Goal: Task Accomplishment & Management: Manage account settings

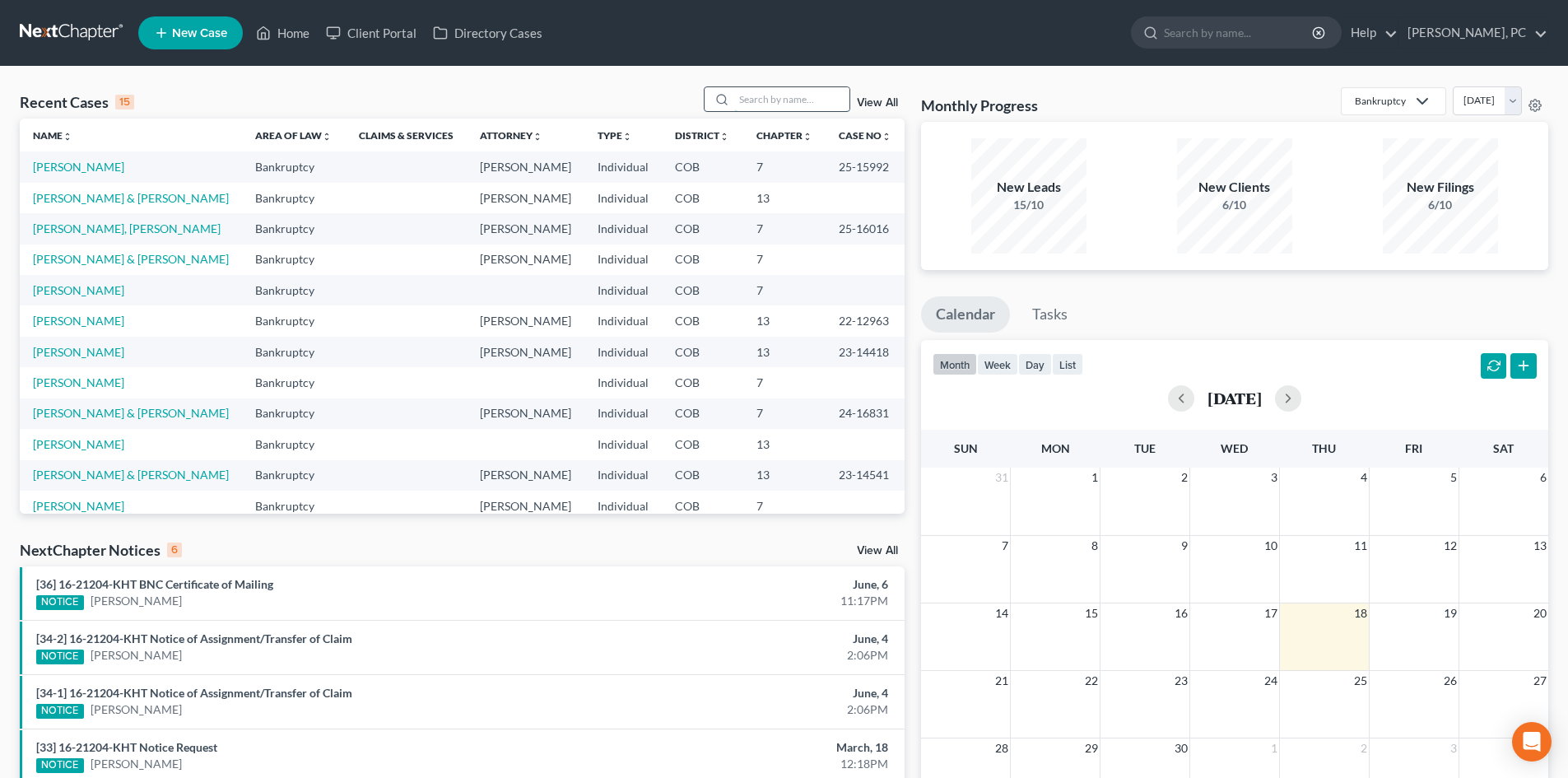
click at [762, 103] on input "search" at bounding box center [792, 99] width 115 height 24
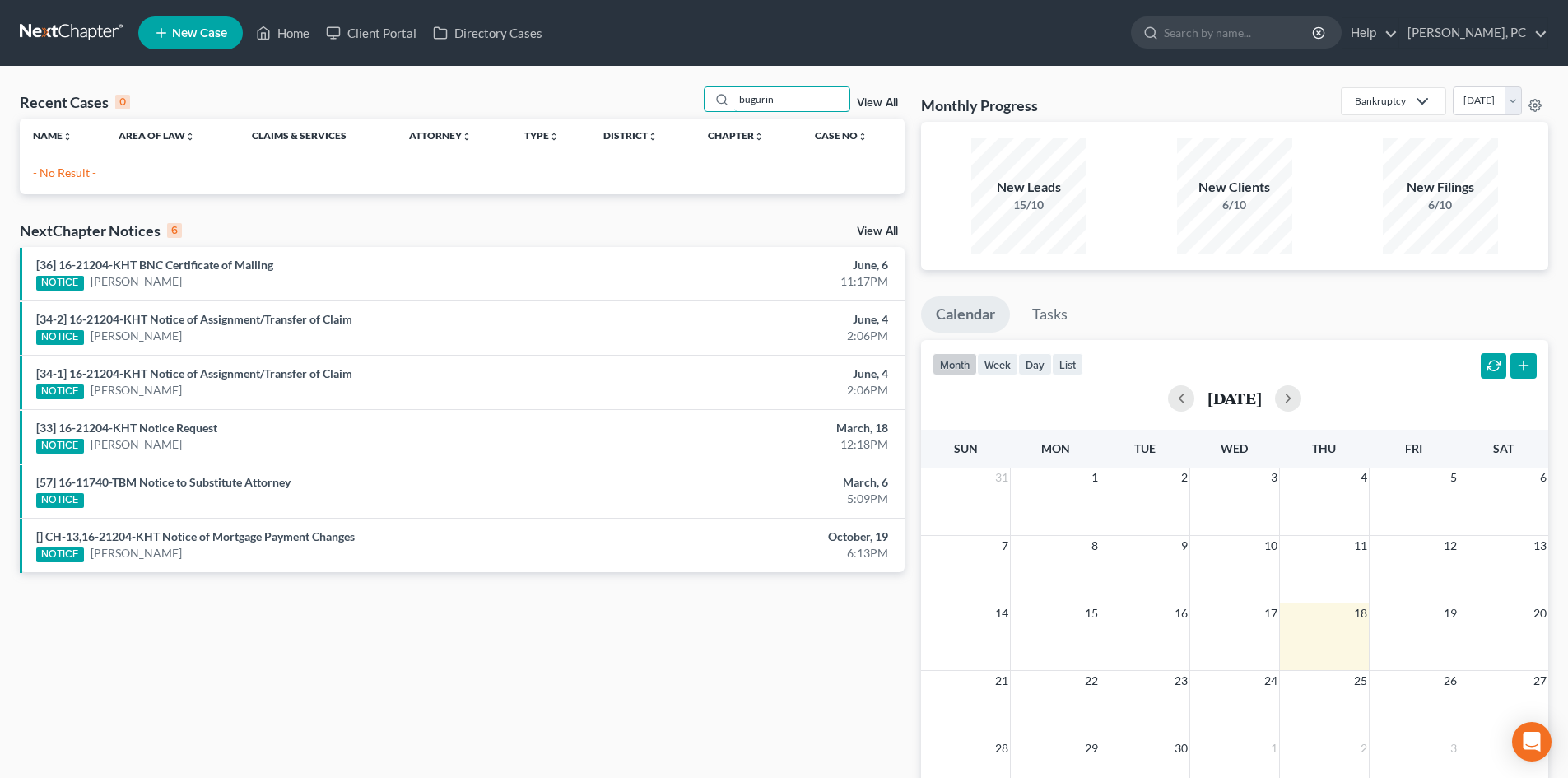
drag, startPoint x: 785, startPoint y: 100, endPoint x: 645, endPoint y: 106, distance: 140.1
click at [646, 106] on div "Recent Cases 0 bugurin View All" at bounding box center [462, 103] width 885 height 32
type input "arturo"
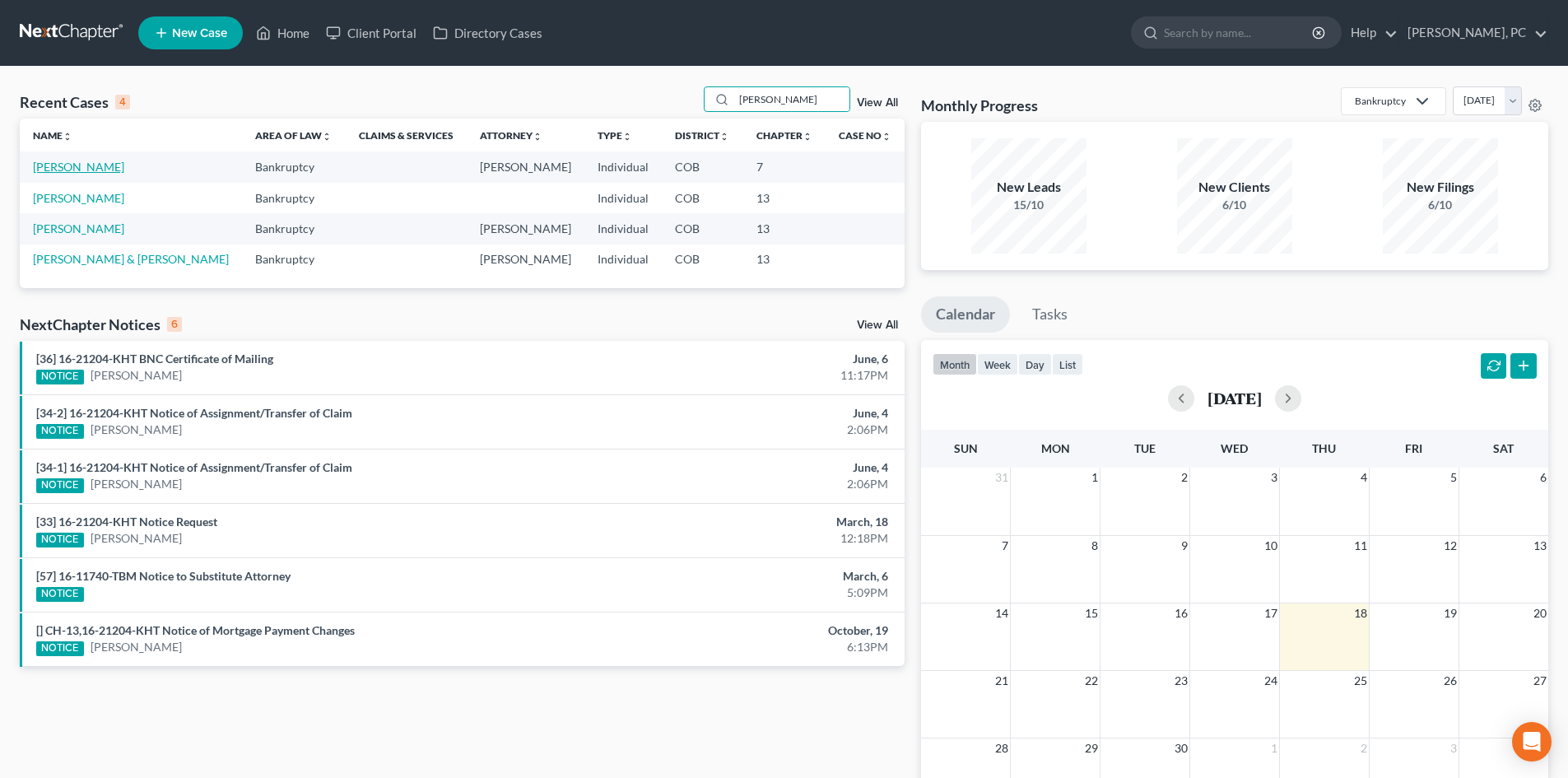
click at [78, 164] on link "[PERSON_NAME]" at bounding box center [79, 166] width 92 height 14
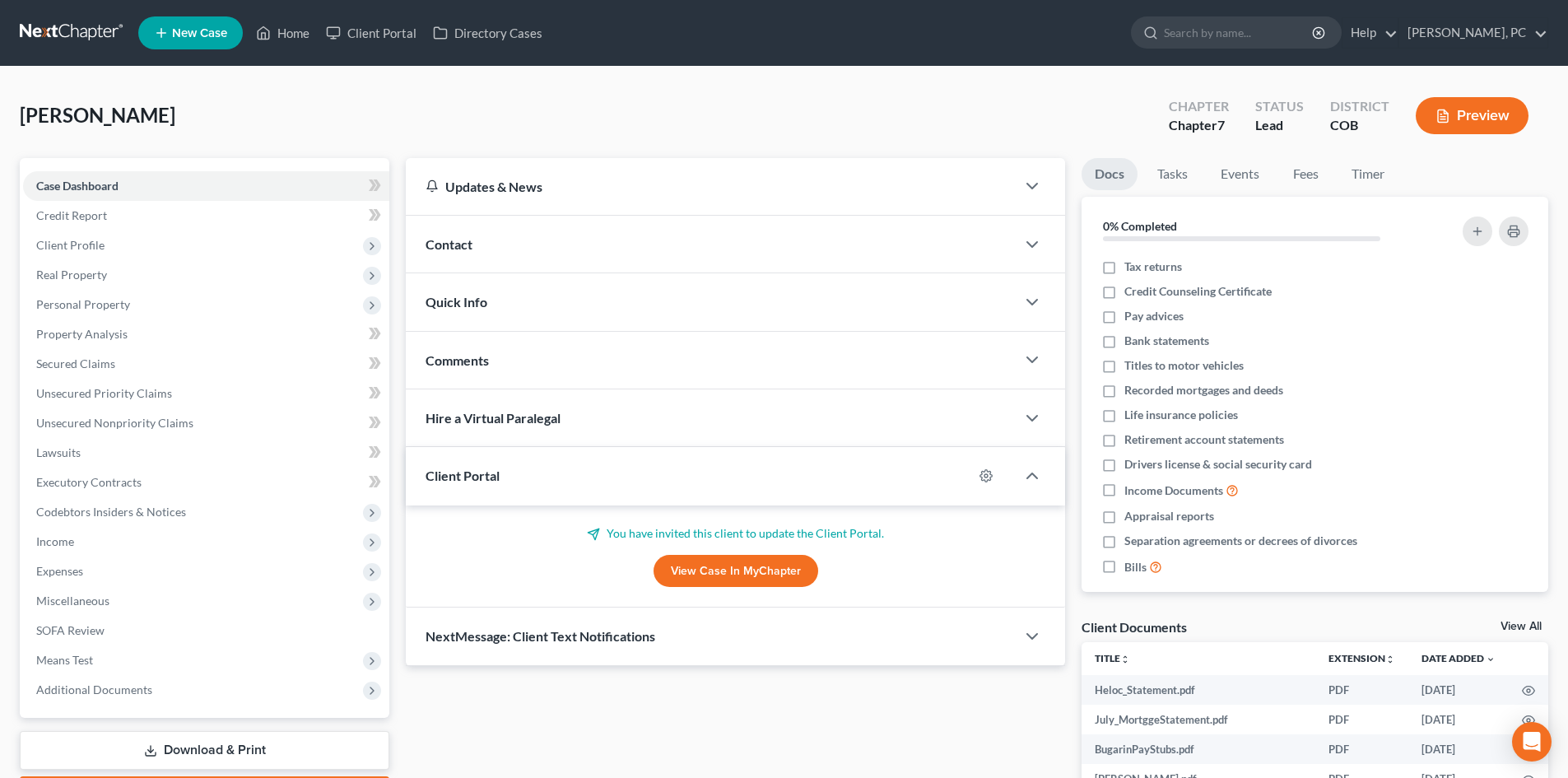
click at [737, 570] on link "View Case in MyChapter" at bounding box center [736, 570] width 164 height 33
click at [289, 27] on link "Home" at bounding box center [282, 32] width 70 height 30
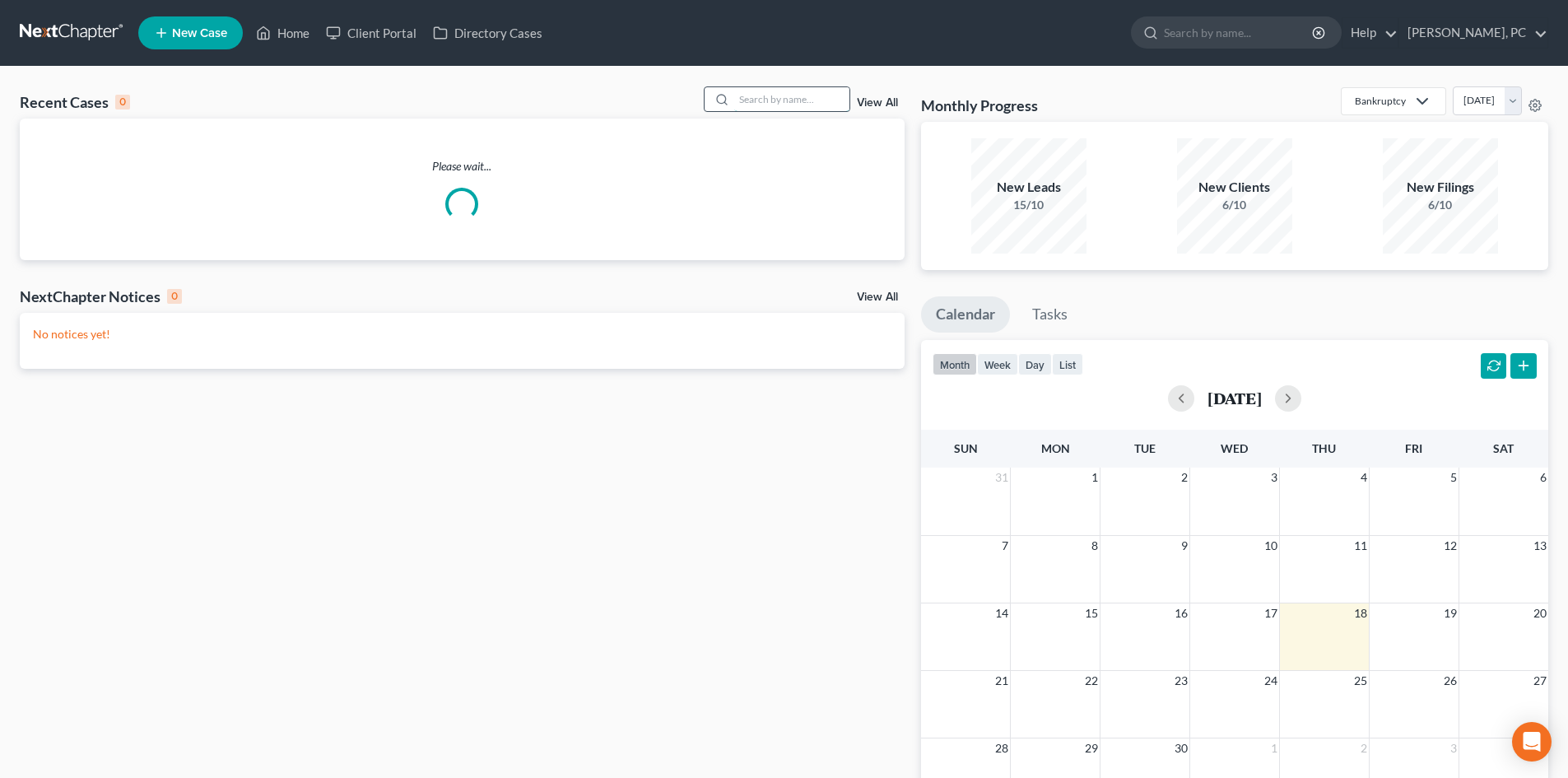
click at [766, 95] on input "search" at bounding box center [792, 99] width 115 height 24
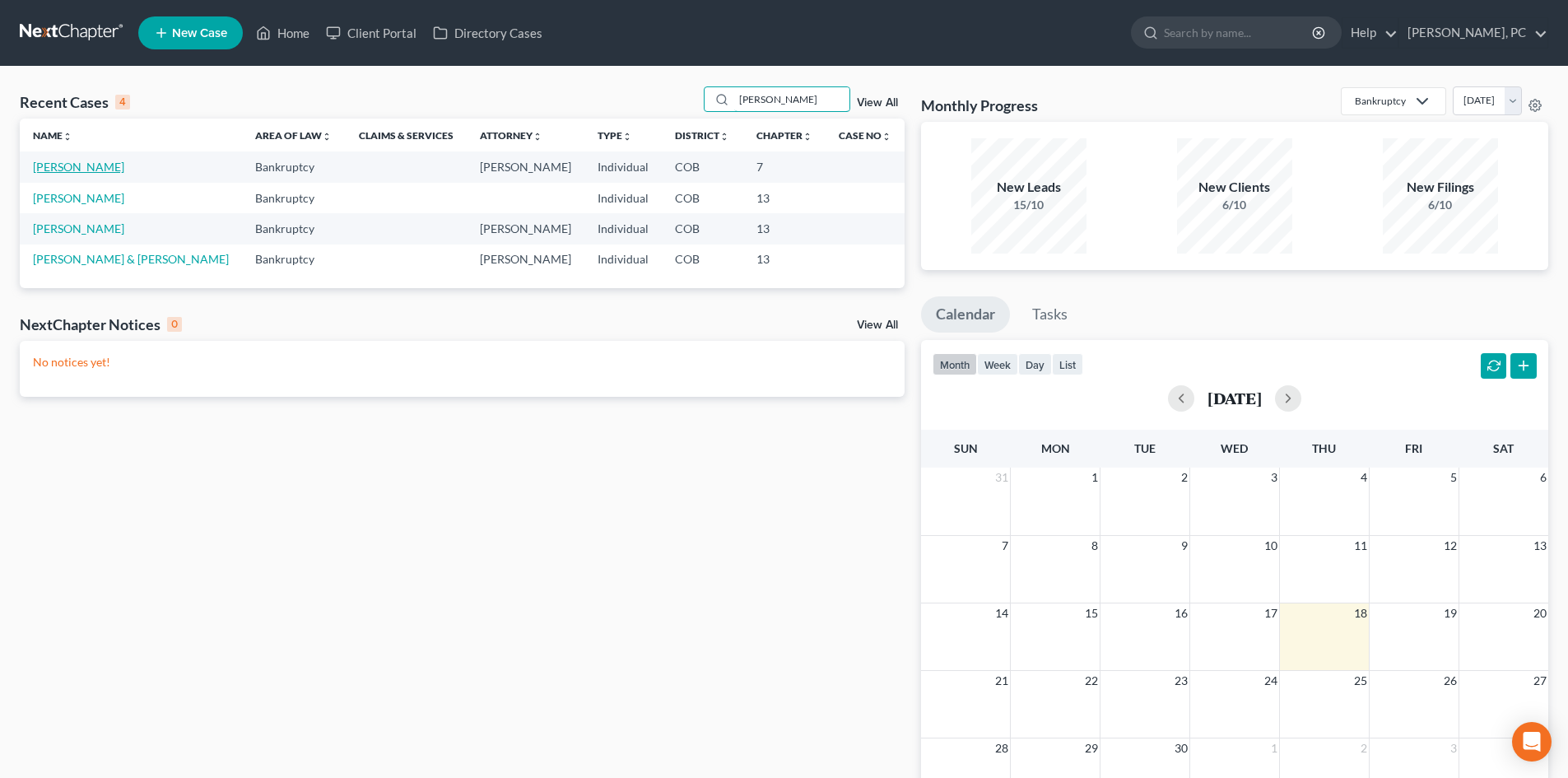
type input "arturo"
click at [88, 162] on link "[PERSON_NAME]" at bounding box center [79, 166] width 92 height 14
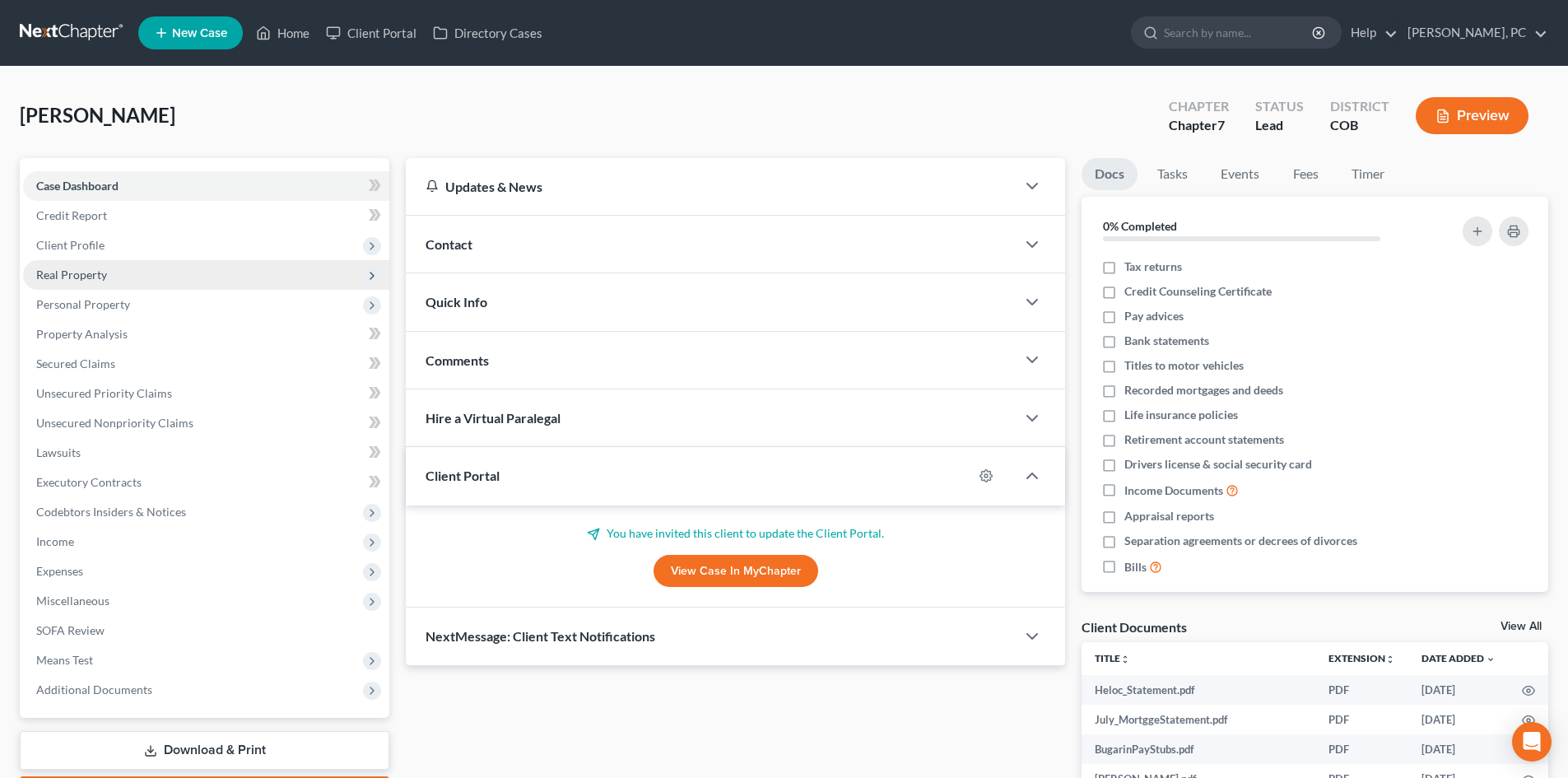
click at [59, 278] on span "Real Property" at bounding box center [72, 275] width 71 height 14
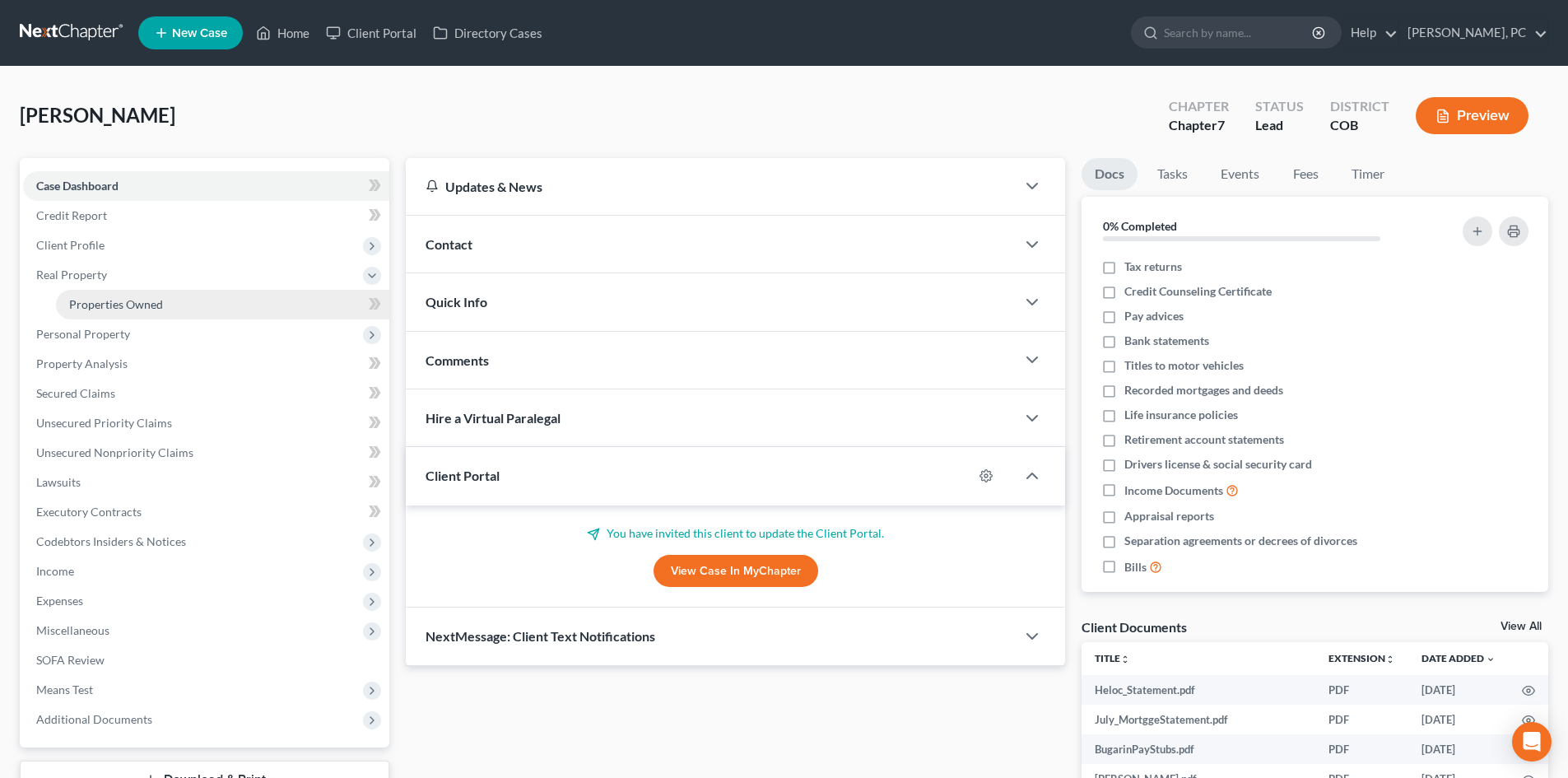
click at [112, 297] on span "Properties Owned" at bounding box center [116, 304] width 94 height 14
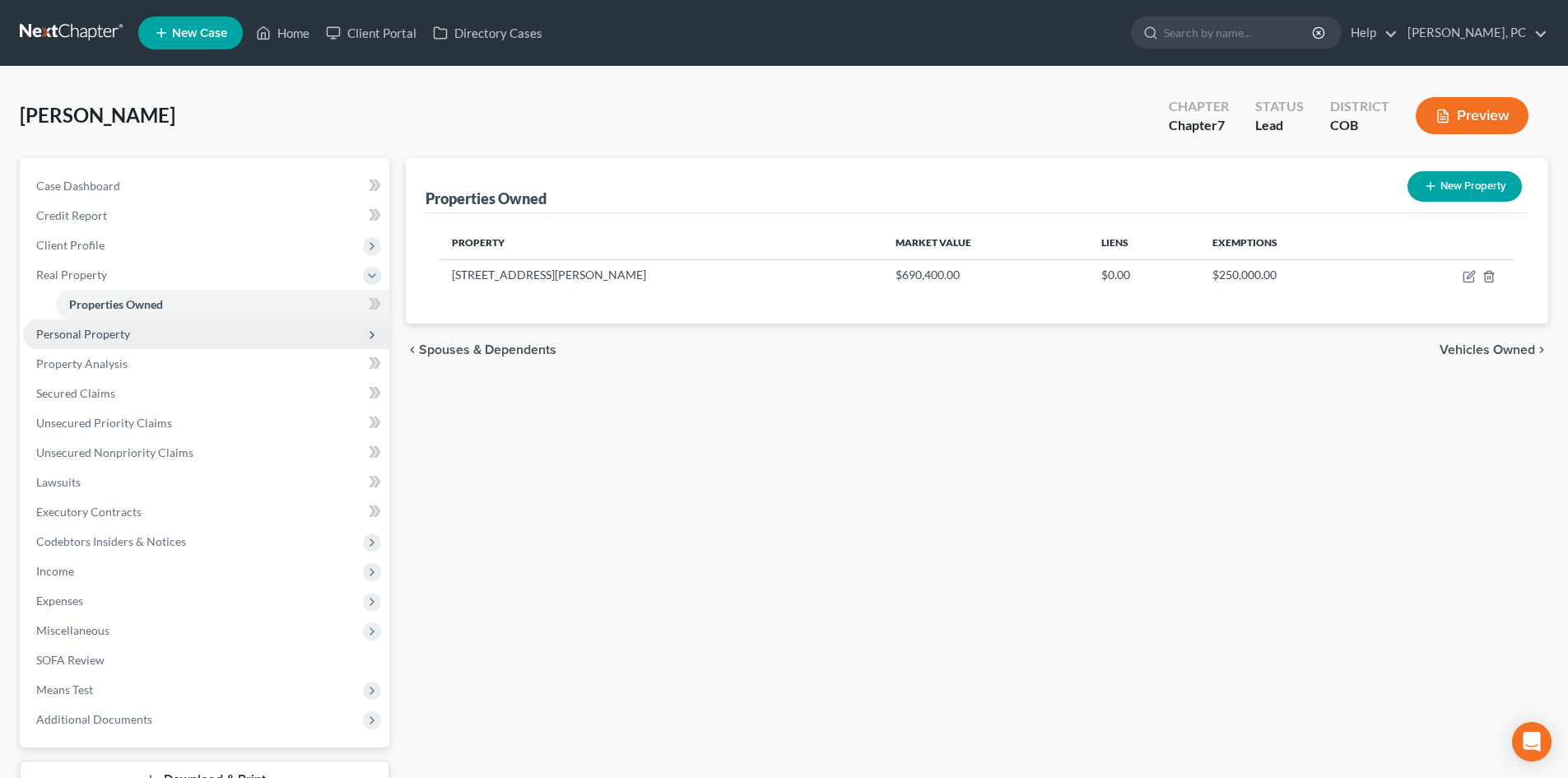
click at [95, 336] on span "Personal Property" at bounding box center [83, 333] width 94 height 14
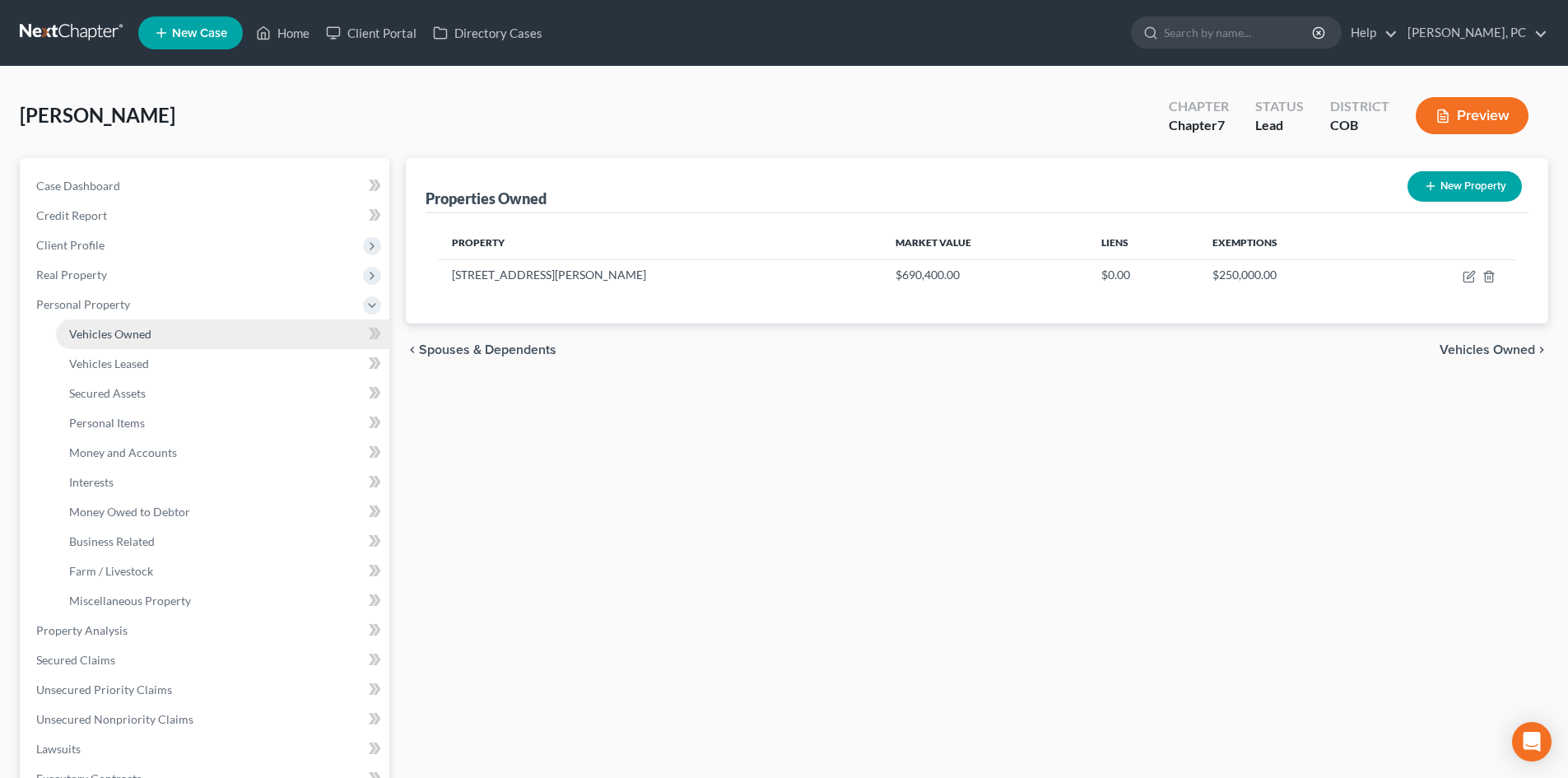
click at [115, 339] on span "Vehicles Owned" at bounding box center [110, 333] width 82 height 14
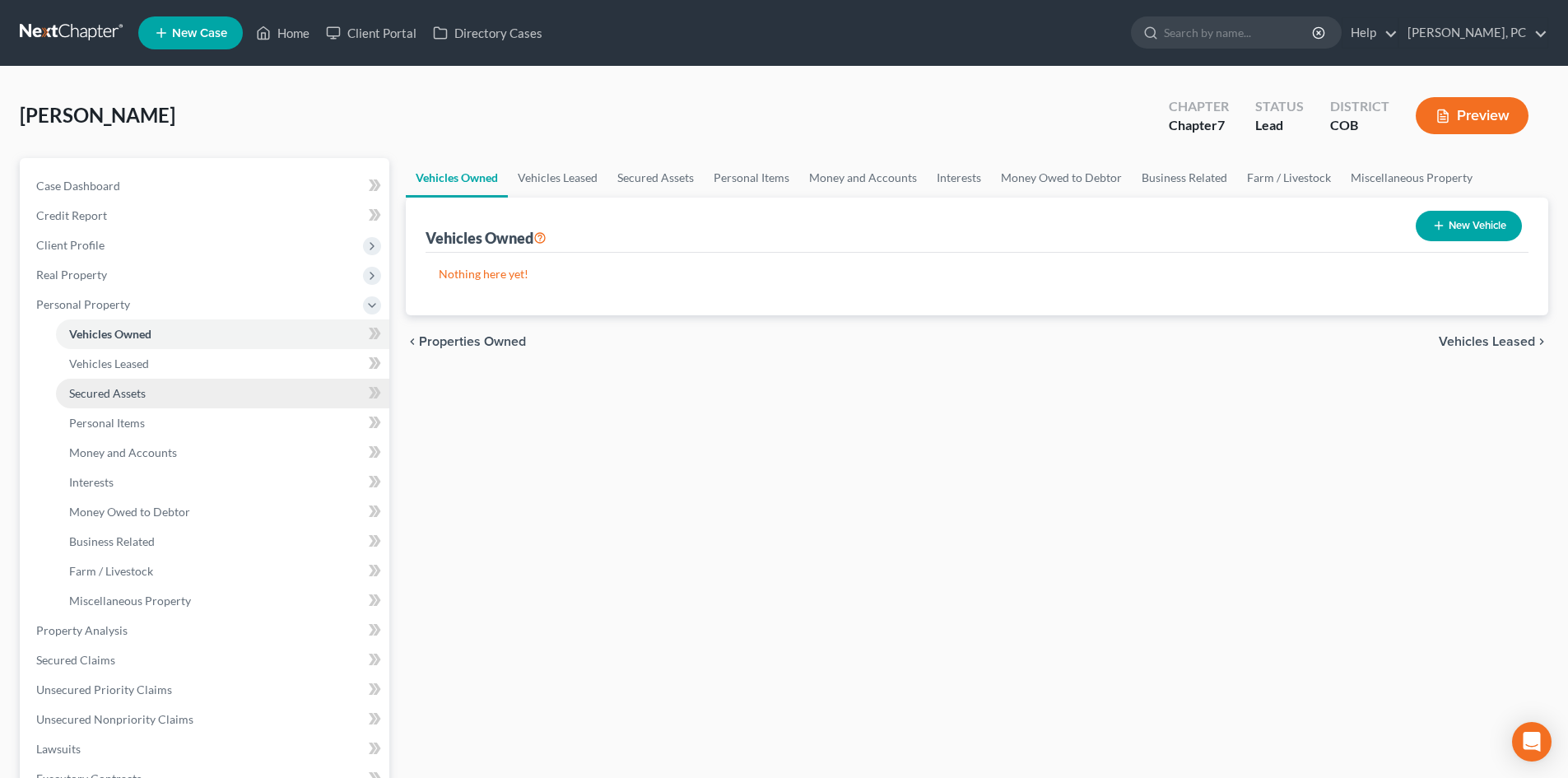
click at [126, 387] on span "Secured Assets" at bounding box center [108, 392] width 76 height 14
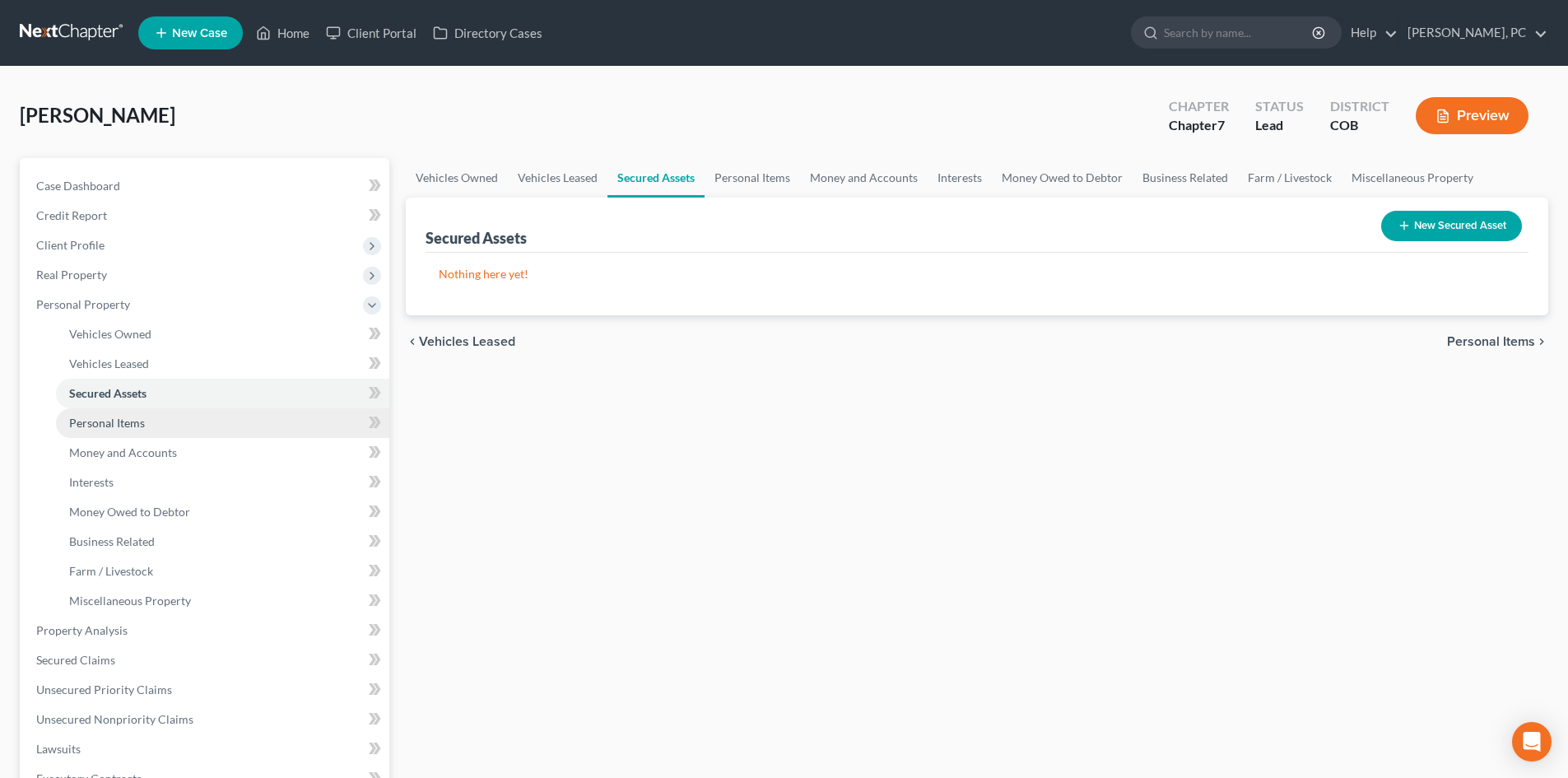
click at [134, 417] on span "Personal Items" at bounding box center [107, 422] width 75 height 14
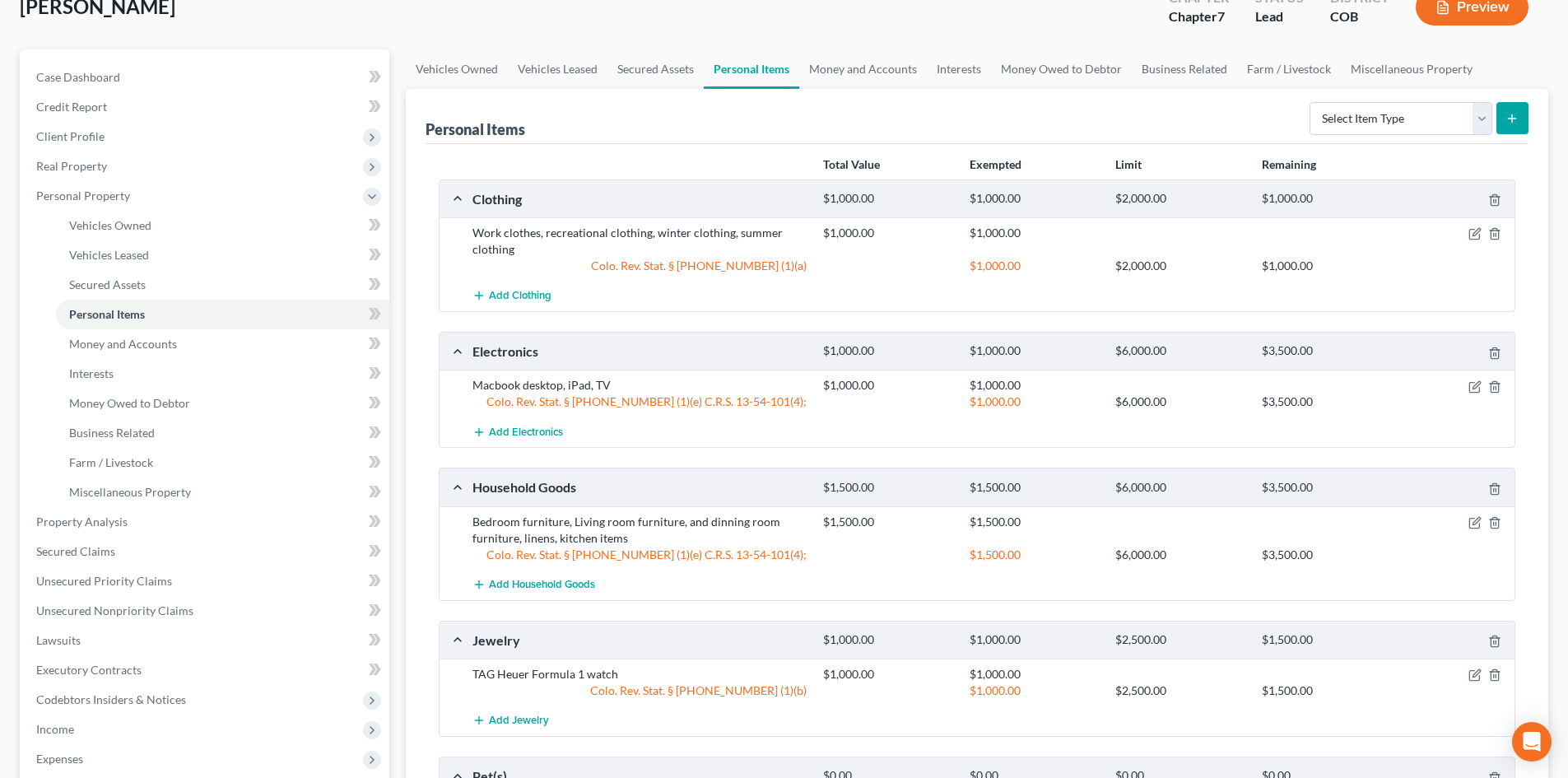
scroll to position [247, 0]
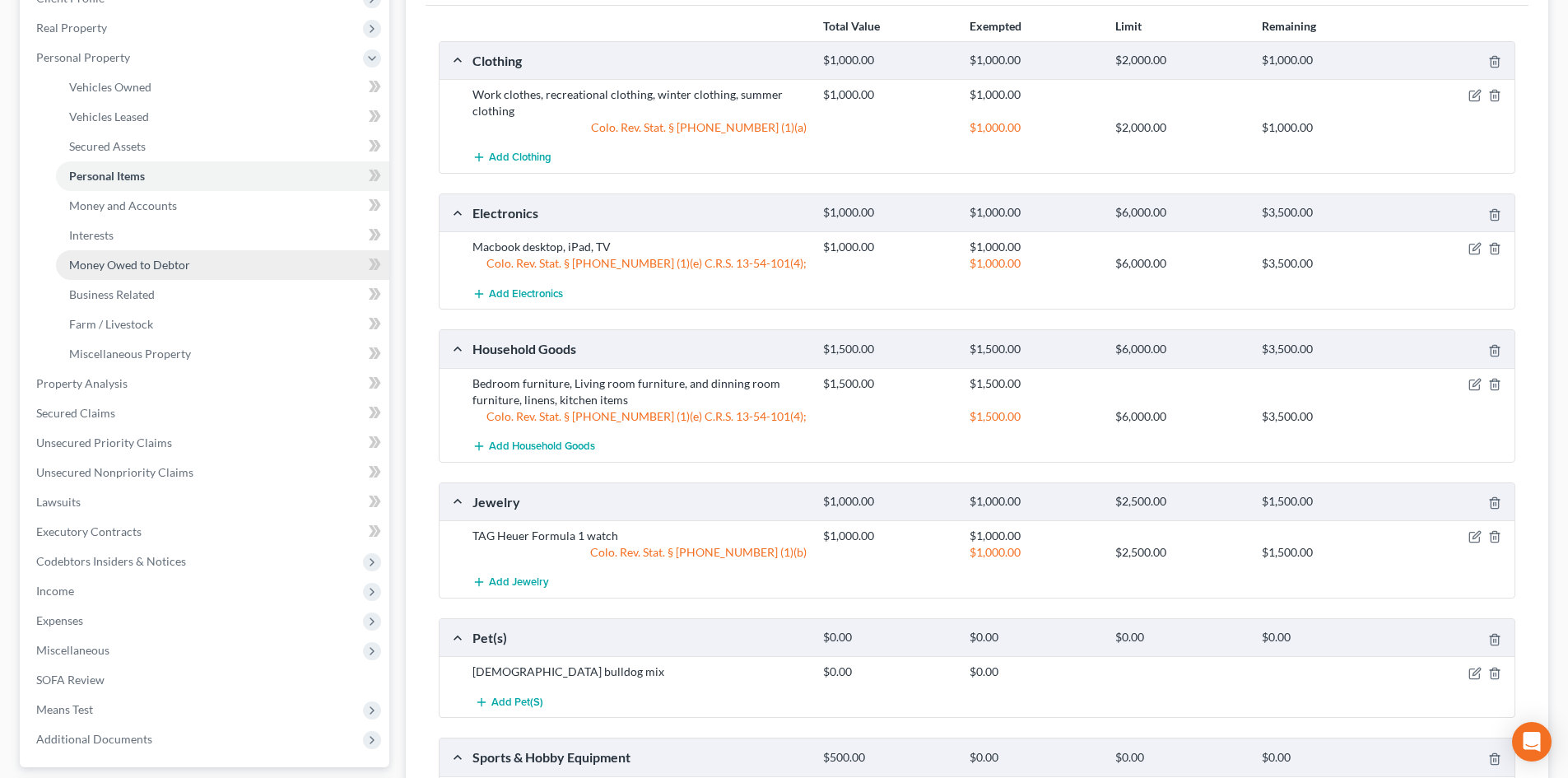
click at [114, 264] on span "Money Owed to Debtor" at bounding box center [130, 264] width 121 height 14
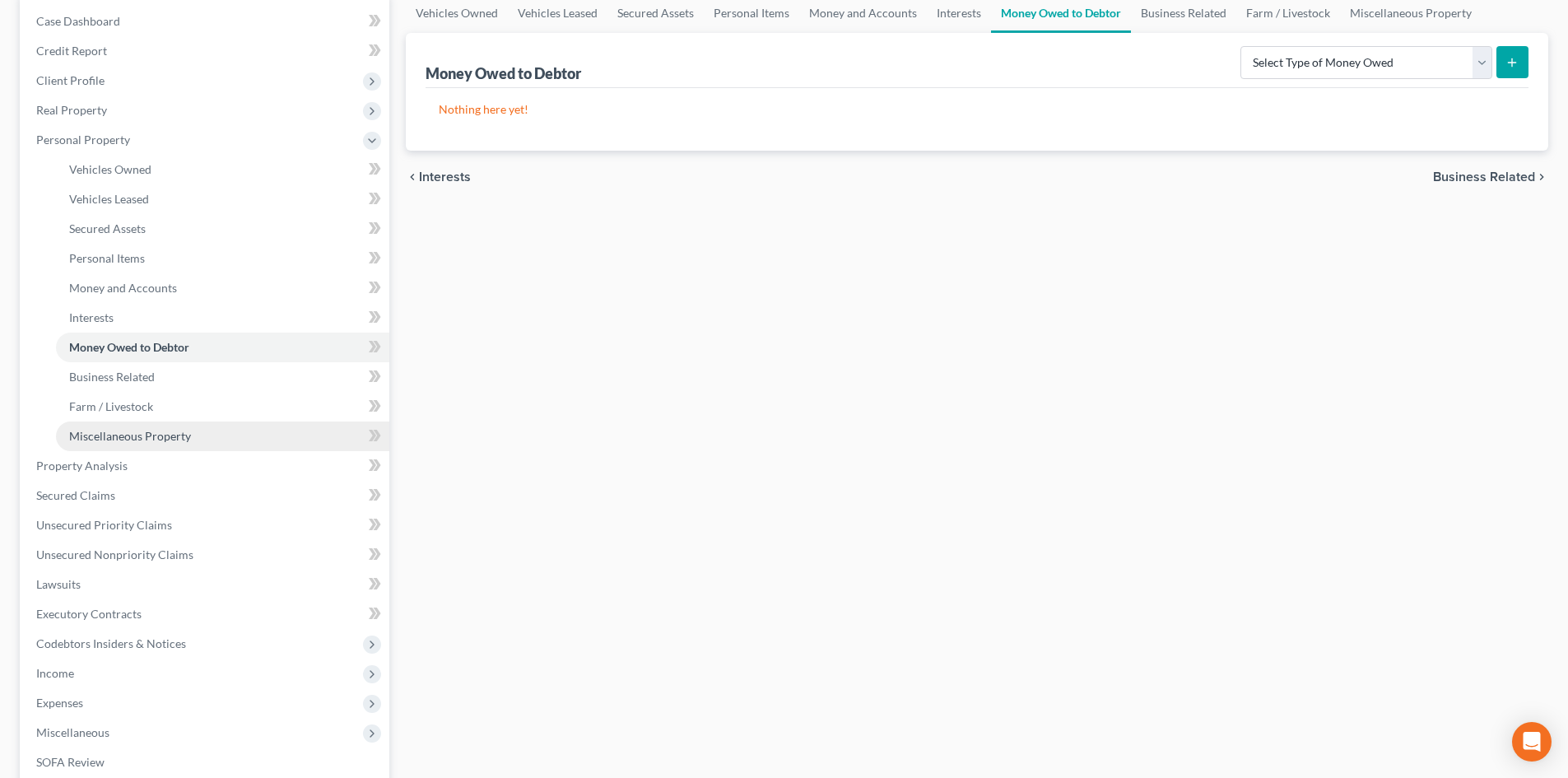
click at [157, 432] on span "Miscellaneous Property" at bounding box center [131, 436] width 122 height 14
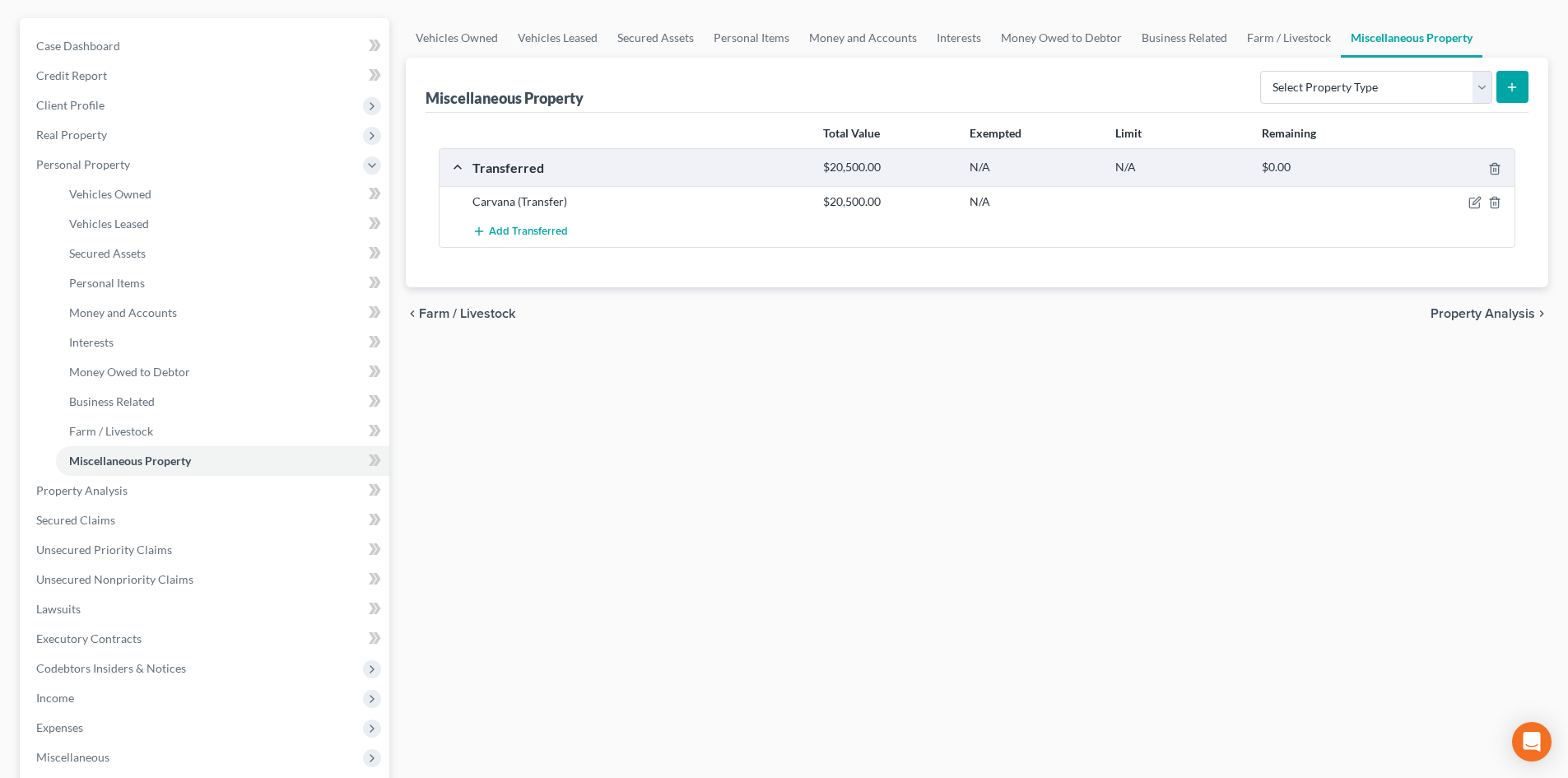
scroll to position [164, 0]
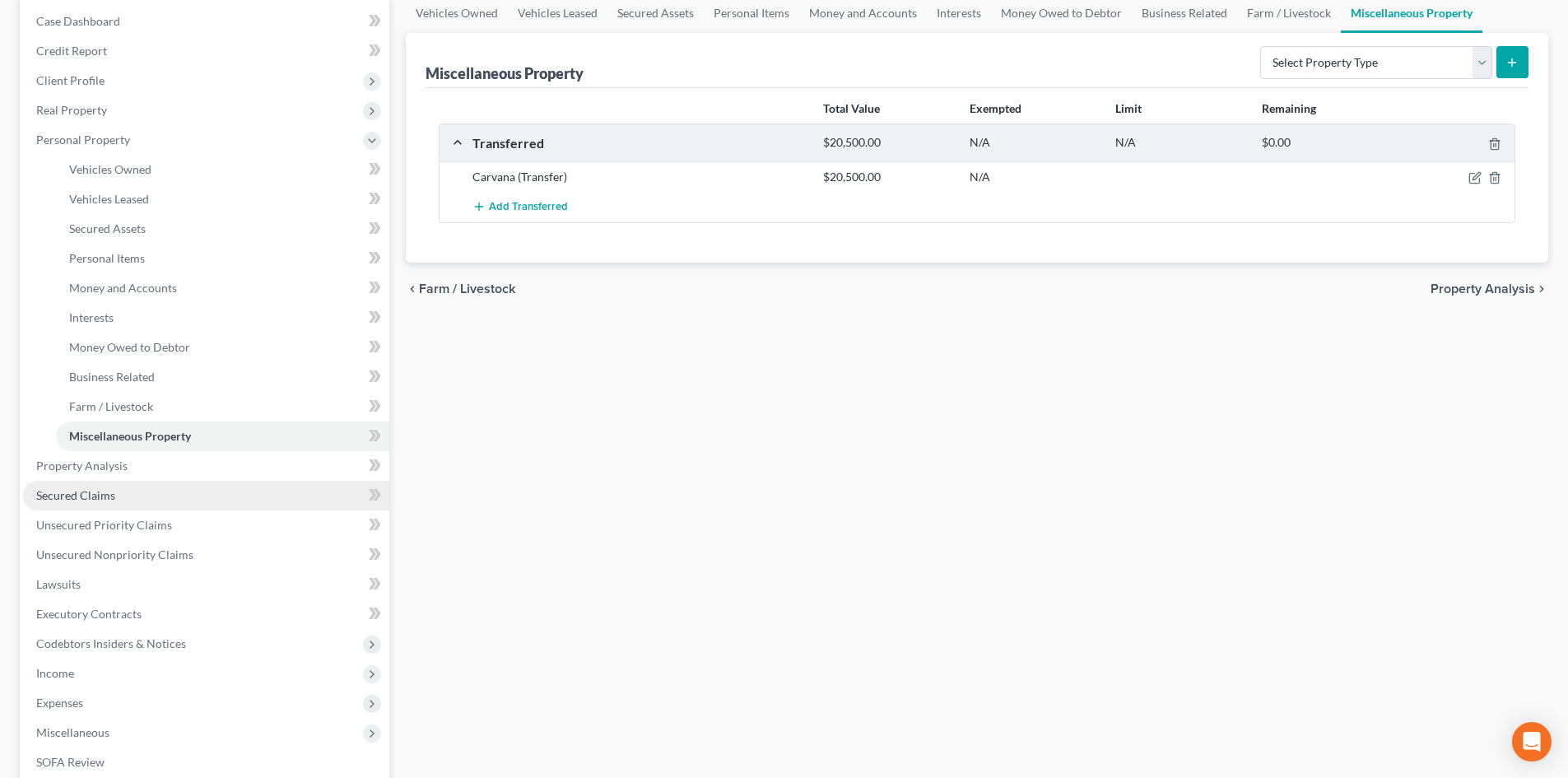
click at [87, 492] on span "Secured Claims" at bounding box center [75, 495] width 79 height 14
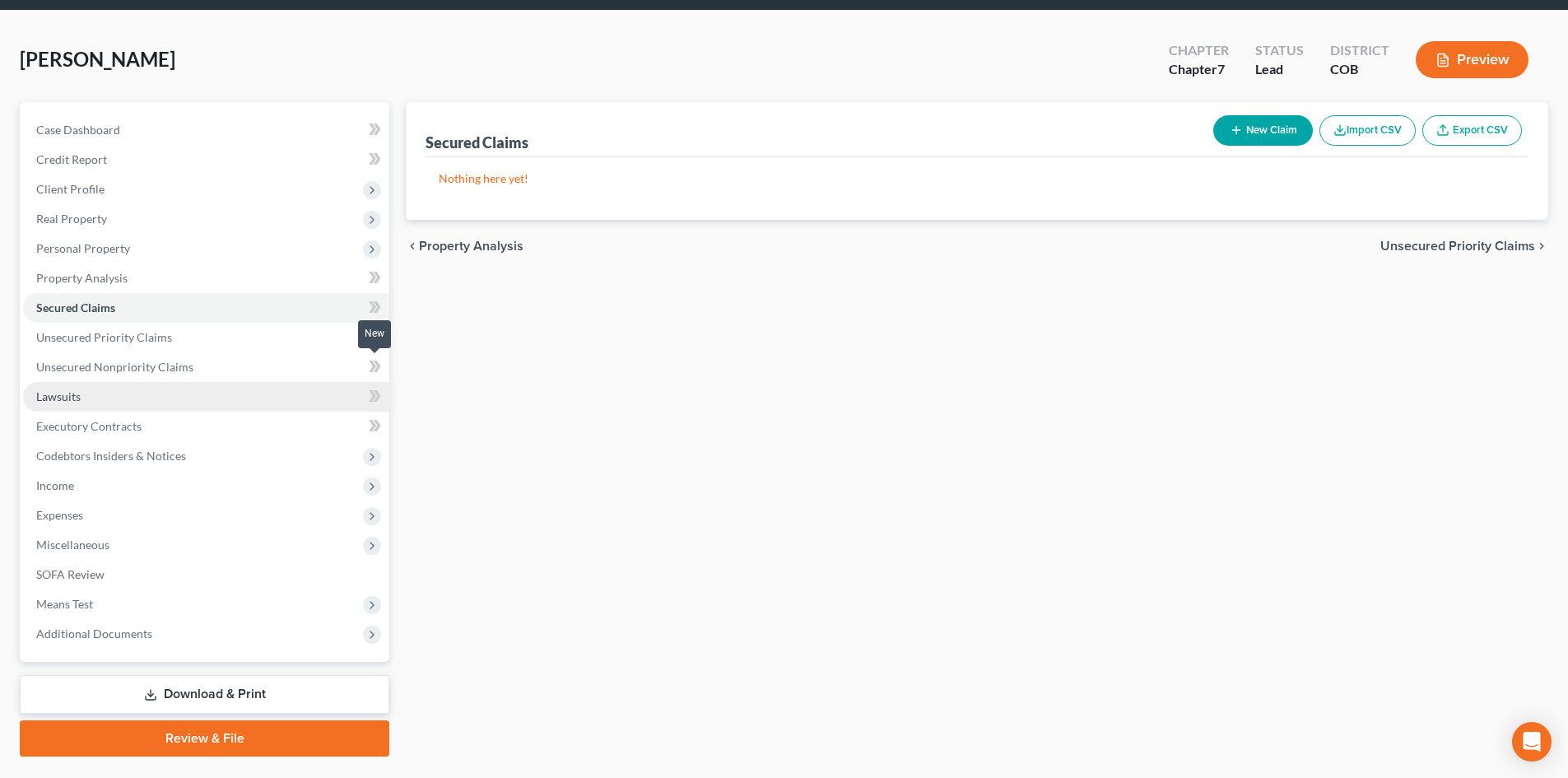
scroll to position [82, 0]
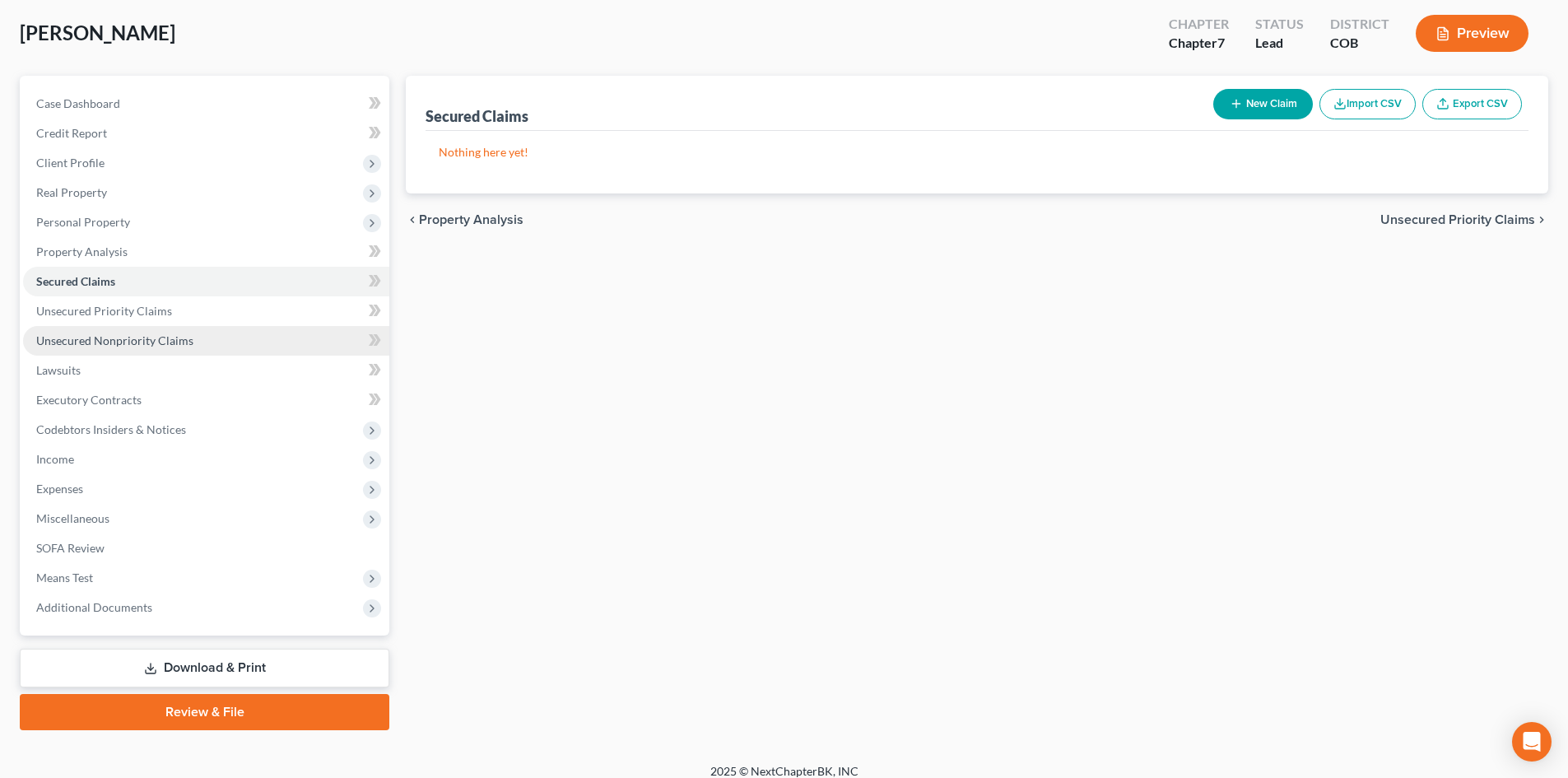
click at [123, 342] on span "Unsecured Nonpriority Claims" at bounding box center [114, 340] width 157 height 14
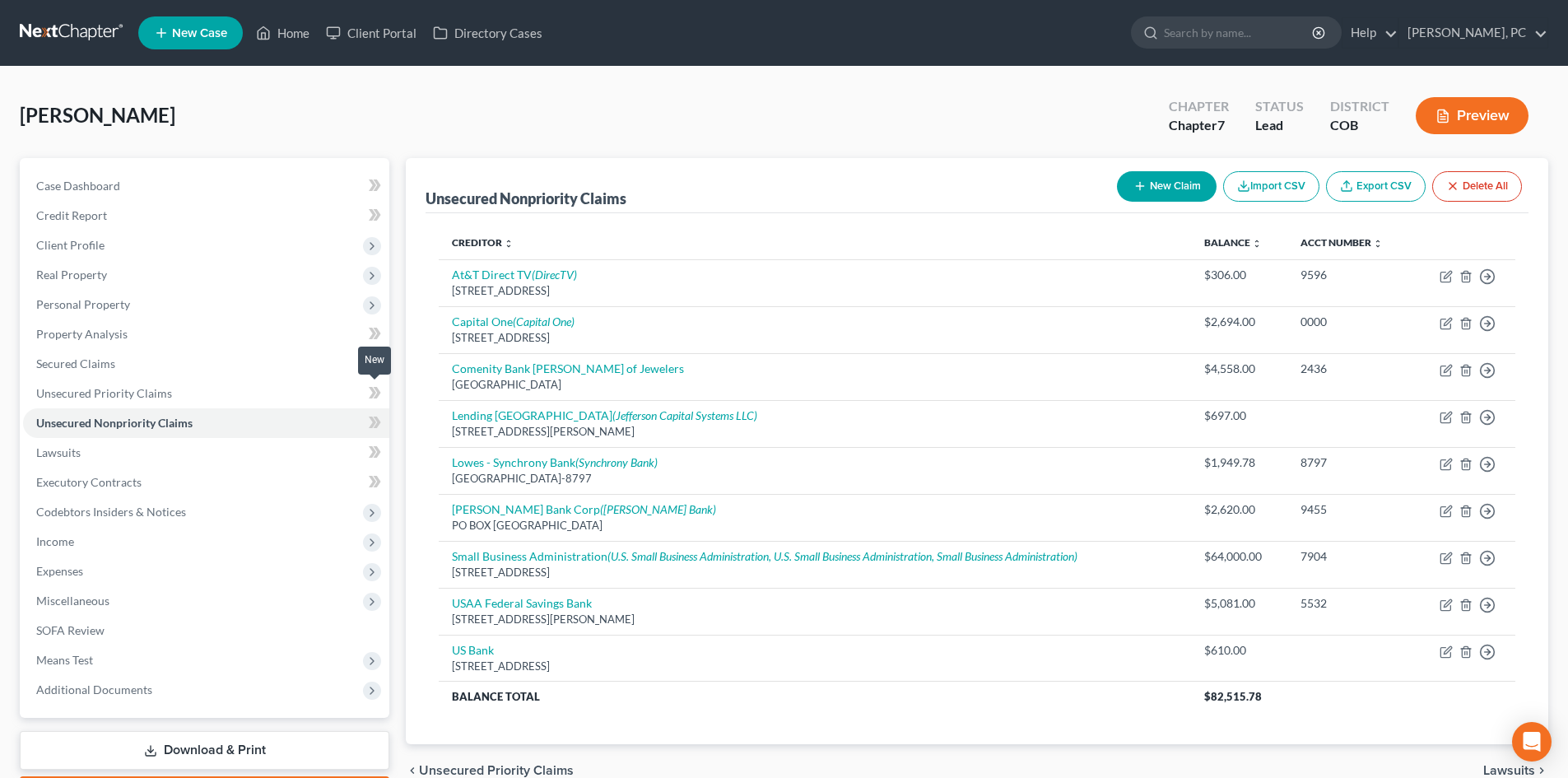
scroll to position [82, 0]
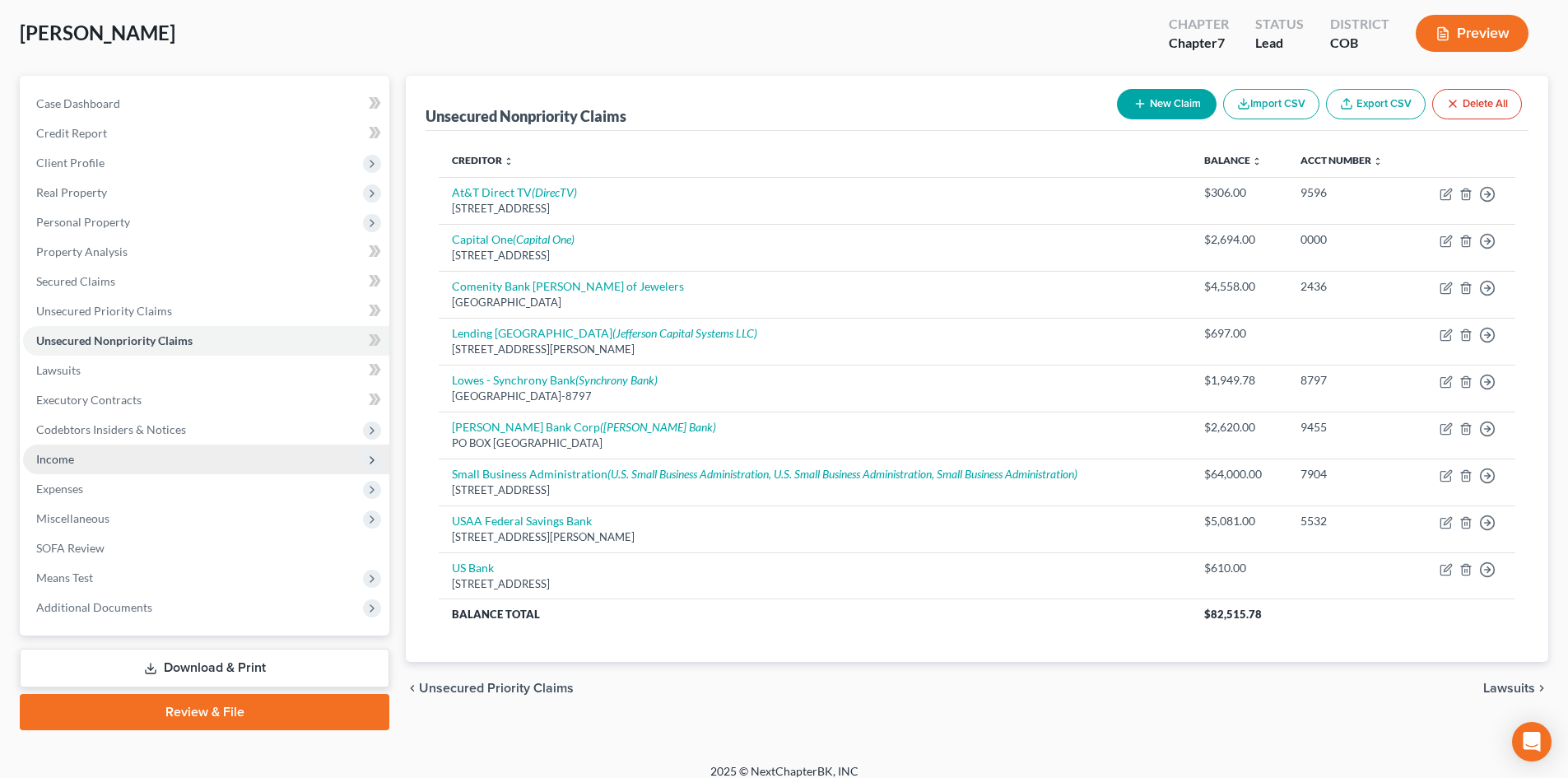
click at [60, 453] on span "Income" at bounding box center [55, 458] width 38 height 14
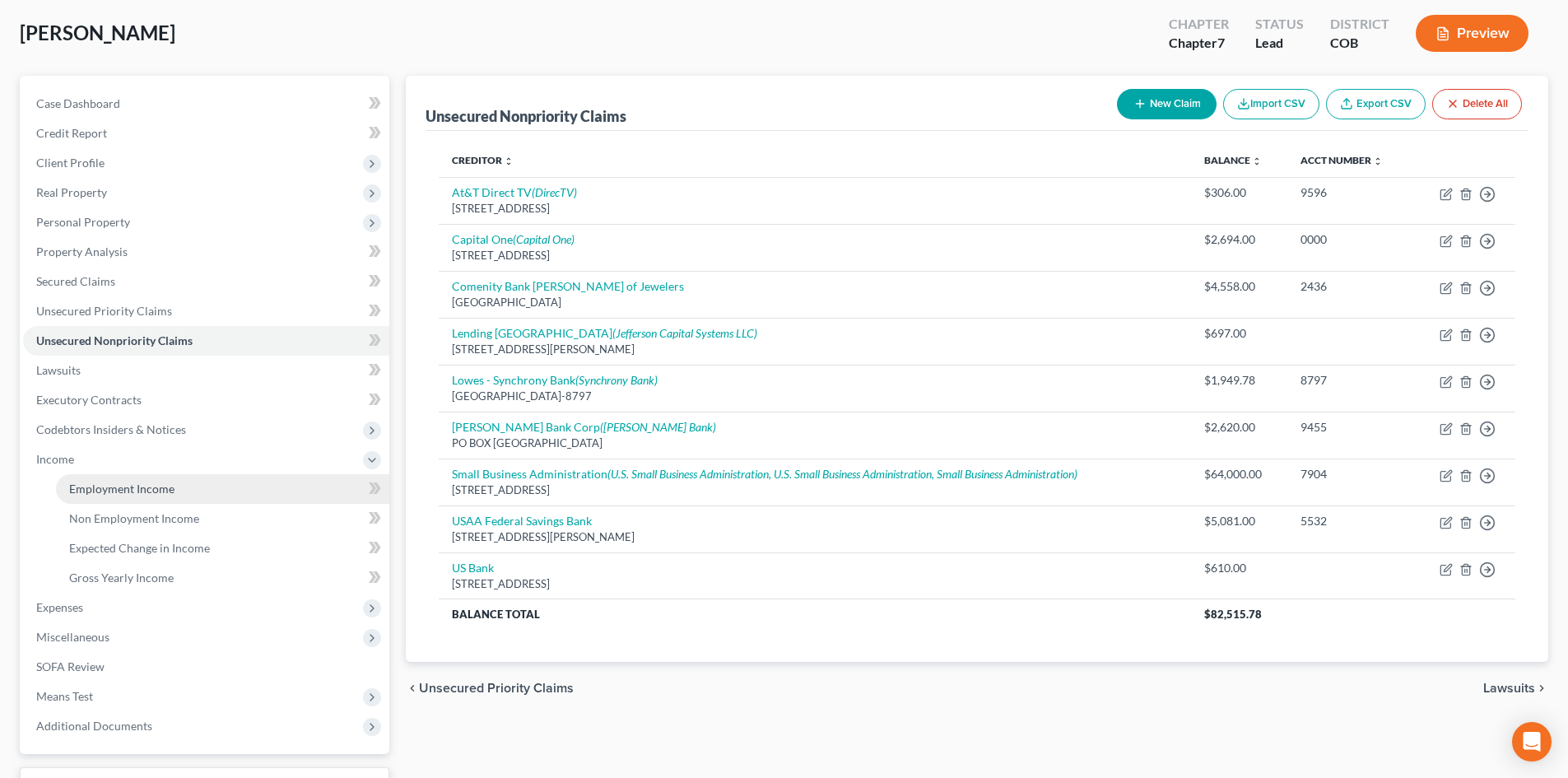
click at [144, 481] on span "Employment Income" at bounding box center [122, 488] width 105 height 14
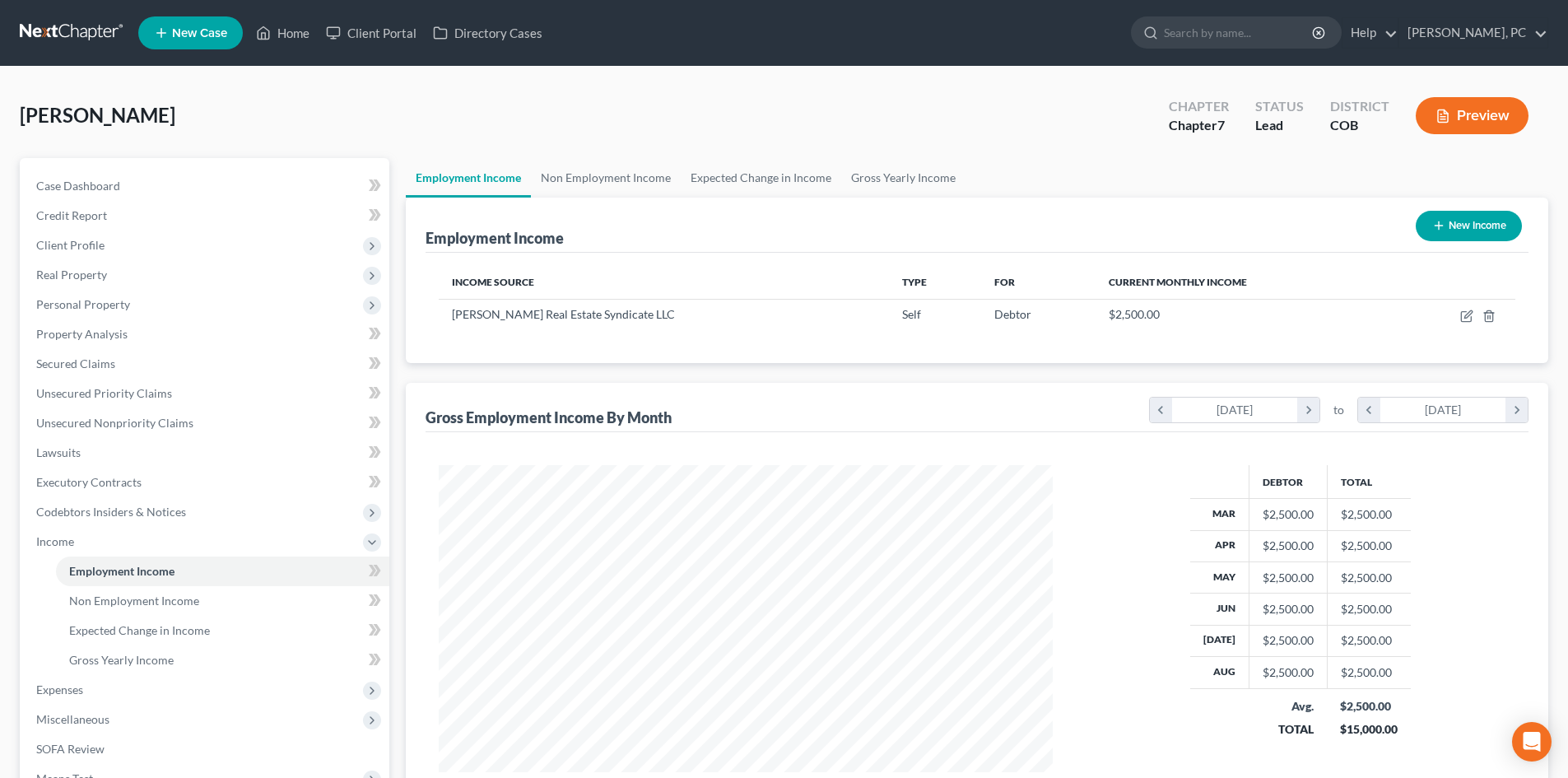
scroll to position [307, 647]
click at [72, 269] on span "Real Property" at bounding box center [72, 275] width 71 height 14
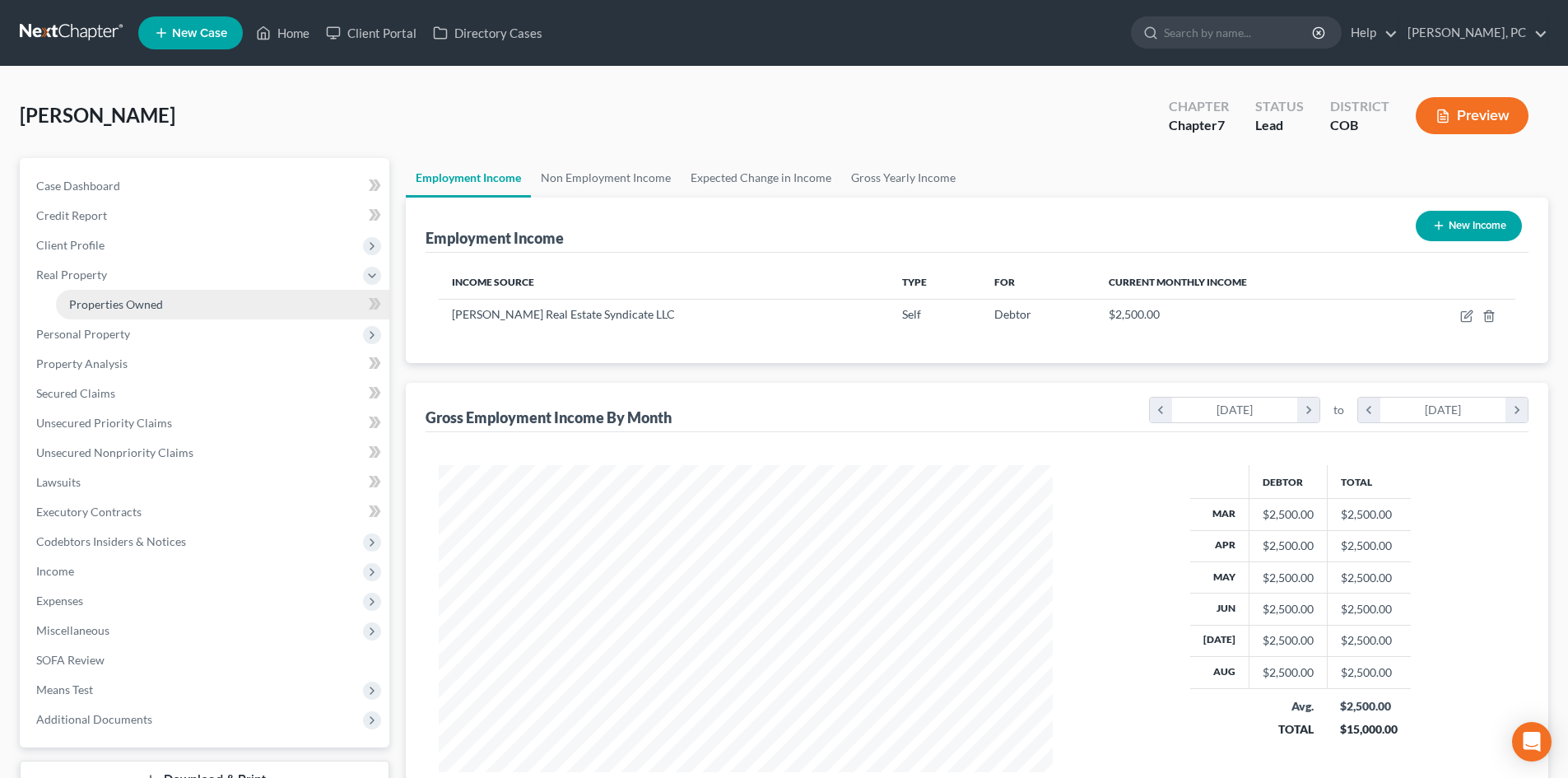
click at [131, 308] on span "Properties Owned" at bounding box center [116, 304] width 94 height 14
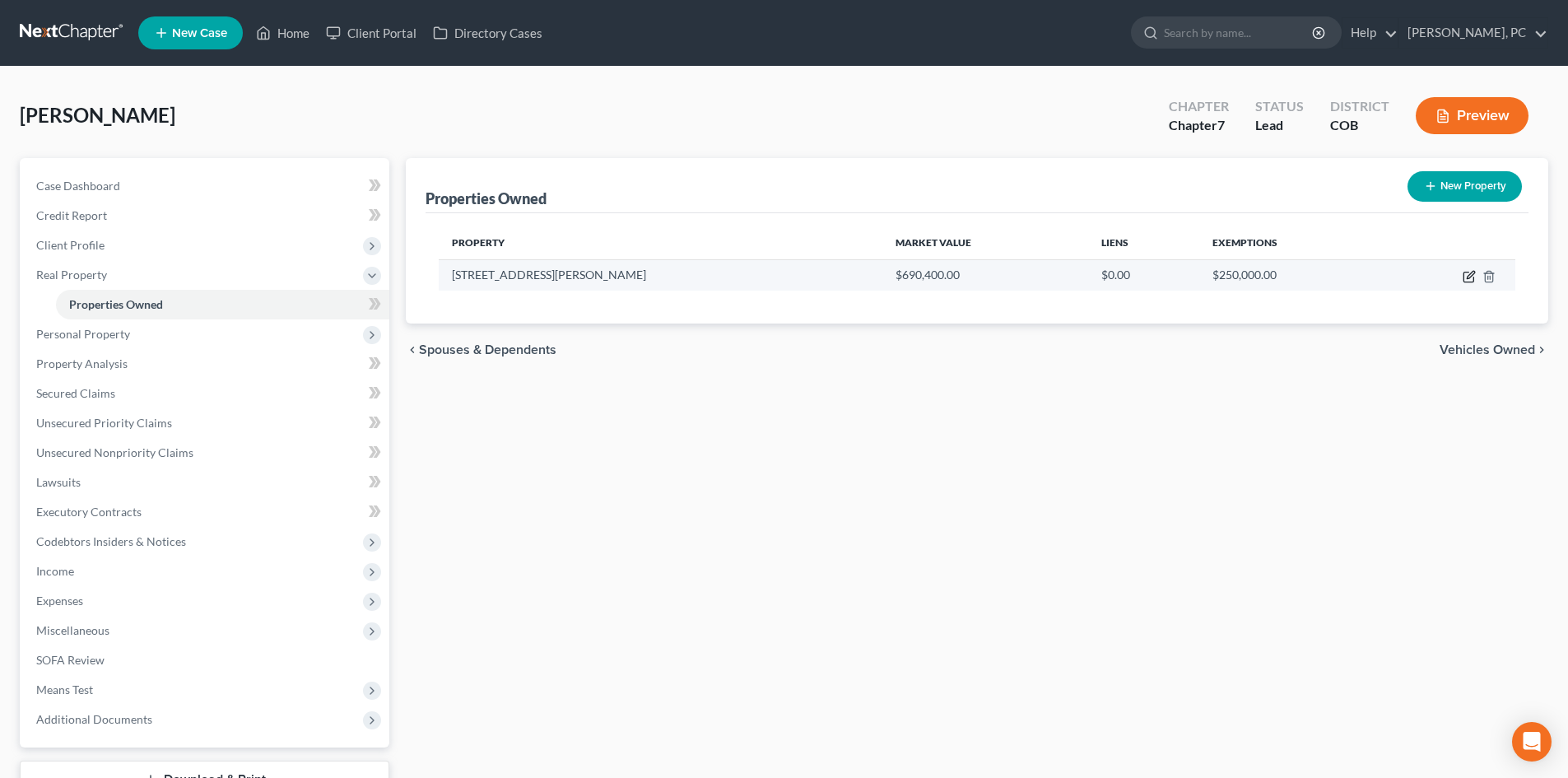
click at [1465, 277] on icon "button" at bounding box center [1469, 276] width 14 height 14
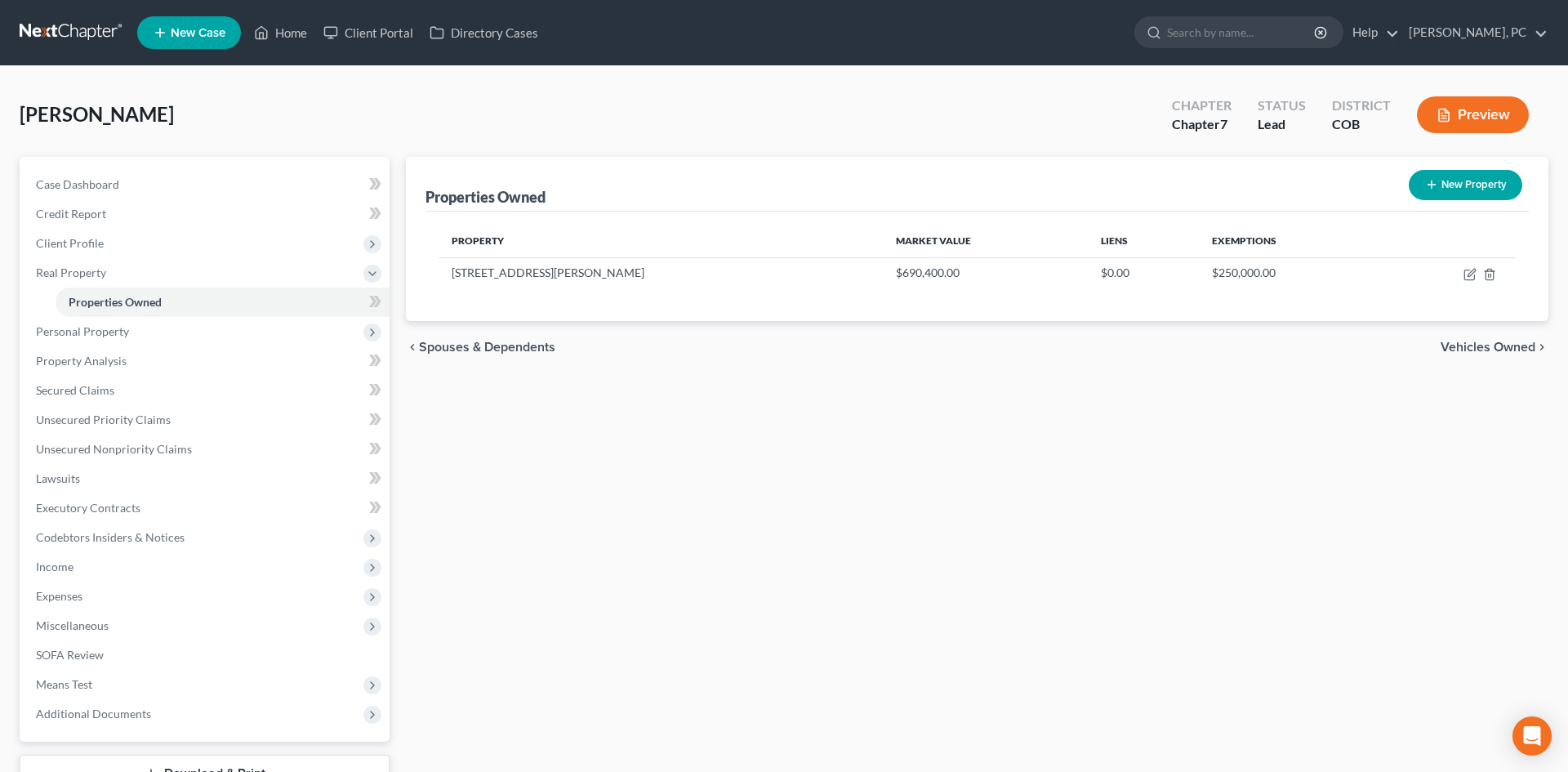
select select "5"
select select "30"
select select "3"
select select "0"
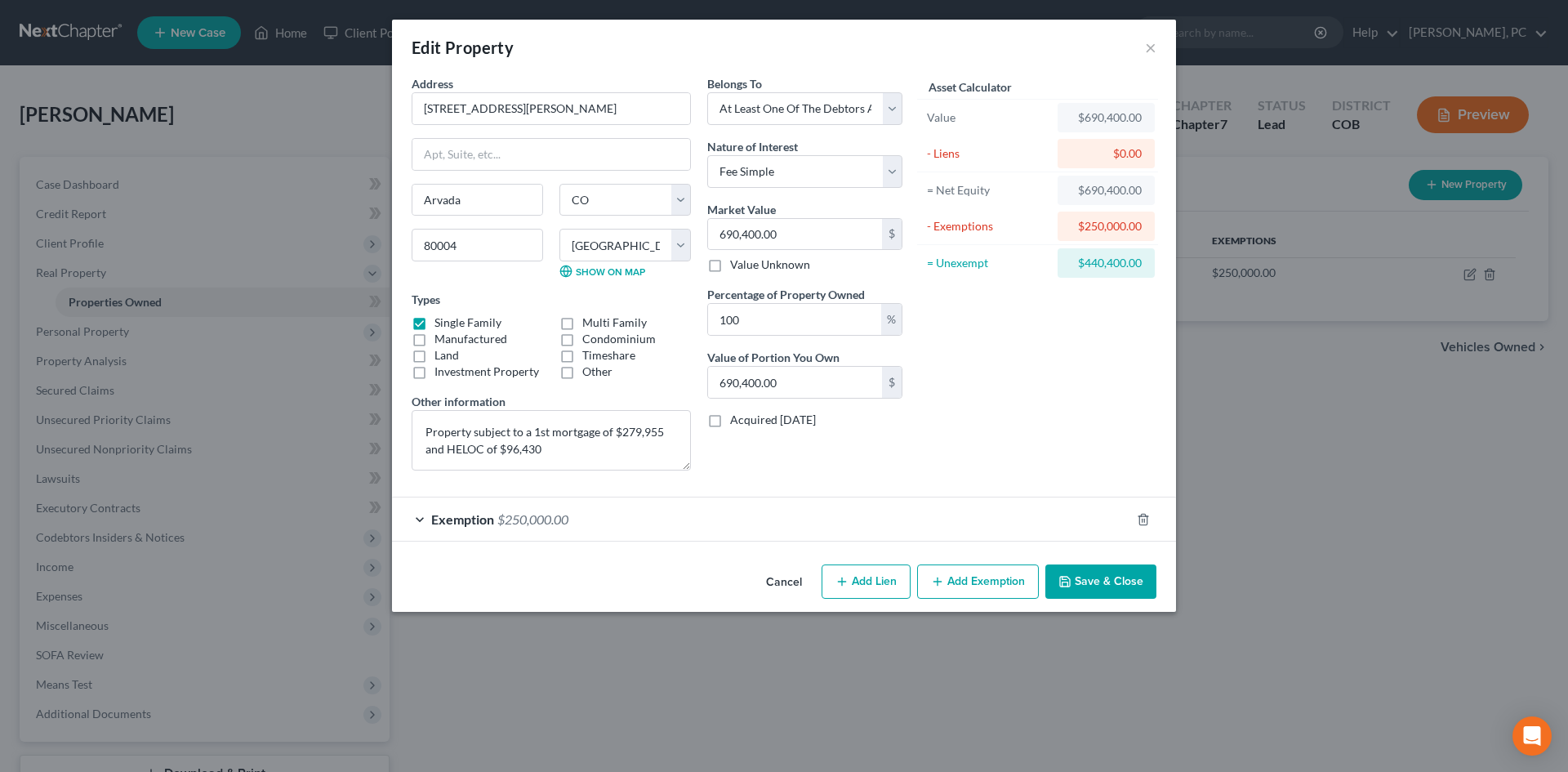
click at [1091, 580] on button "Save & Close" at bounding box center [1101, 581] width 111 height 34
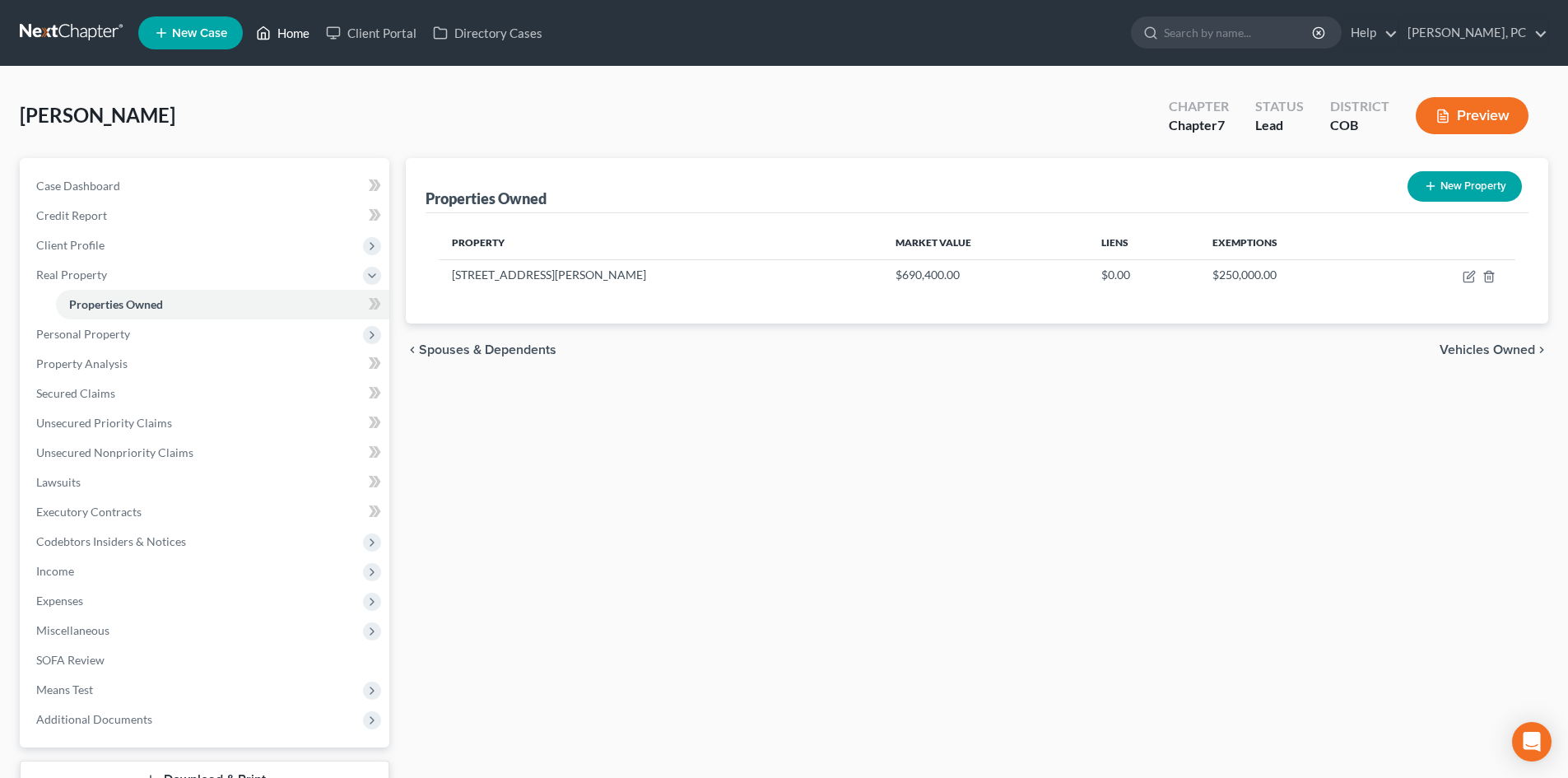
click at [283, 30] on link "Home" at bounding box center [282, 32] width 70 height 30
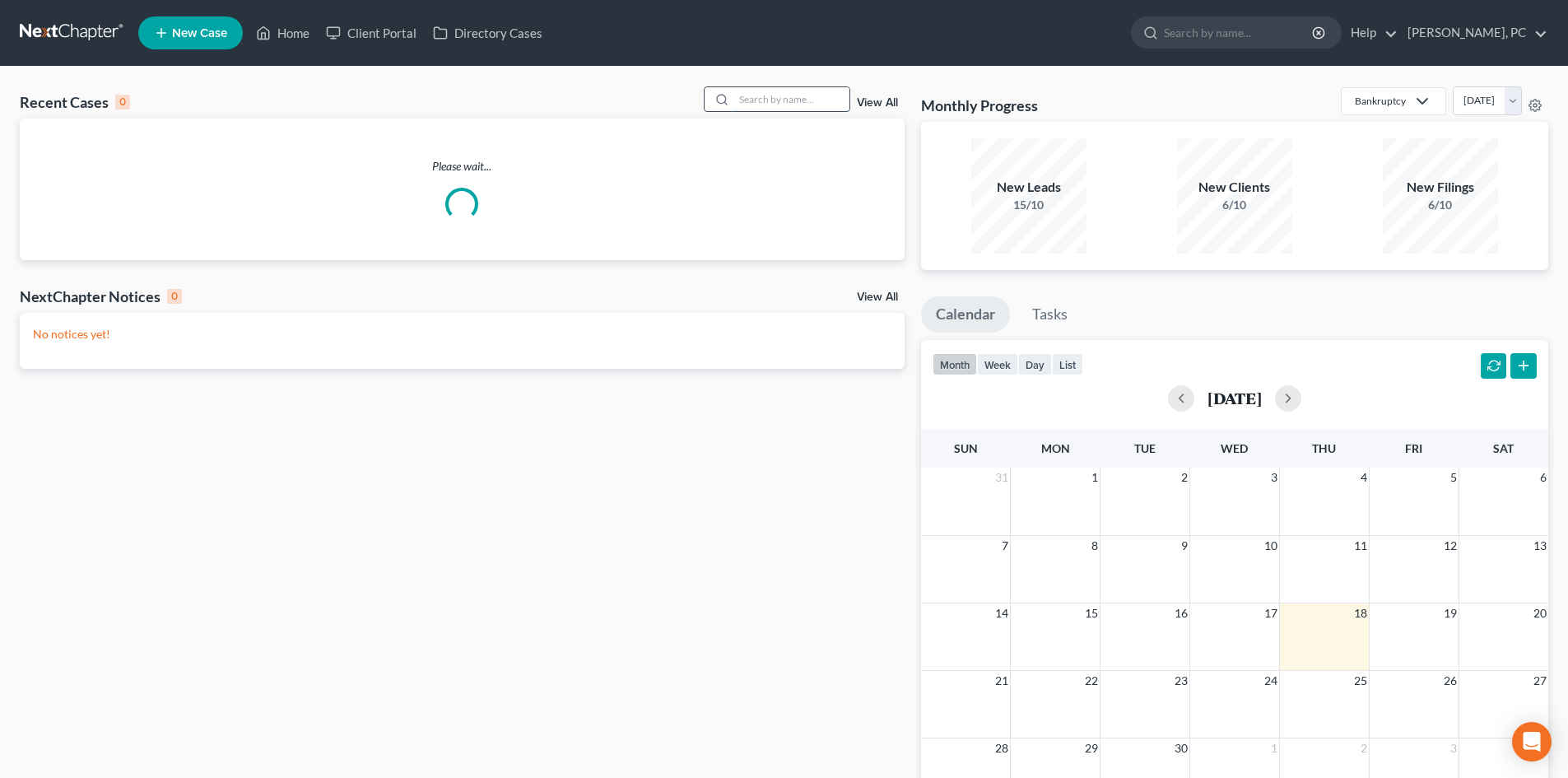
click at [799, 96] on input "search" at bounding box center [792, 99] width 115 height 24
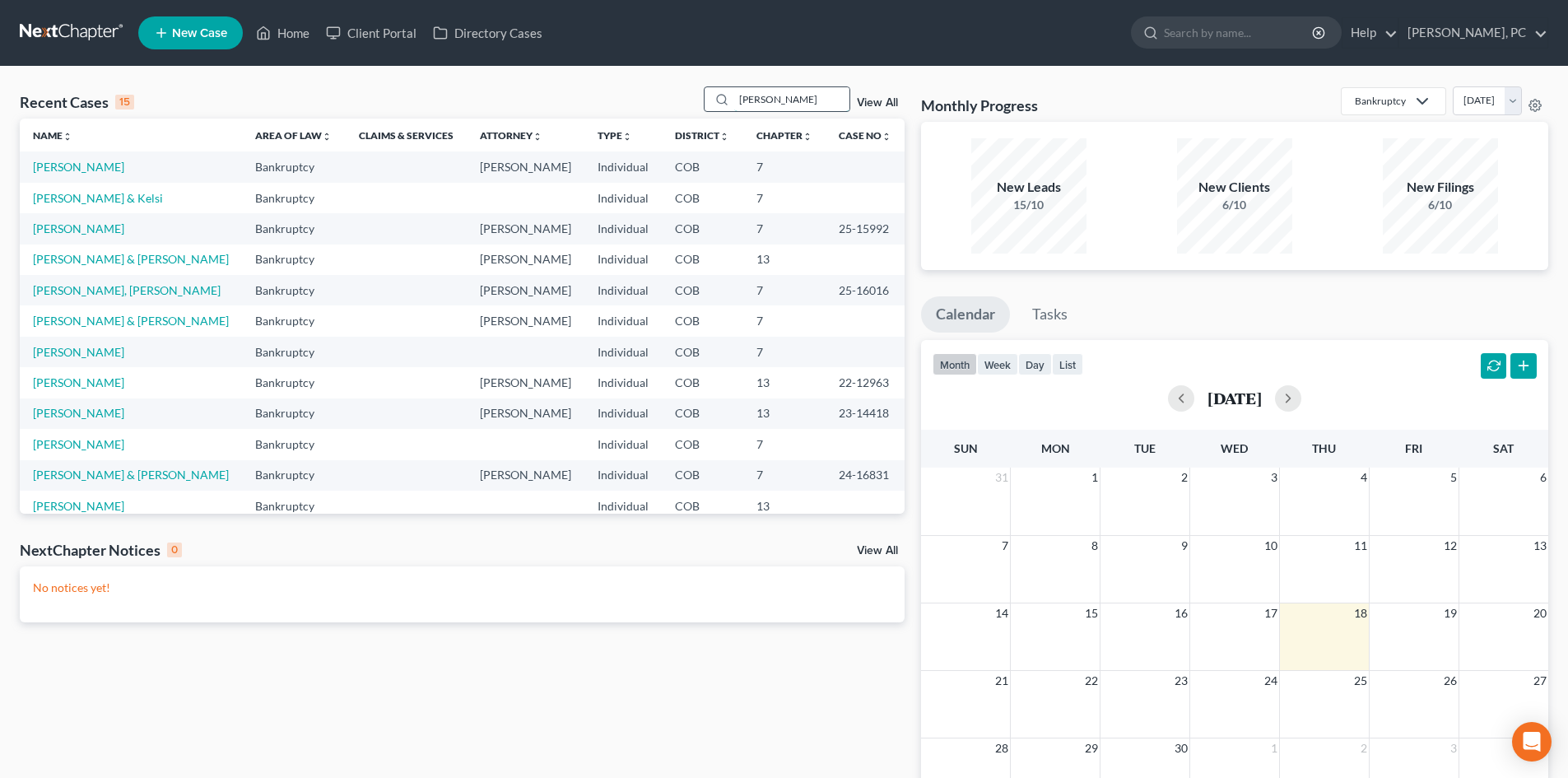
type input "aitken"
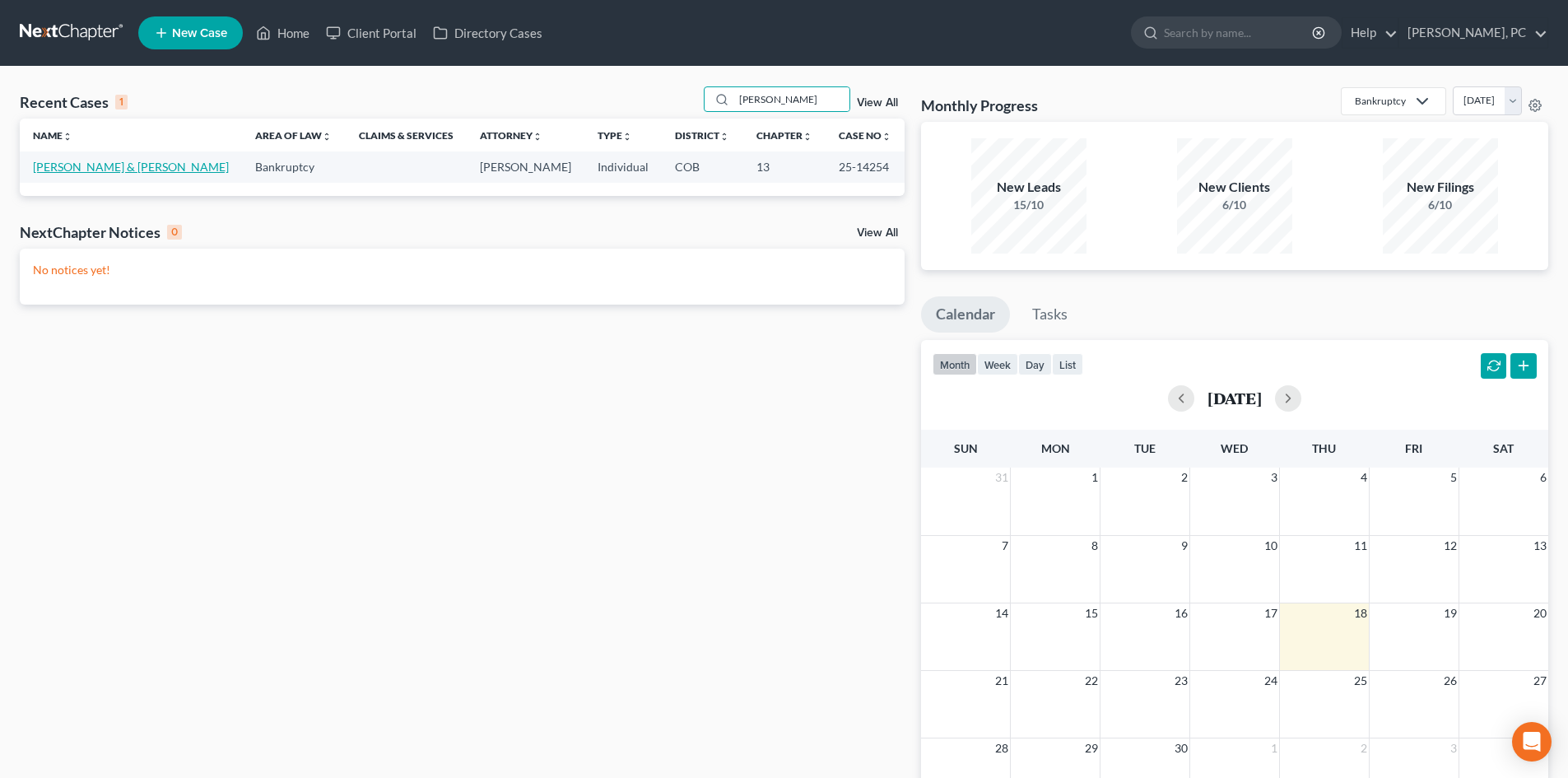
click at [89, 169] on link "[PERSON_NAME] & [PERSON_NAME]" at bounding box center [131, 166] width 196 height 14
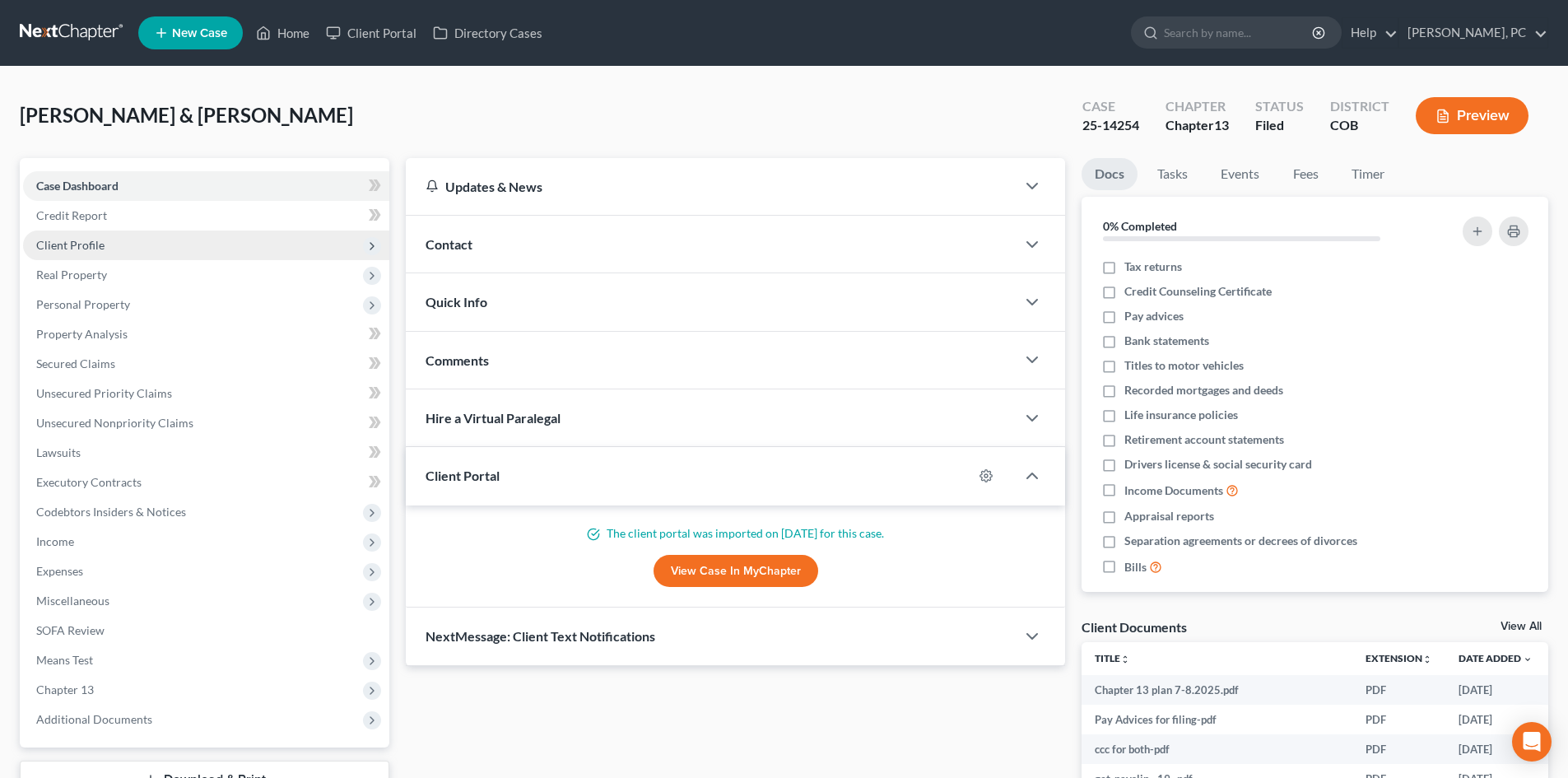
click at [88, 246] on span "Client Profile" at bounding box center [70, 245] width 69 height 14
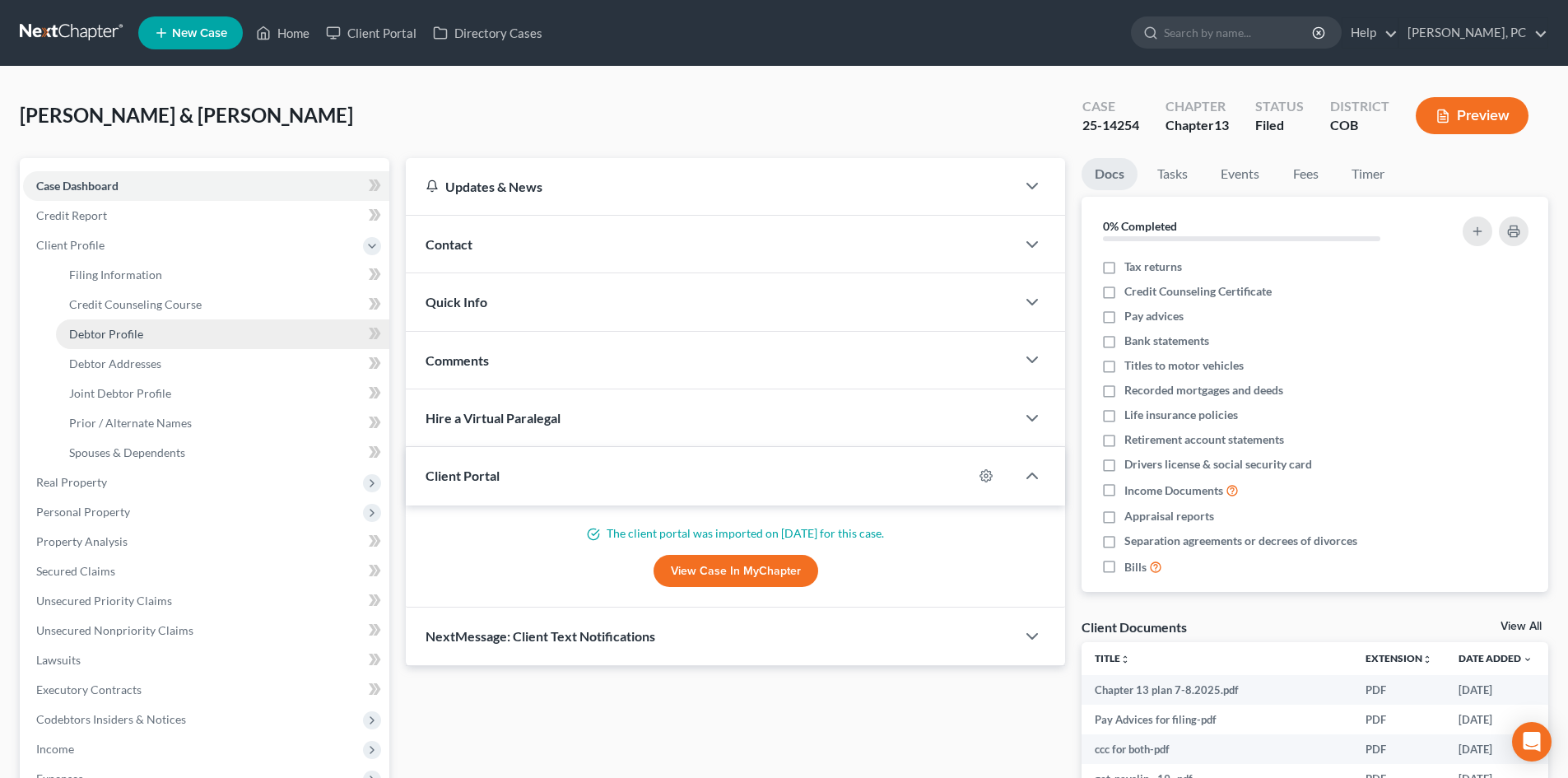
click at [111, 338] on span "Debtor Profile" at bounding box center [106, 333] width 74 height 14
select select "1"
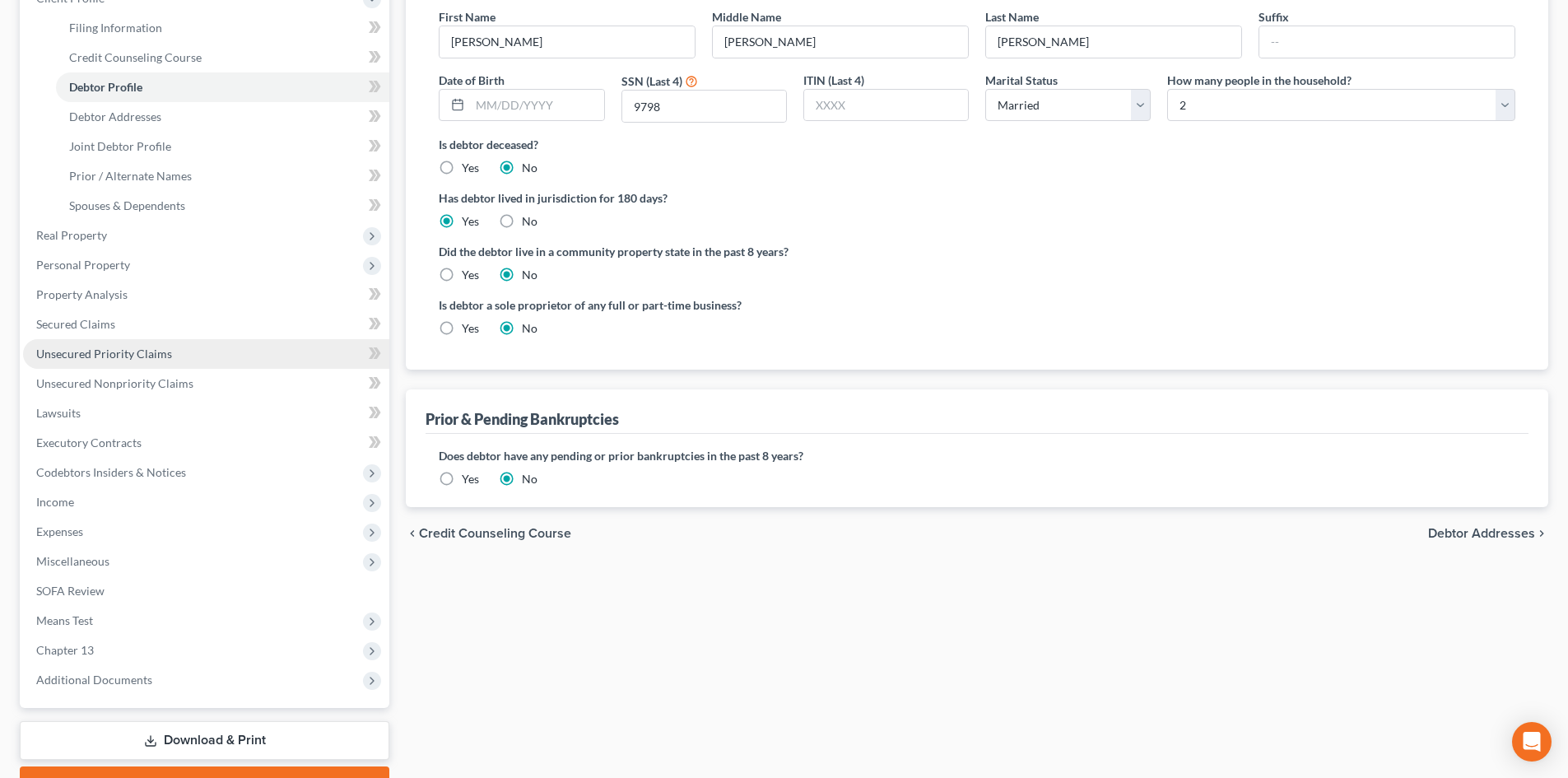
click at [115, 350] on span "Unsecured Priority Claims" at bounding box center [104, 353] width 136 height 14
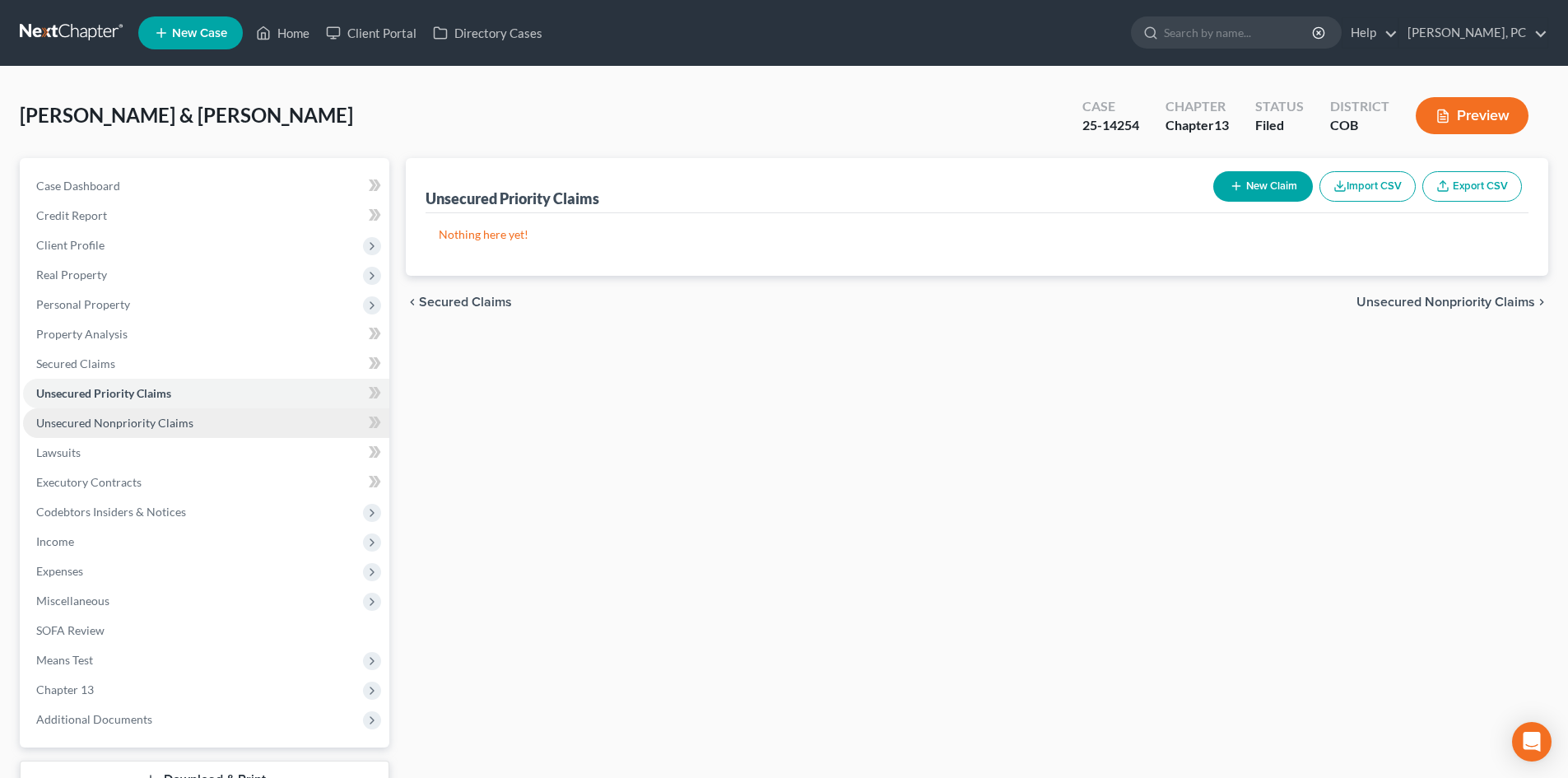
click at [153, 431] on link "Unsecured Nonpriority Claims" at bounding box center [206, 423] width 366 height 30
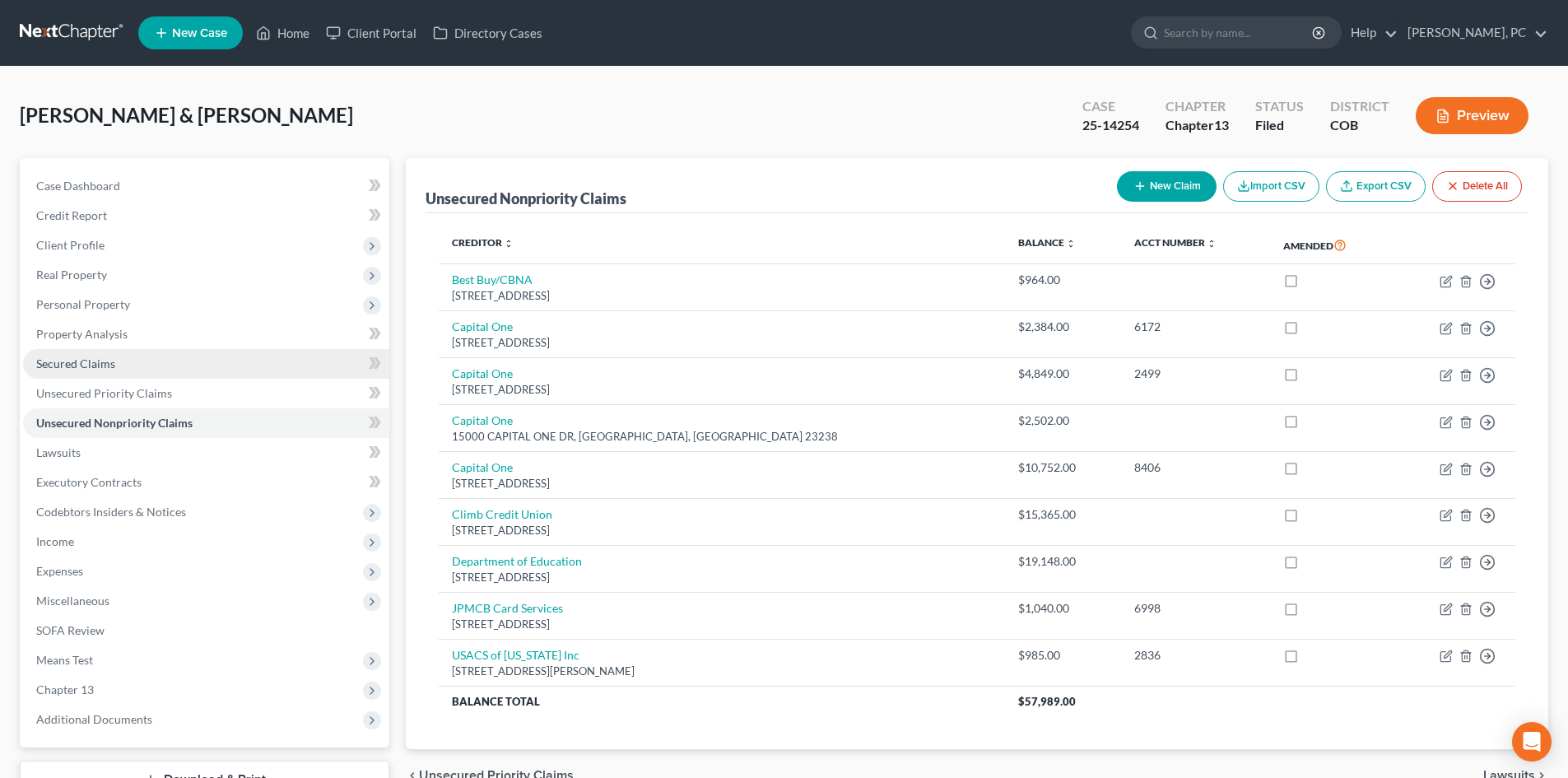
click at [47, 364] on span "Secured Claims" at bounding box center [75, 363] width 79 height 14
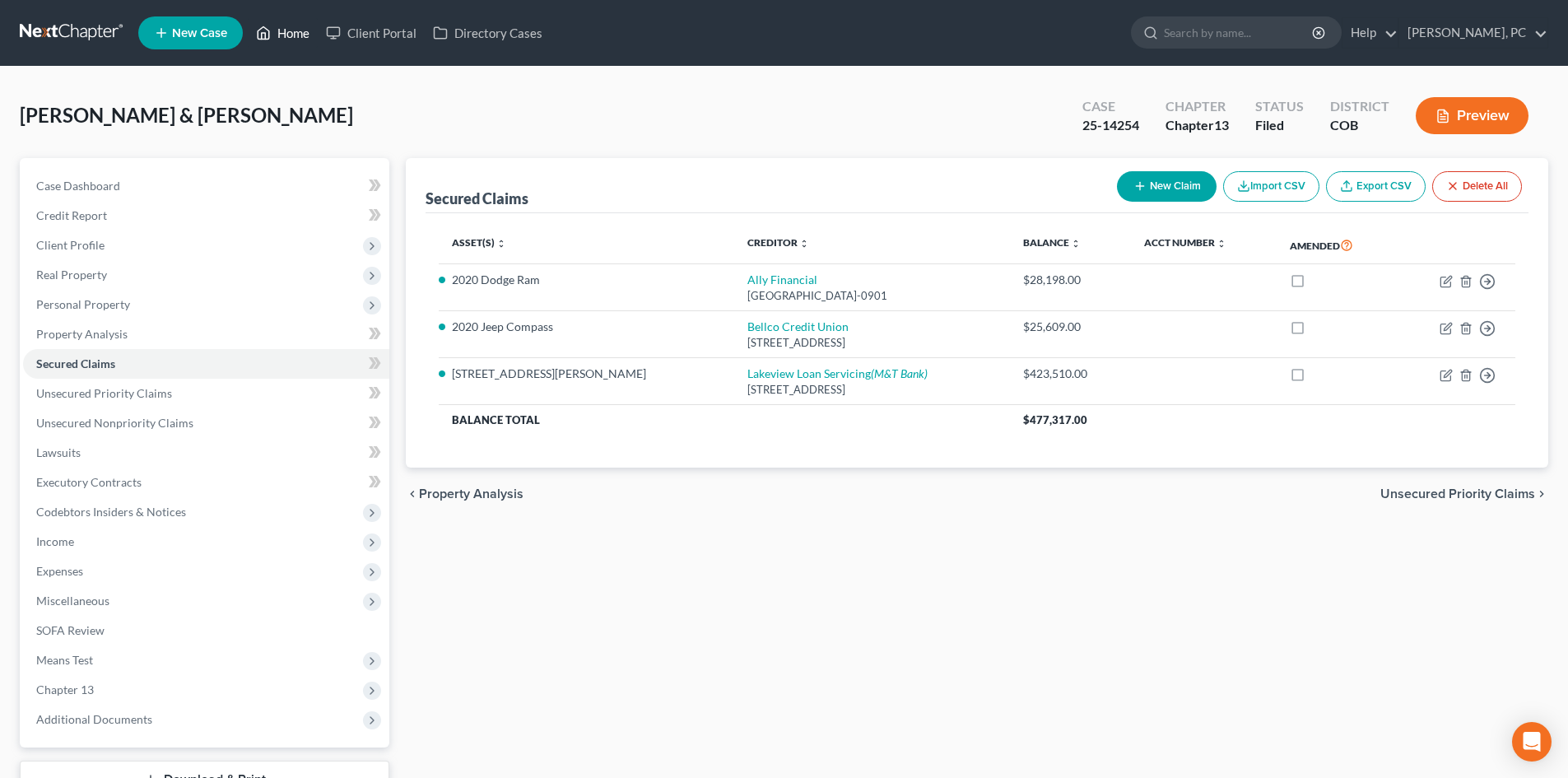
drag, startPoint x: 296, startPoint y: 31, endPoint x: 365, endPoint y: 70, distance: 79.3
click at [296, 31] on link "Home" at bounding box center [282, 32] width 70 height 30
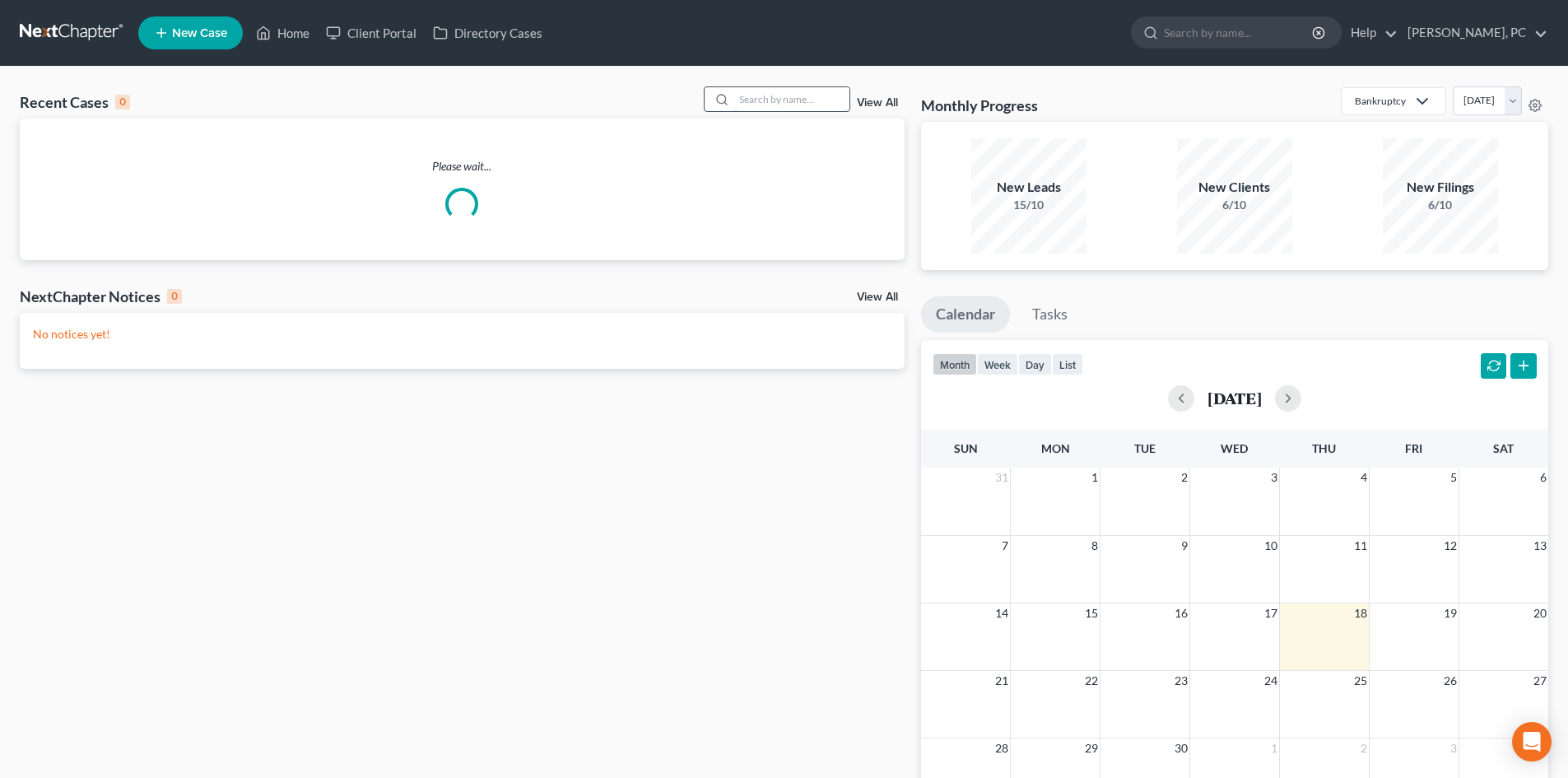
click at [772, 101] on input "search" at bounding box center [792, 99] width 115 height 24
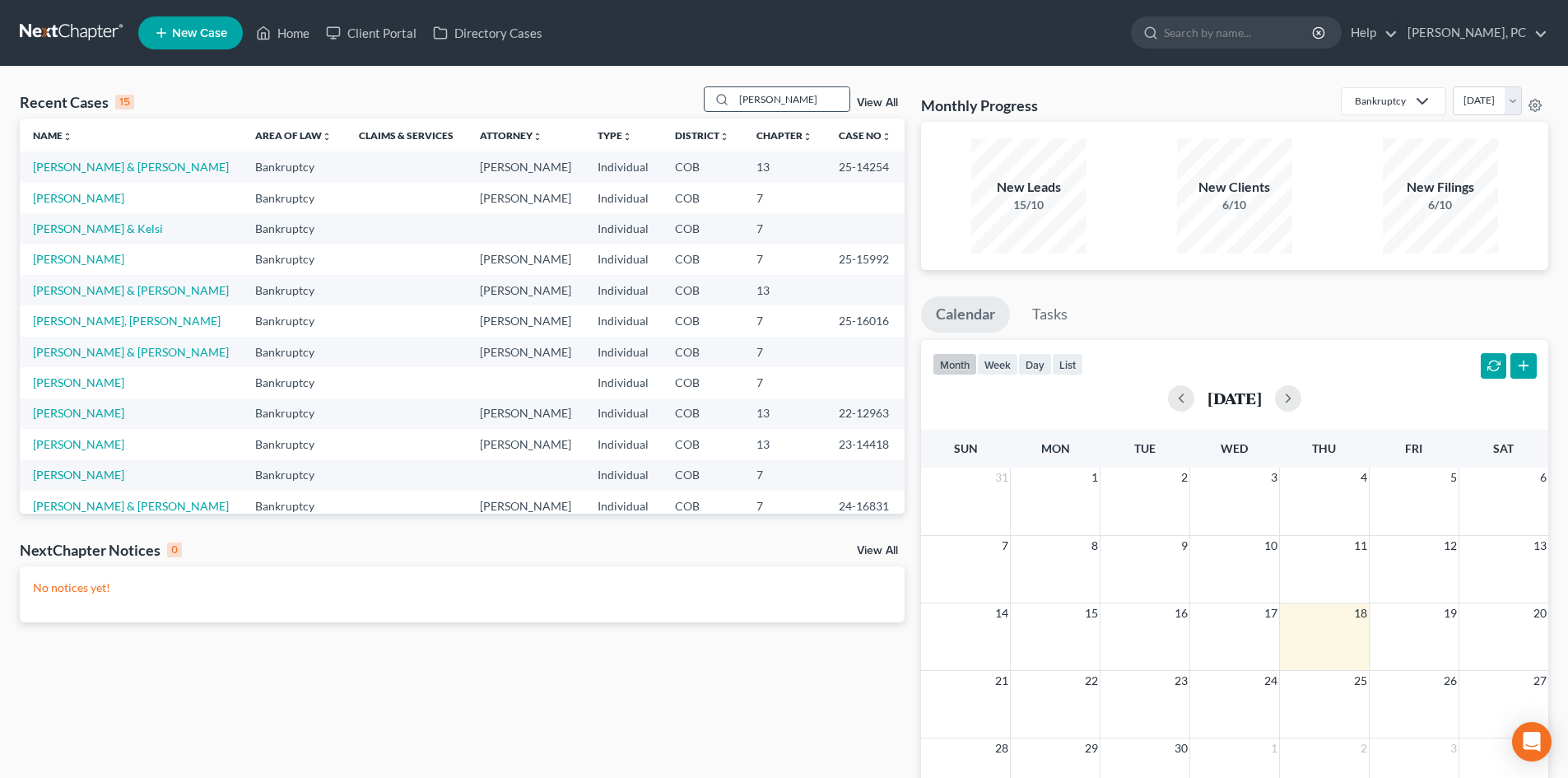
type input "heather hunter"
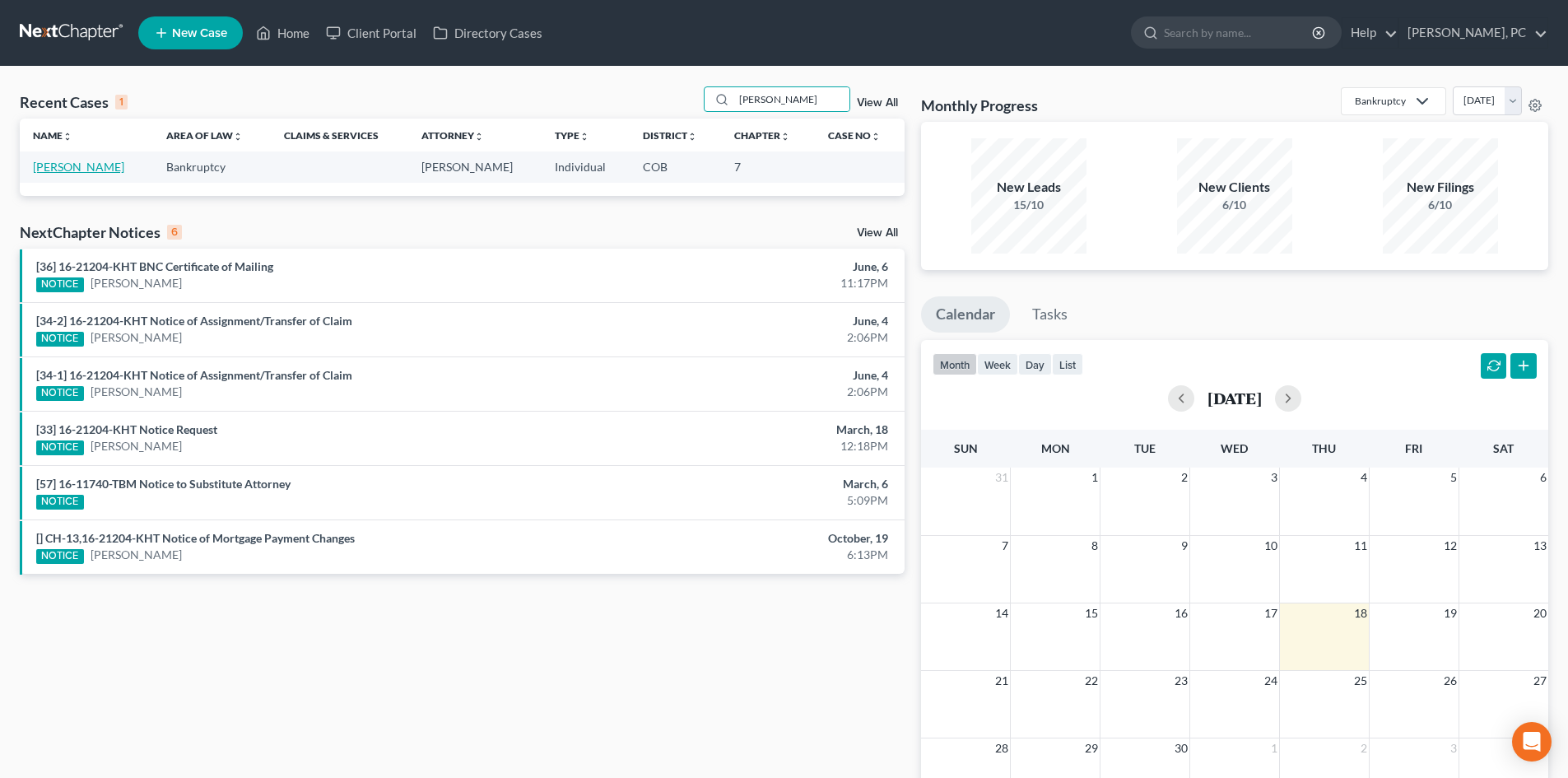
click at [88, 165] on link "[PERSON_NAME]" at bounding box center [79, 166] width 92 height 14
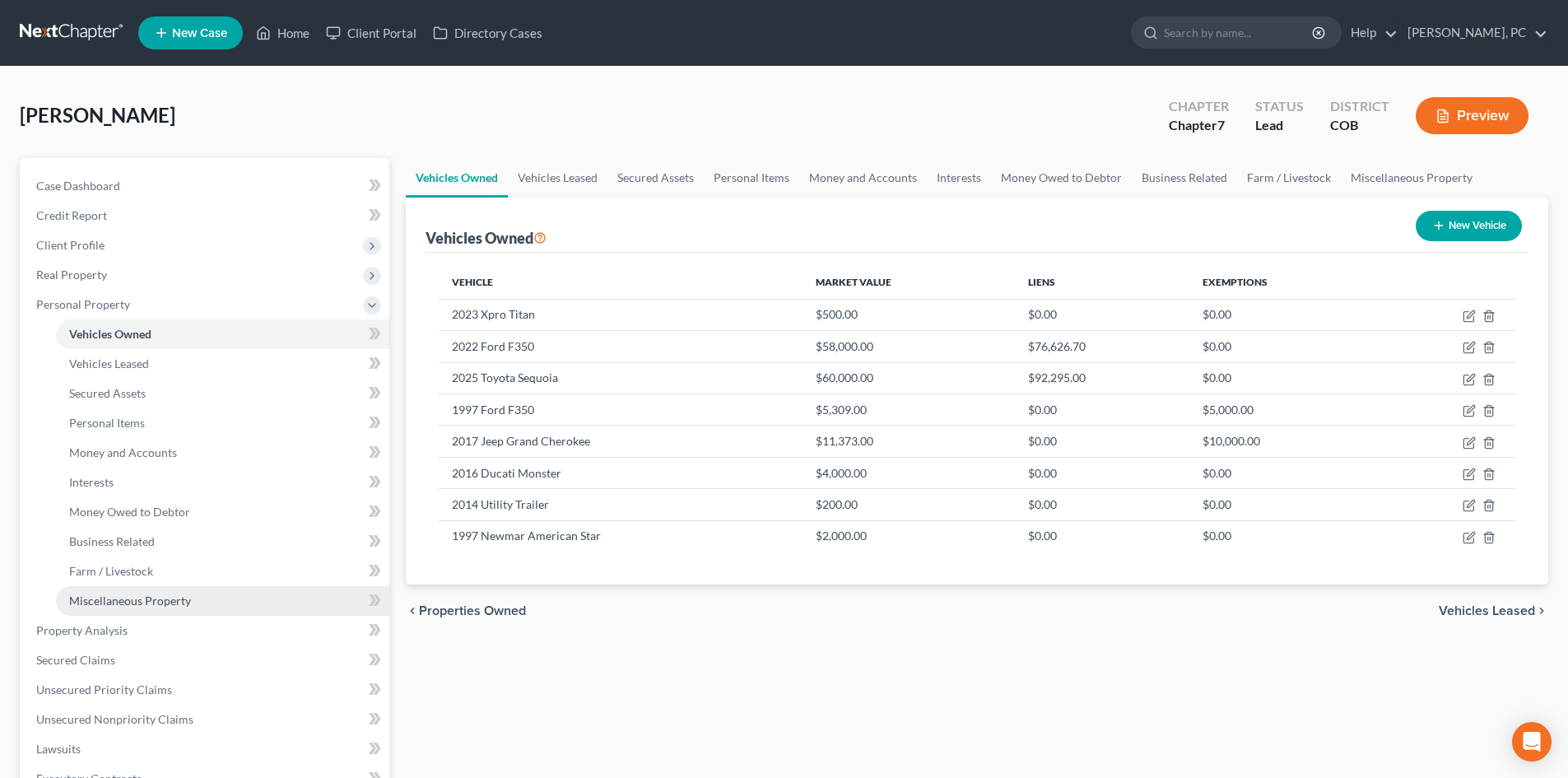
click at [160, 597] on span "Miscellaneous Property" at bounding box center [131, 600] width 122 height 14
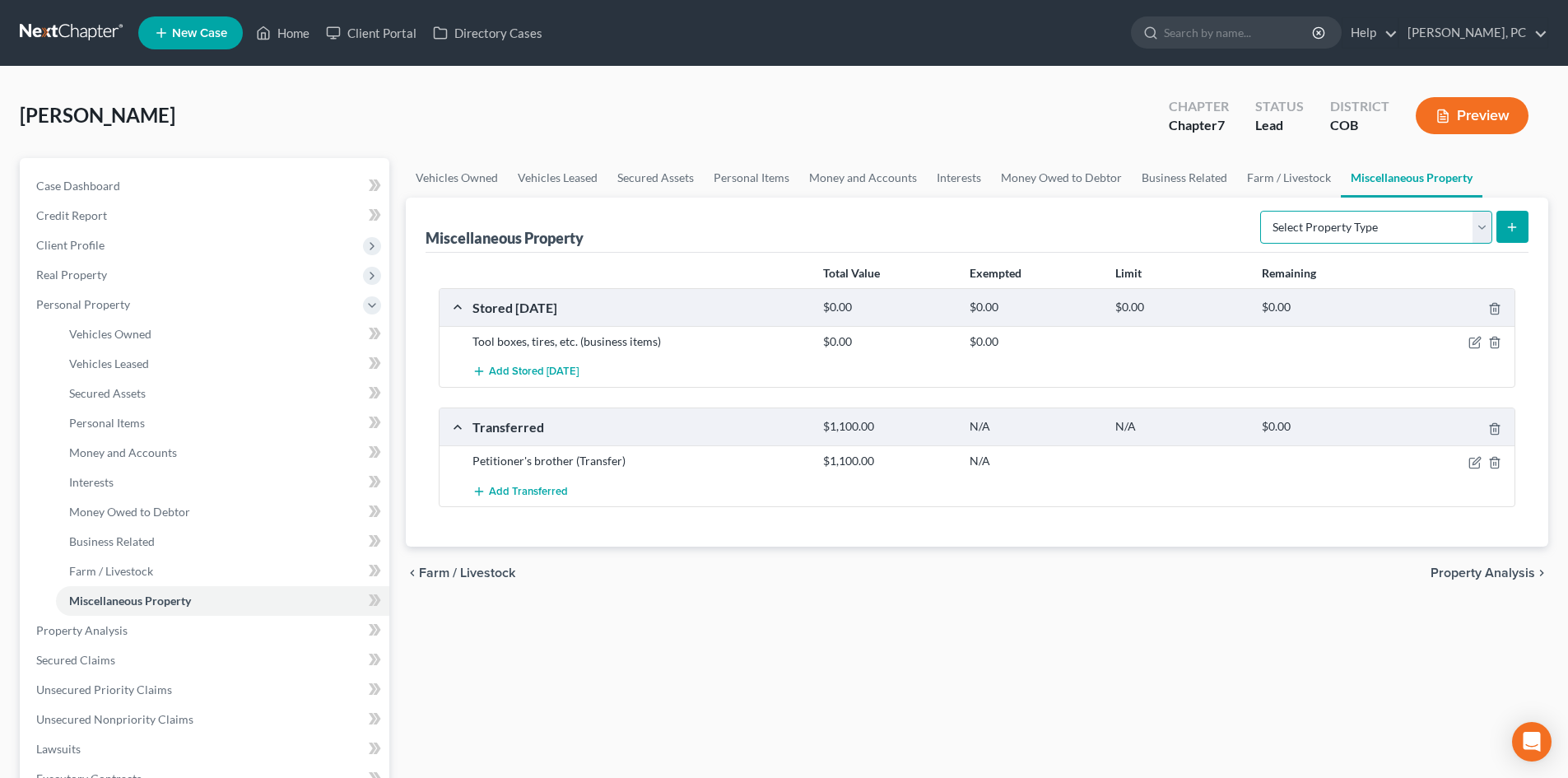
click at [1310, 223] on select "Select Property Type Assigned for Creditor Benefit [DATE] Holding for Another N…" at bounding box center [1376, 227] width 232 height 33
select select "transferred"
click at [1260, 211] on select "Select Property Type Assigned for Creditor Benefit [DATE] Holding for Another N…" at bounding box center [1376, 227] width 232 height 33
click at [1507, 222] on icon "submit" at bounding box center [1512, 227] width 14 height 14
select select "Ordinary ([DATE])"
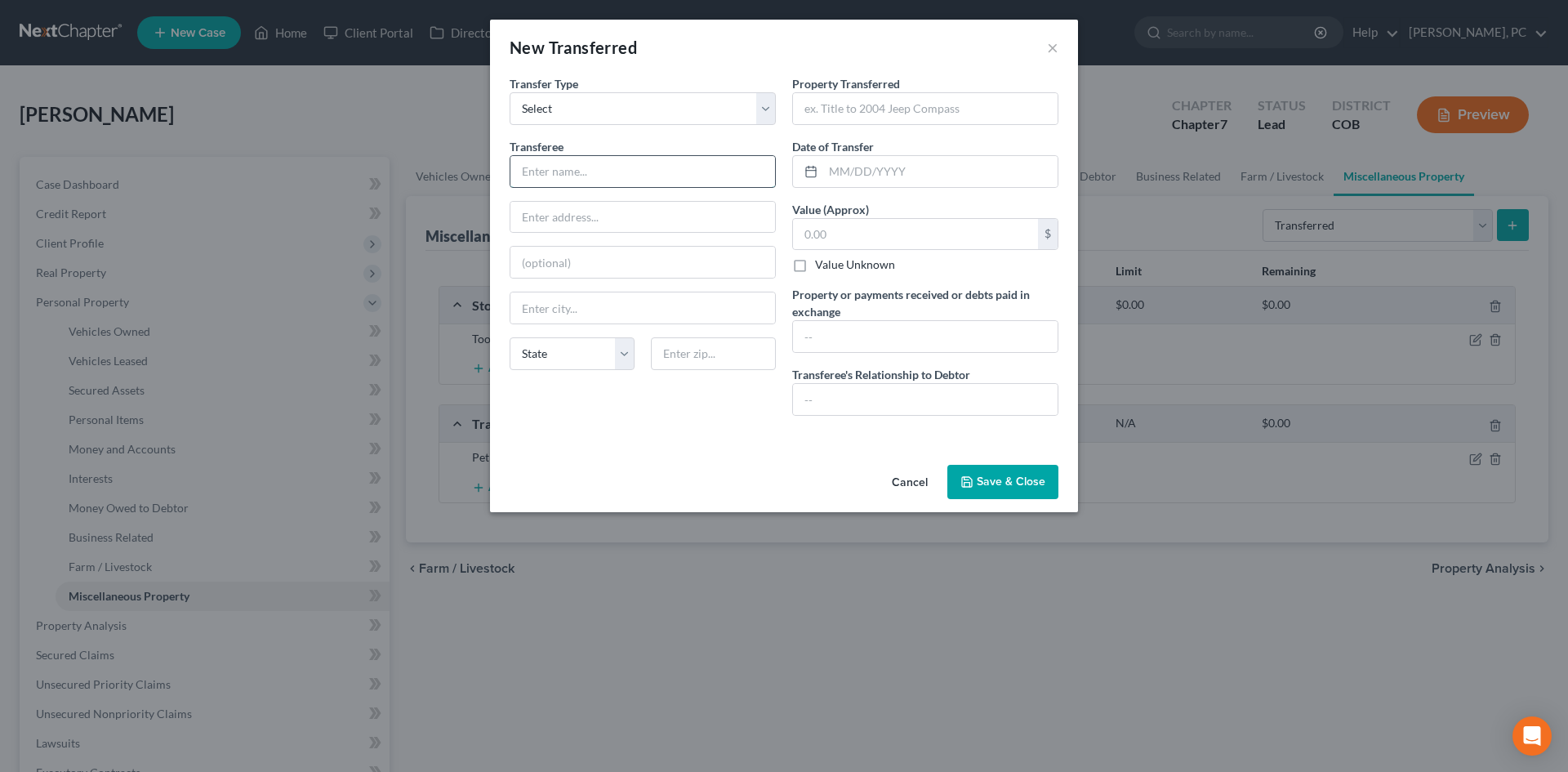
click at [633, 167] on input "text" at bounding box center [643, 171] width 265 height 31
type input "ACES"
click at [883, 108] on input "text" at bounding box center [925, 108] width 265 height 31
type input "2016 Ducati Monster"
type input "[DATE]"
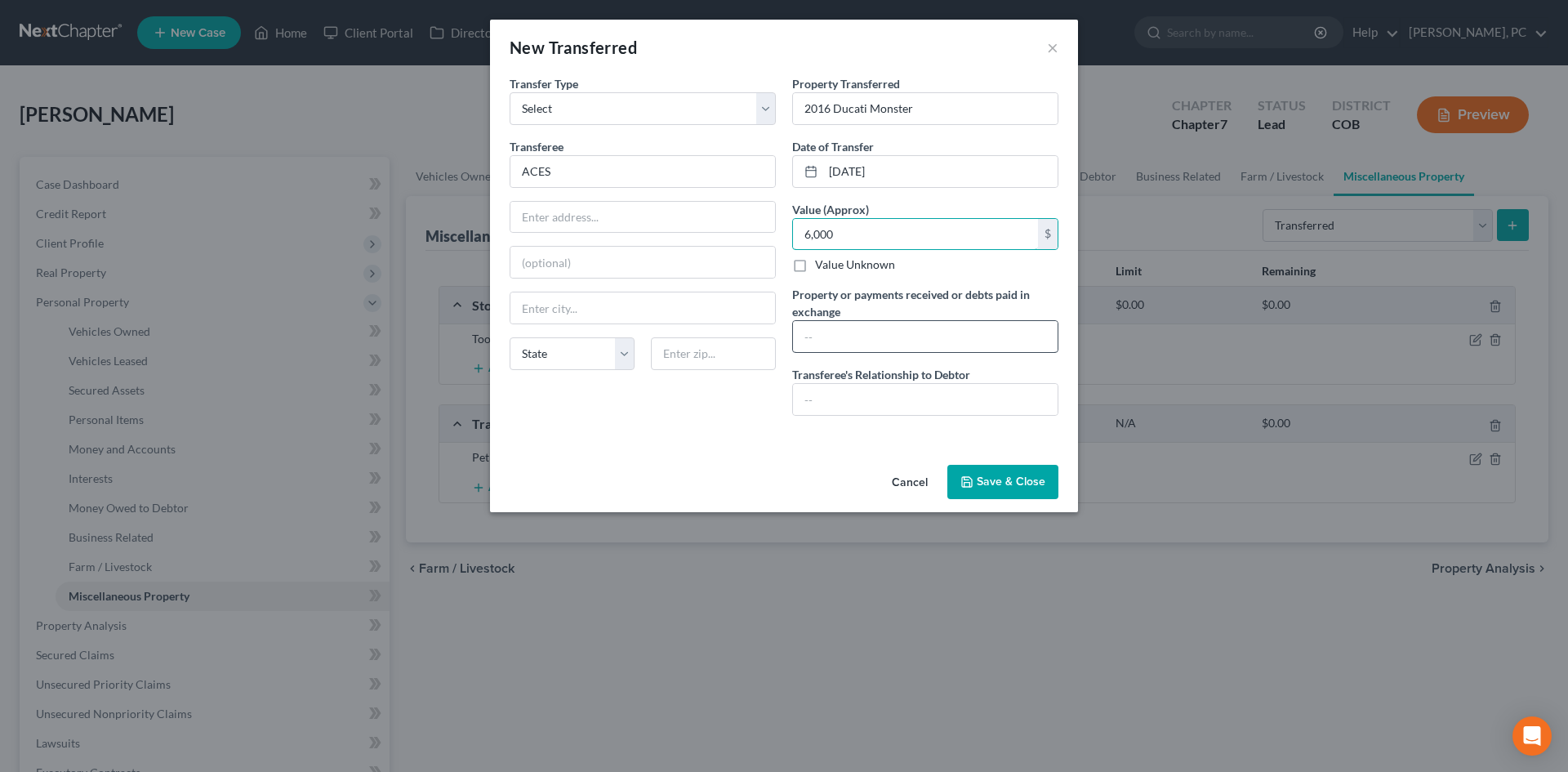
type input "6,000"
click at [845, 336] on input "text" at bounding box center [925, 336] width 265 height 31
type input "$6,000"
type input "None"
click at [994, 475] on button "Save & Close" at bounding box center [1003, 481] width 111 height 34
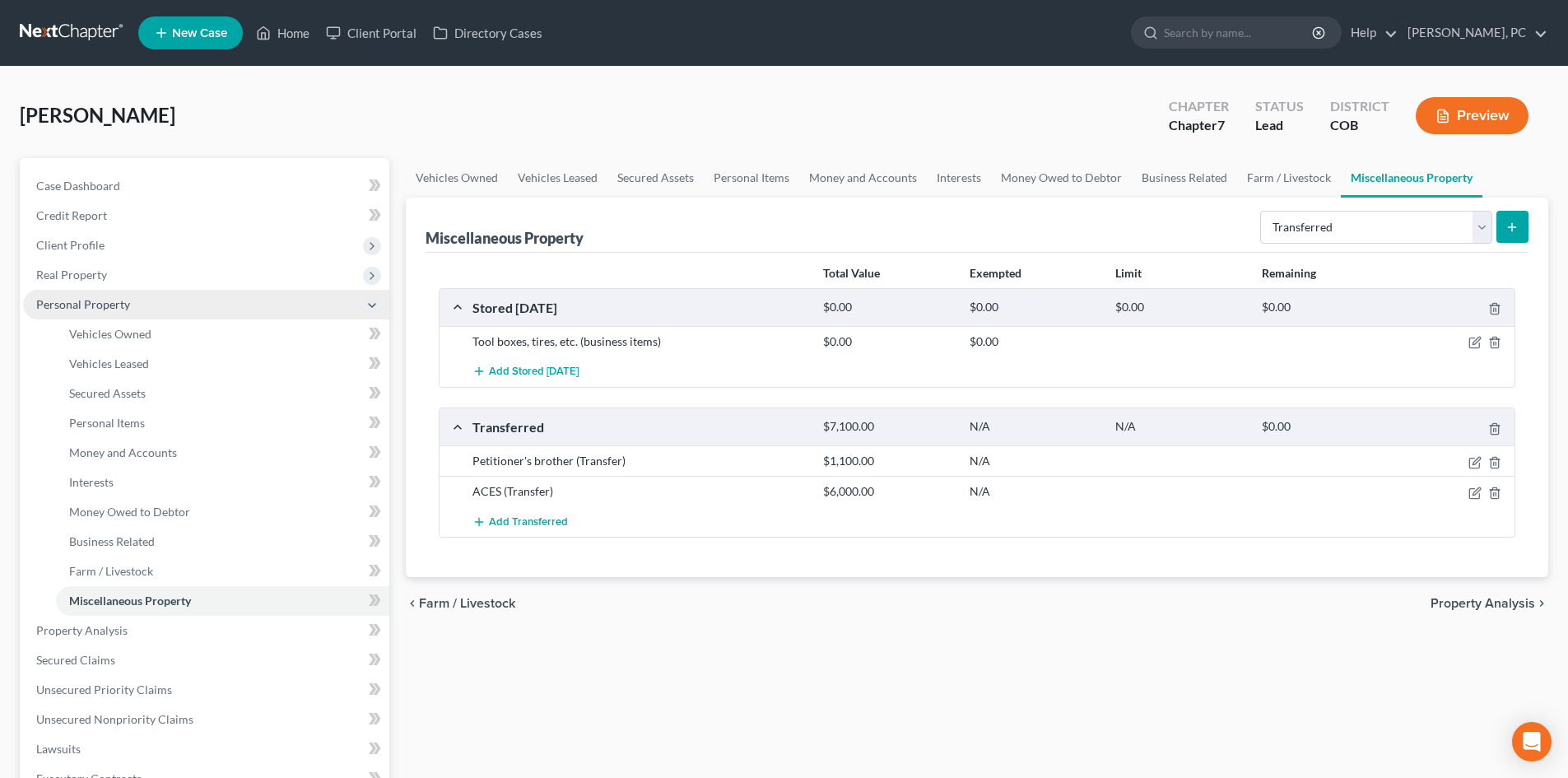
click at [89, 302] on span "Personal Property" at bounding box center [83, 304] width 94 height 14
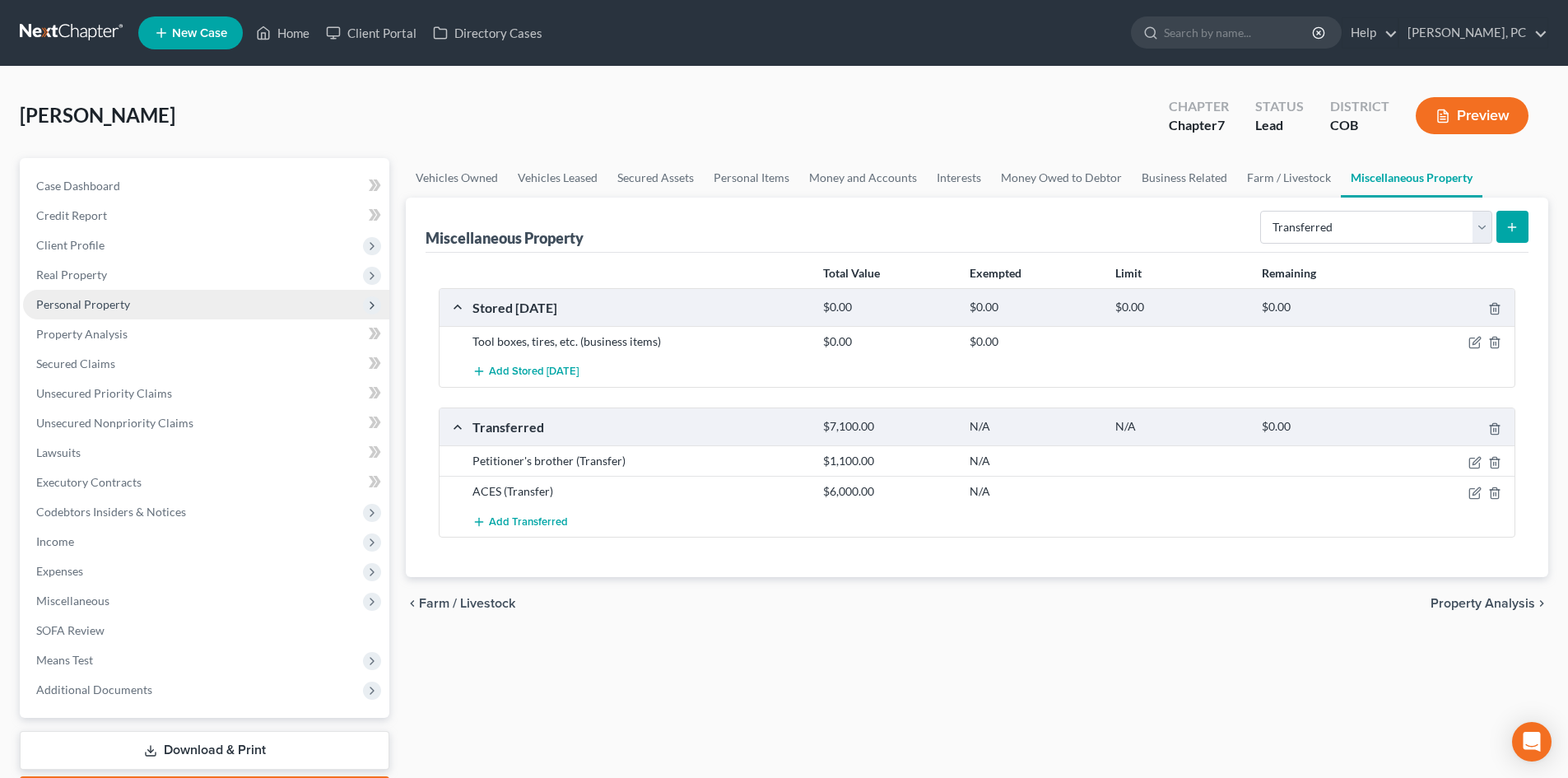
click at [81, 305] on span "Personal Property" at bounding box center [83, 304] width 94 height 14
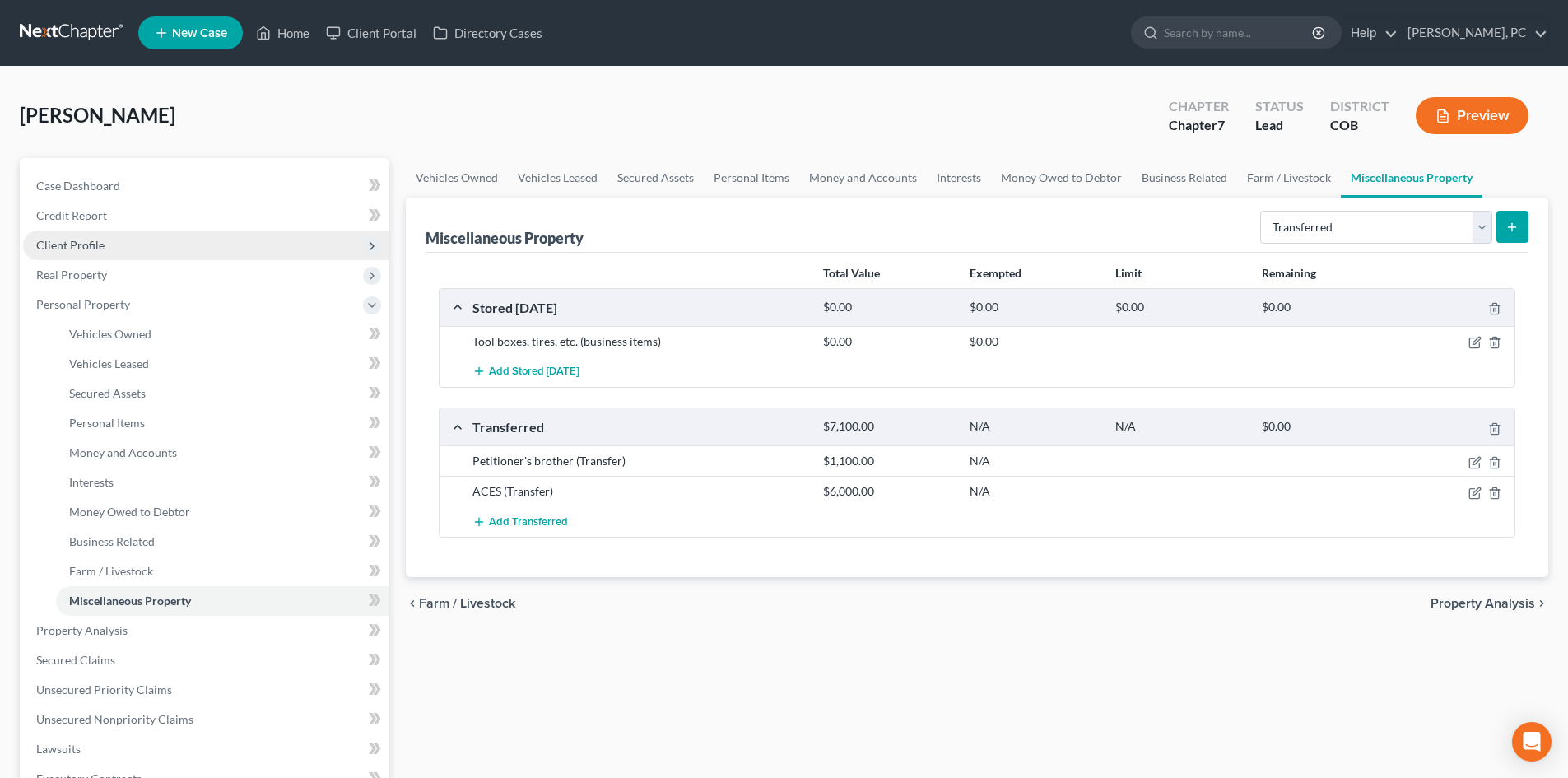
click at [76, 239] on span "Client Profile" at bounding box center [70, 245] width 69 height 14
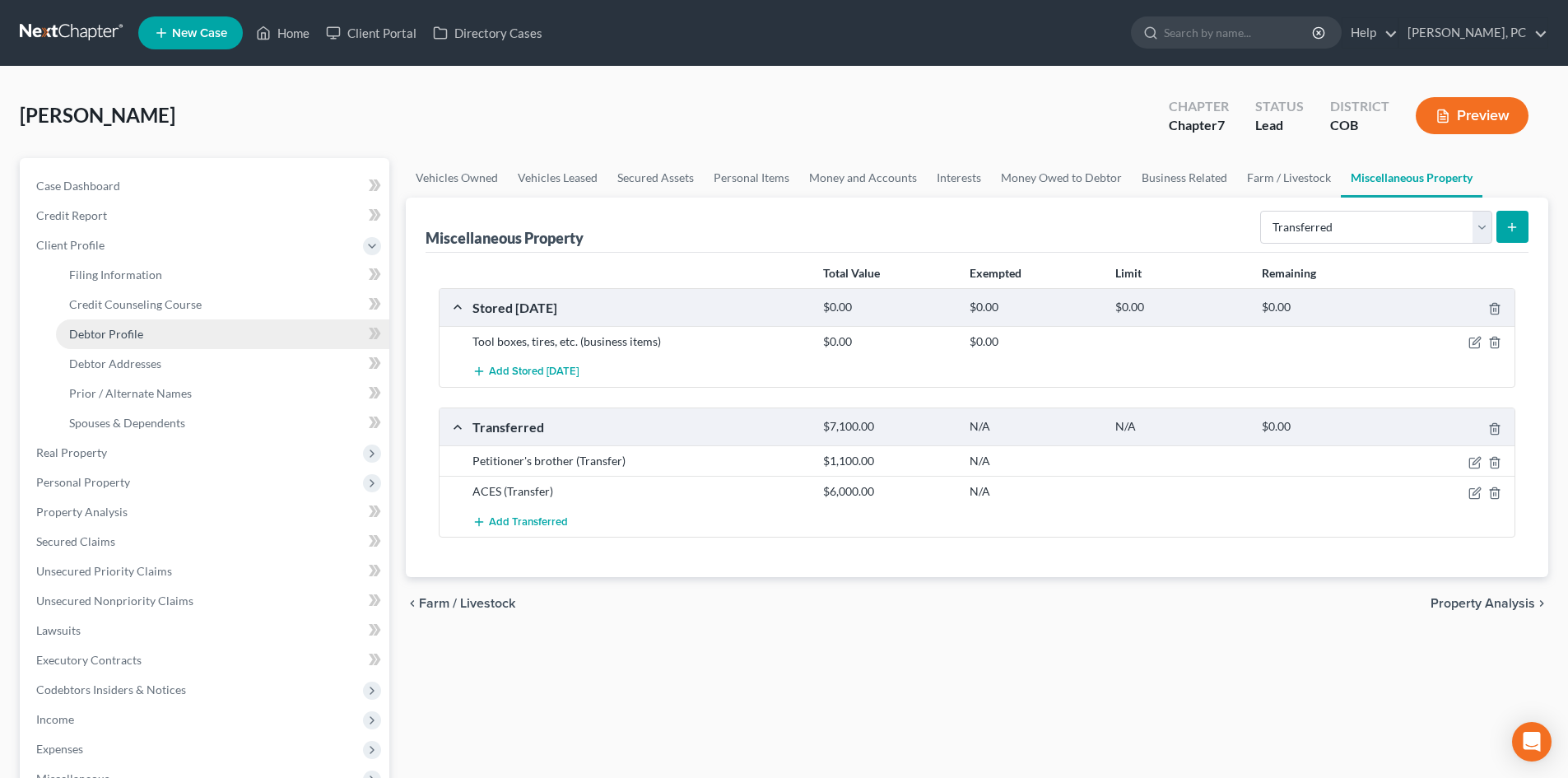
click at [112, 335] on span "Debtor Profile" at bounding box center [106, 333] width 74 height 14
select select "1"
select select "3"
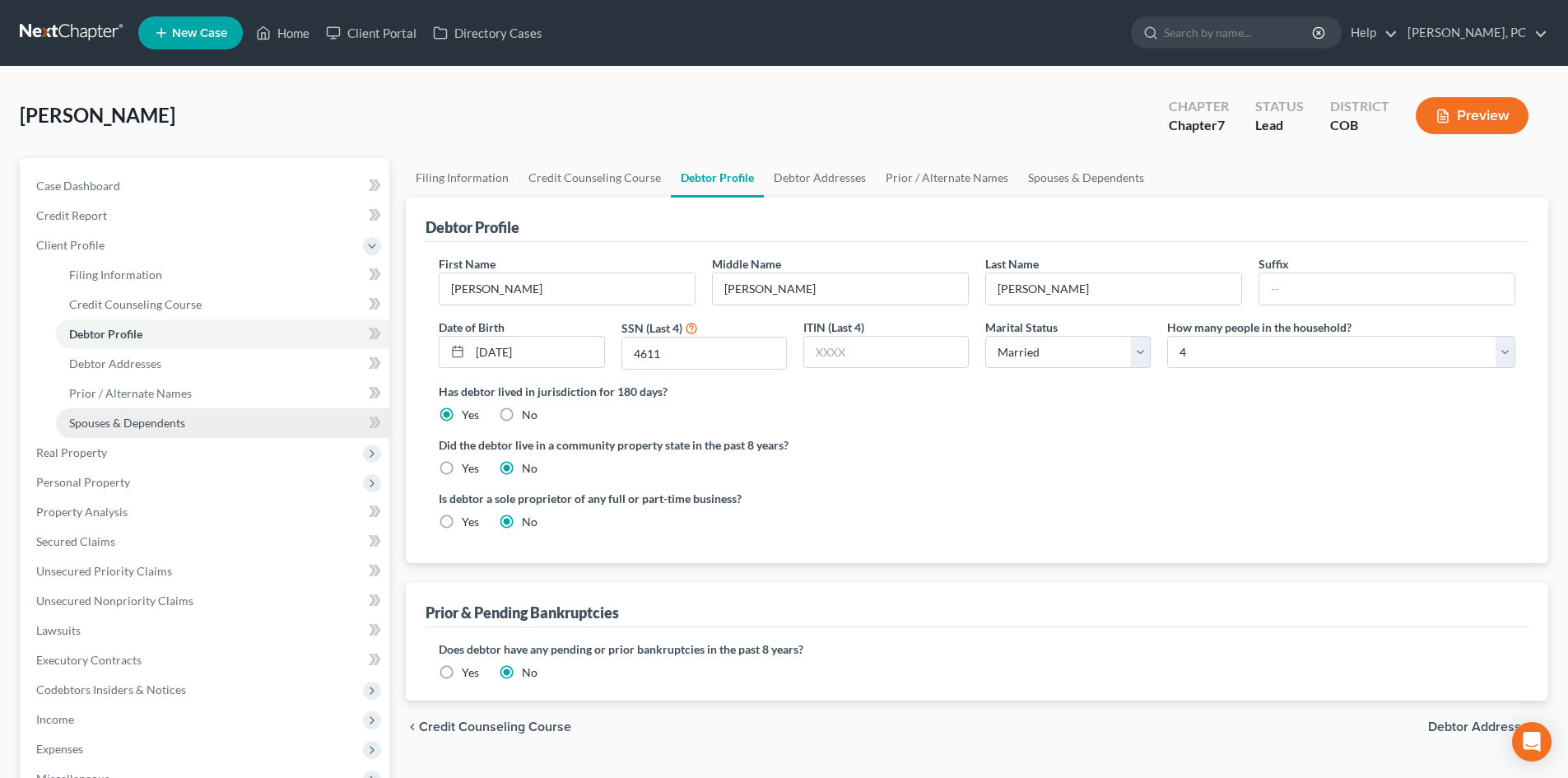
click at [140, 422] on span "Spouses & Dependents" at bounding box center [127, 422] width 116 height 14
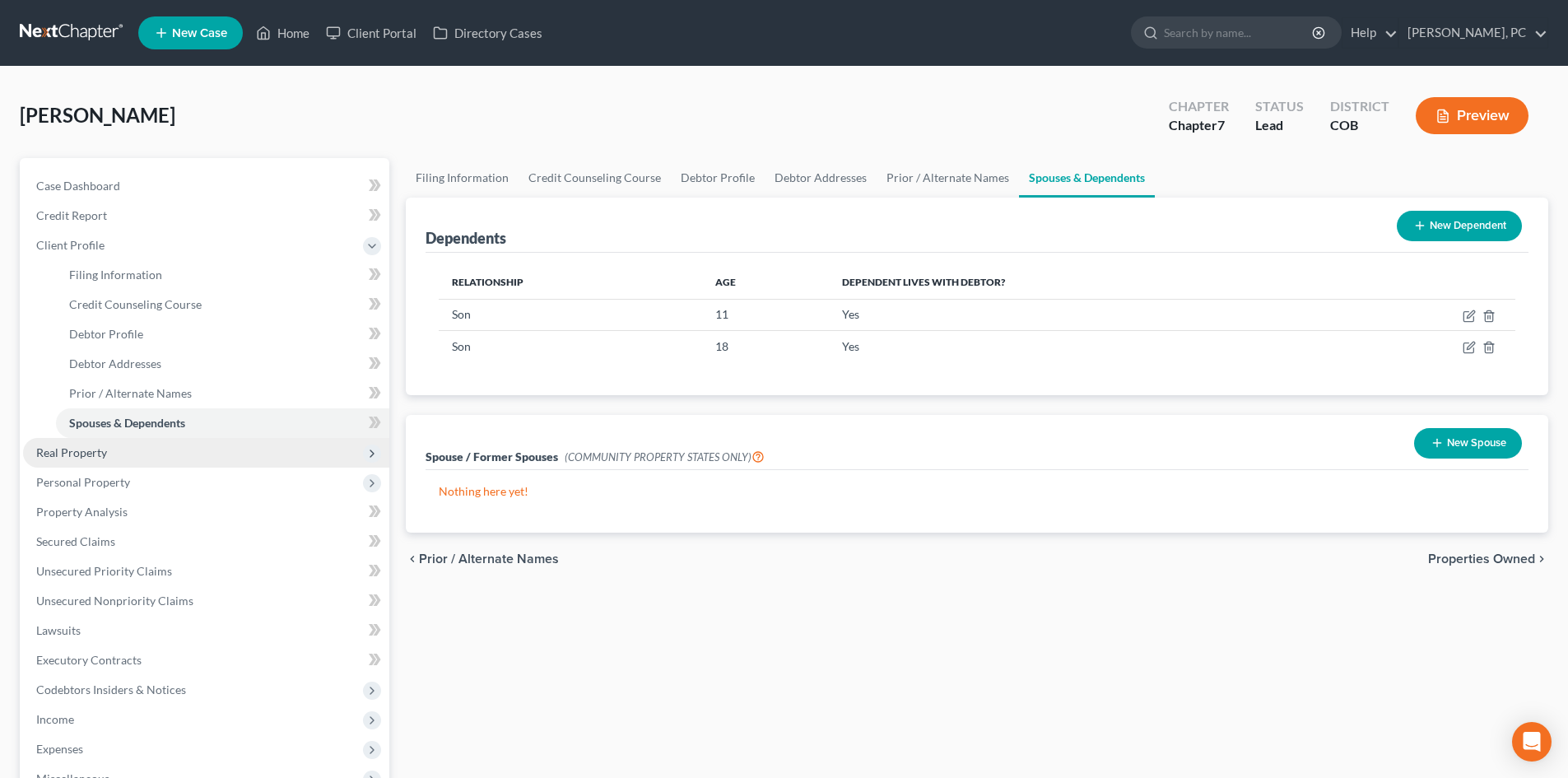
click at [85, 450] on span "Real Property" at bounding box center [72, 452] width 71 height 14
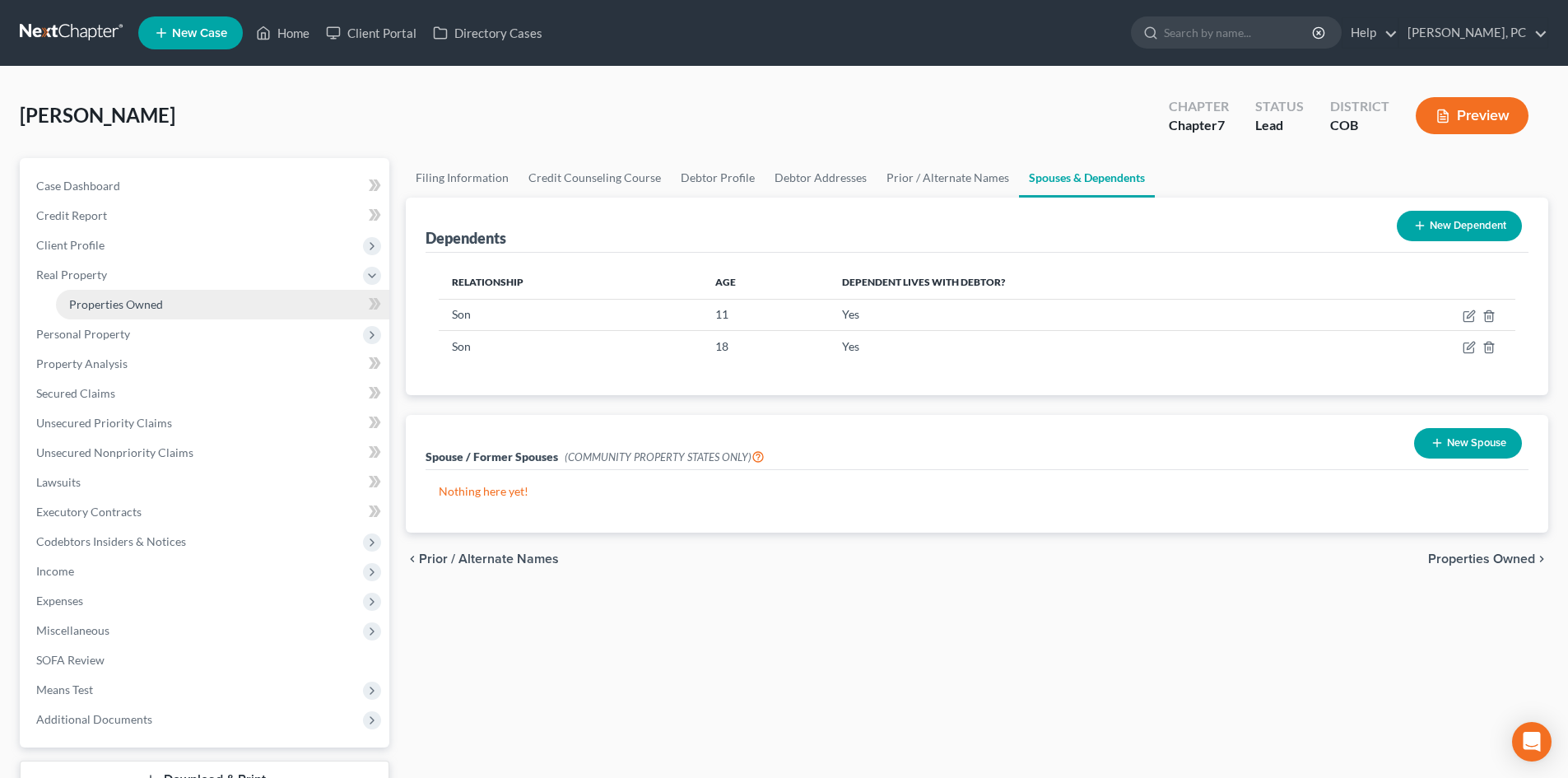
click at [120, 309] on span "Properties Owned" at bounding box center [116, 304] width 94 height 14
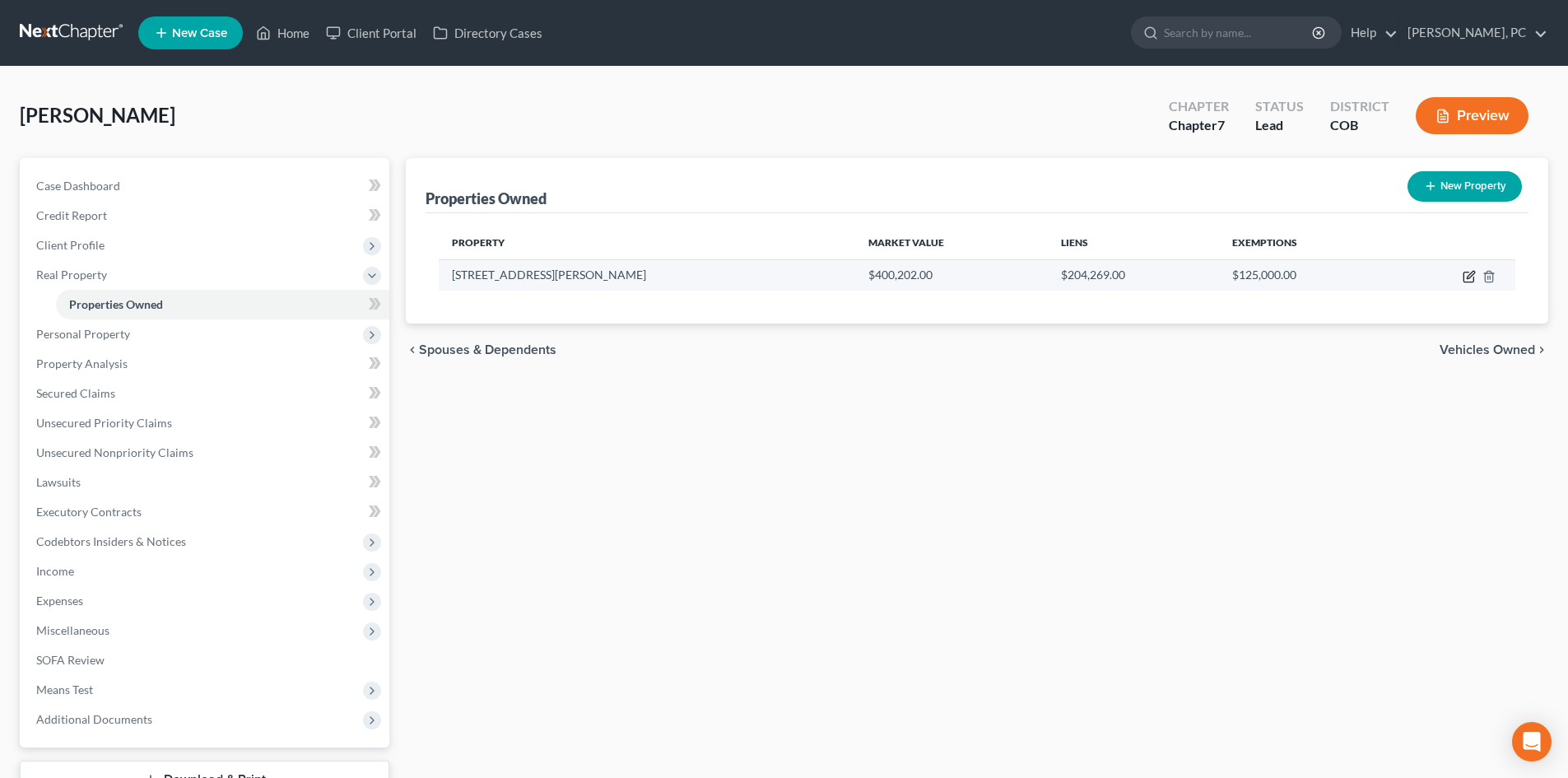
click at [1465, 273] on icon "button" at bounding box center [1469, 276] width 14 height 14
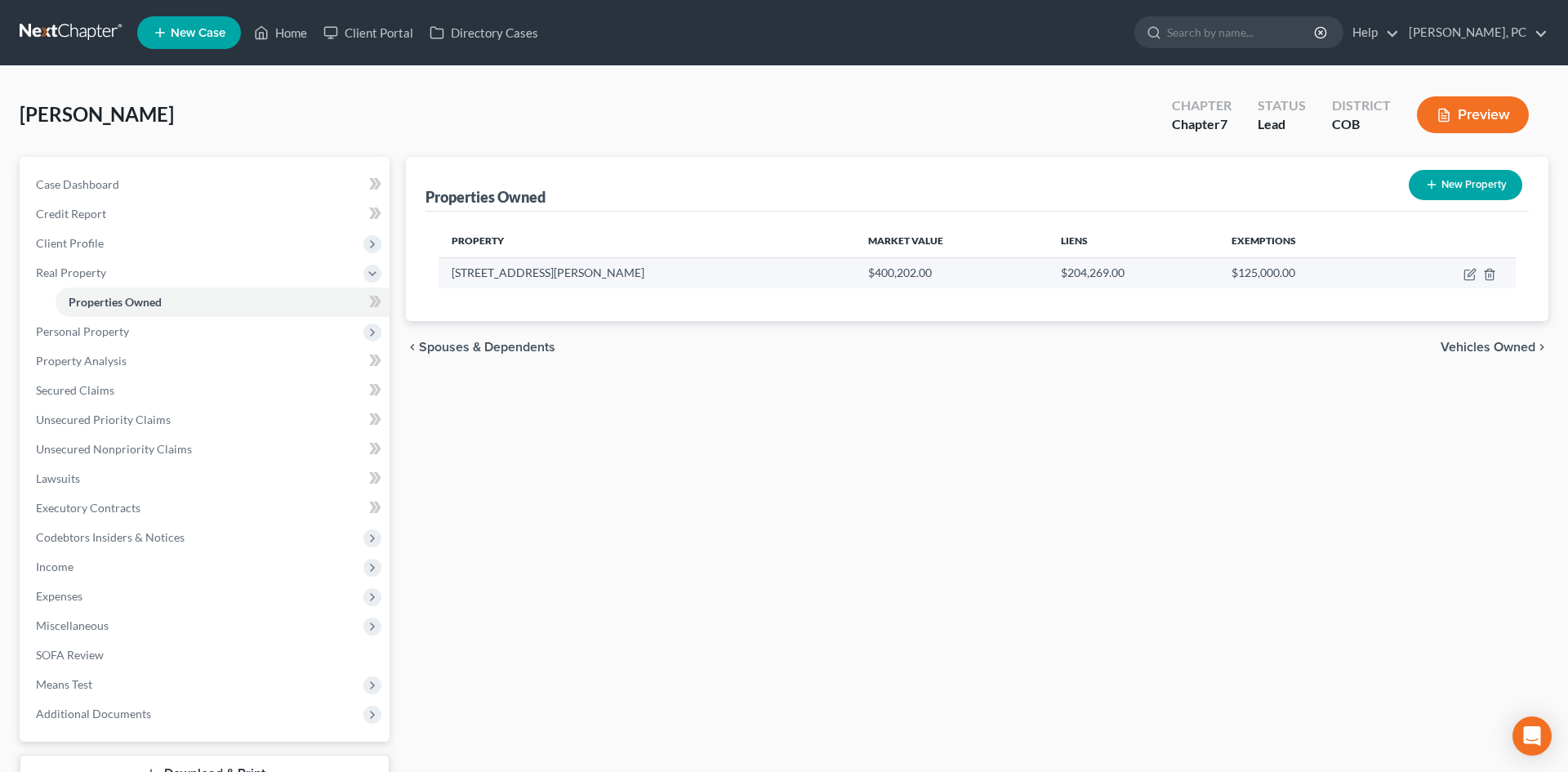
select select "5"
select select "3"
select select "0"
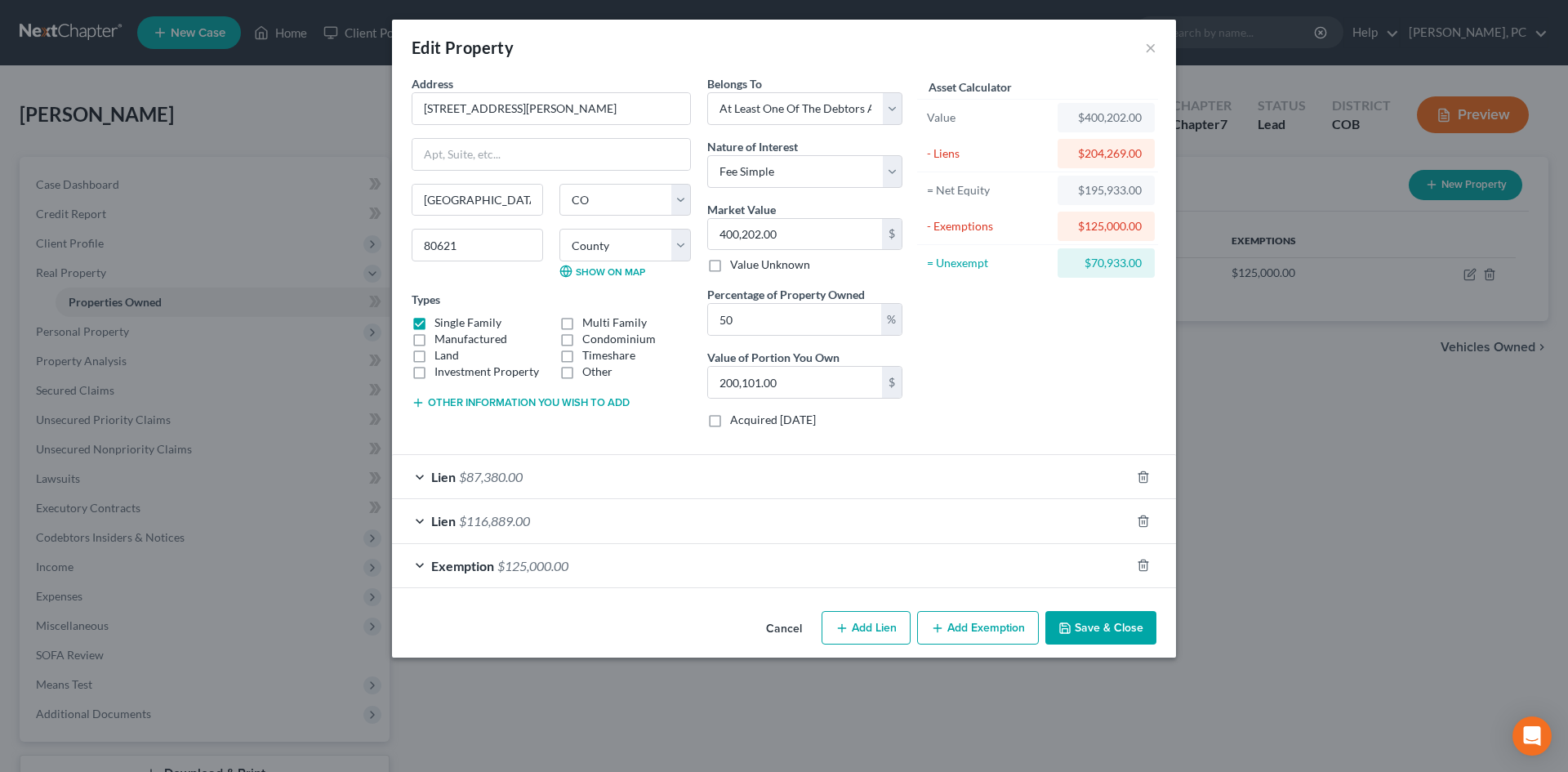
click at [1097, 628] on button "Save & Close" at bounding box center [1101, 627] width 111 height 34
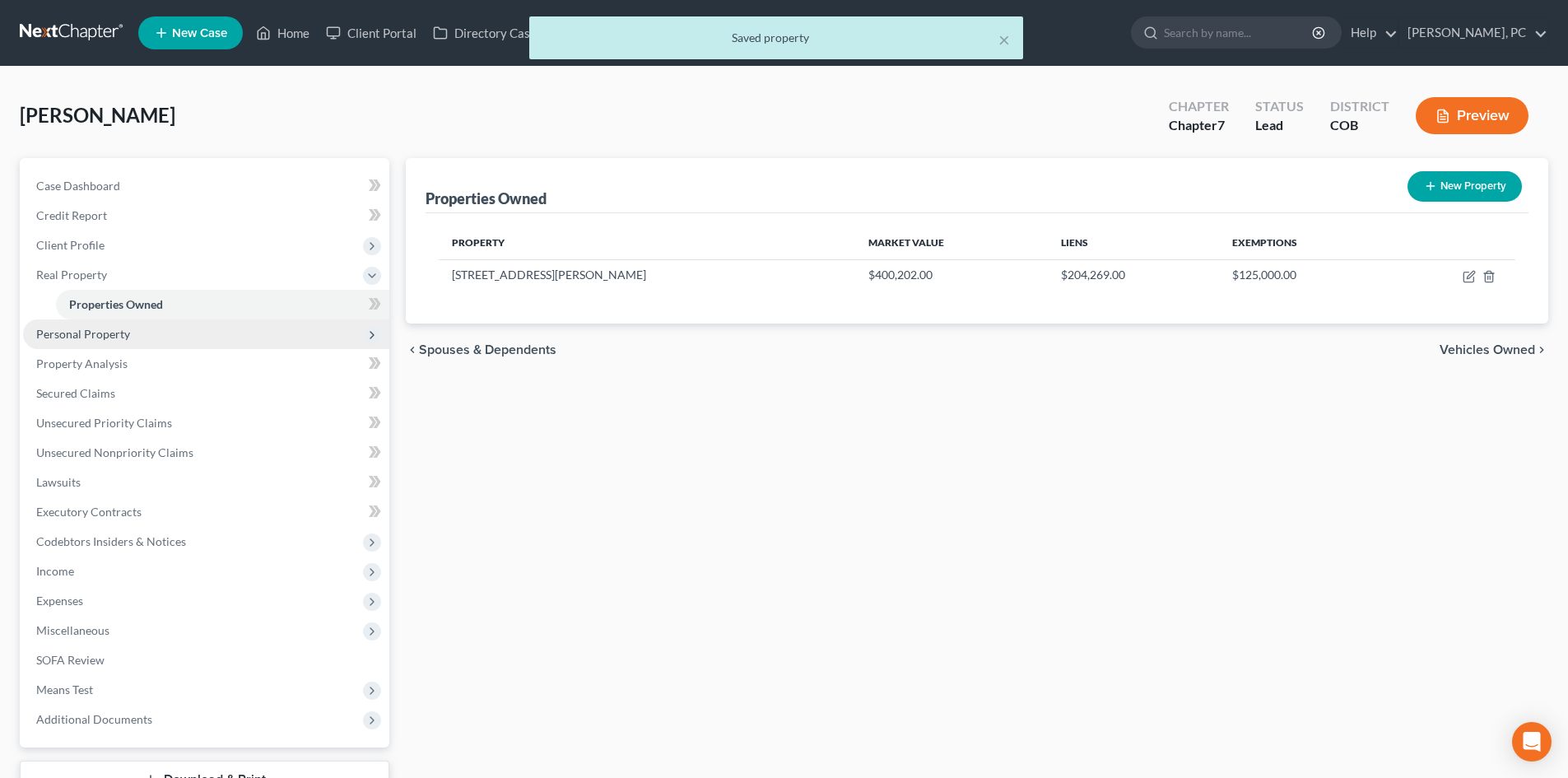
click at [105, 326] on span "Personal Property" at bounding box center [83, 333] width 94 height 14
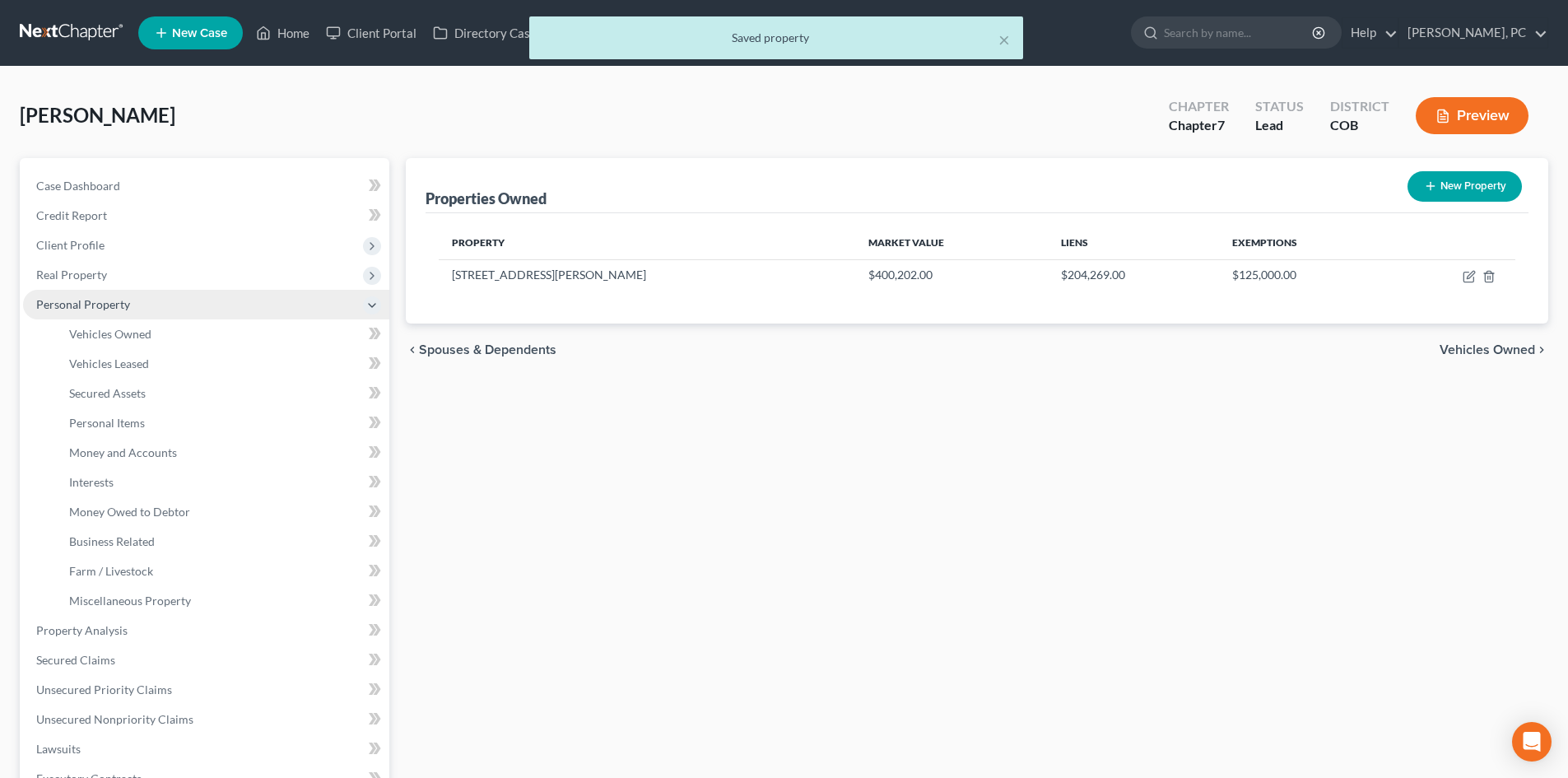
click at [125, 316] on span "Personal Property" at bounding box center [206, 304] width 366 height 30
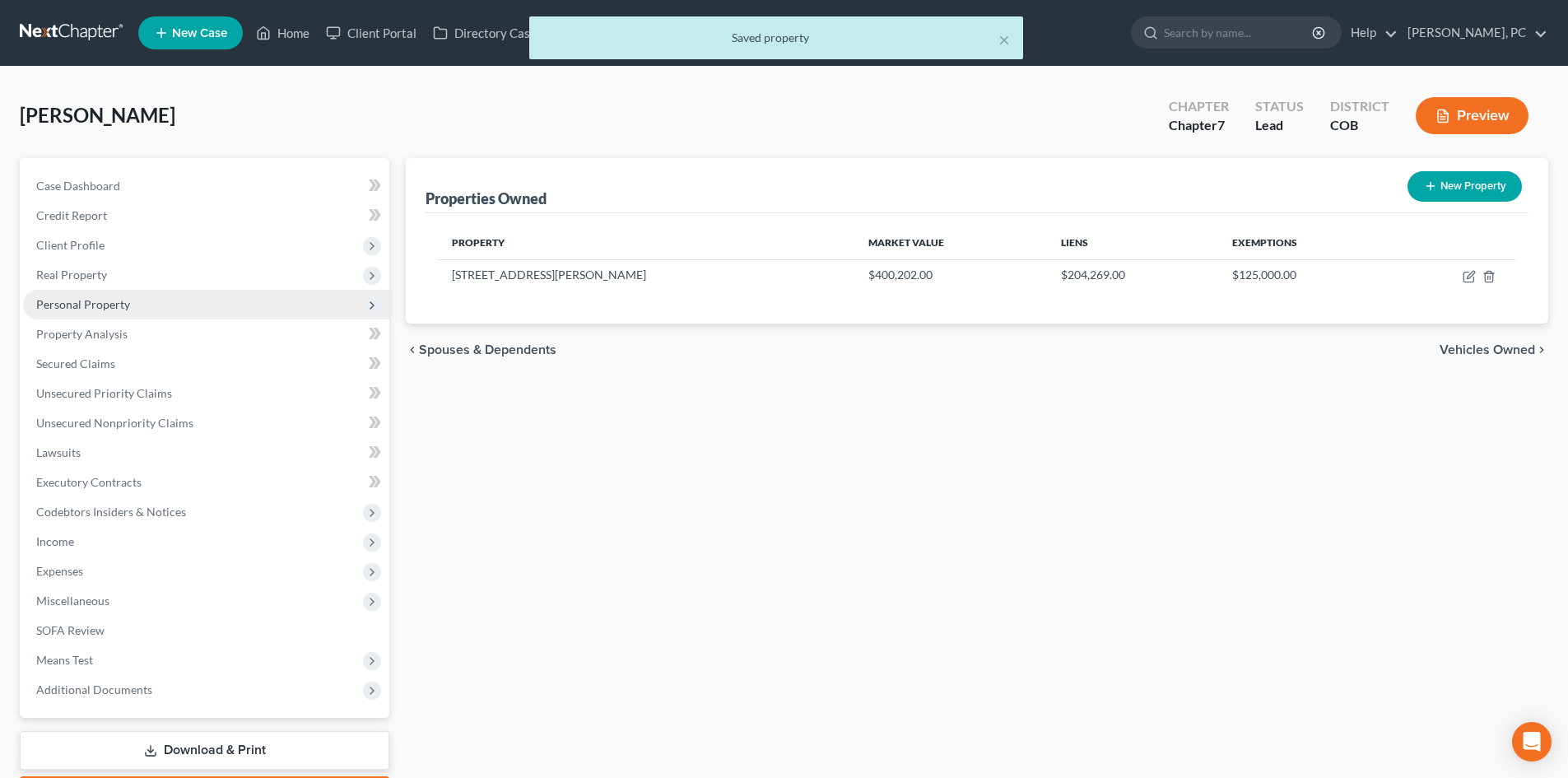
click at [115, 296] on span "Personal Property" at bounding box center [206, 304] width 366 height 30
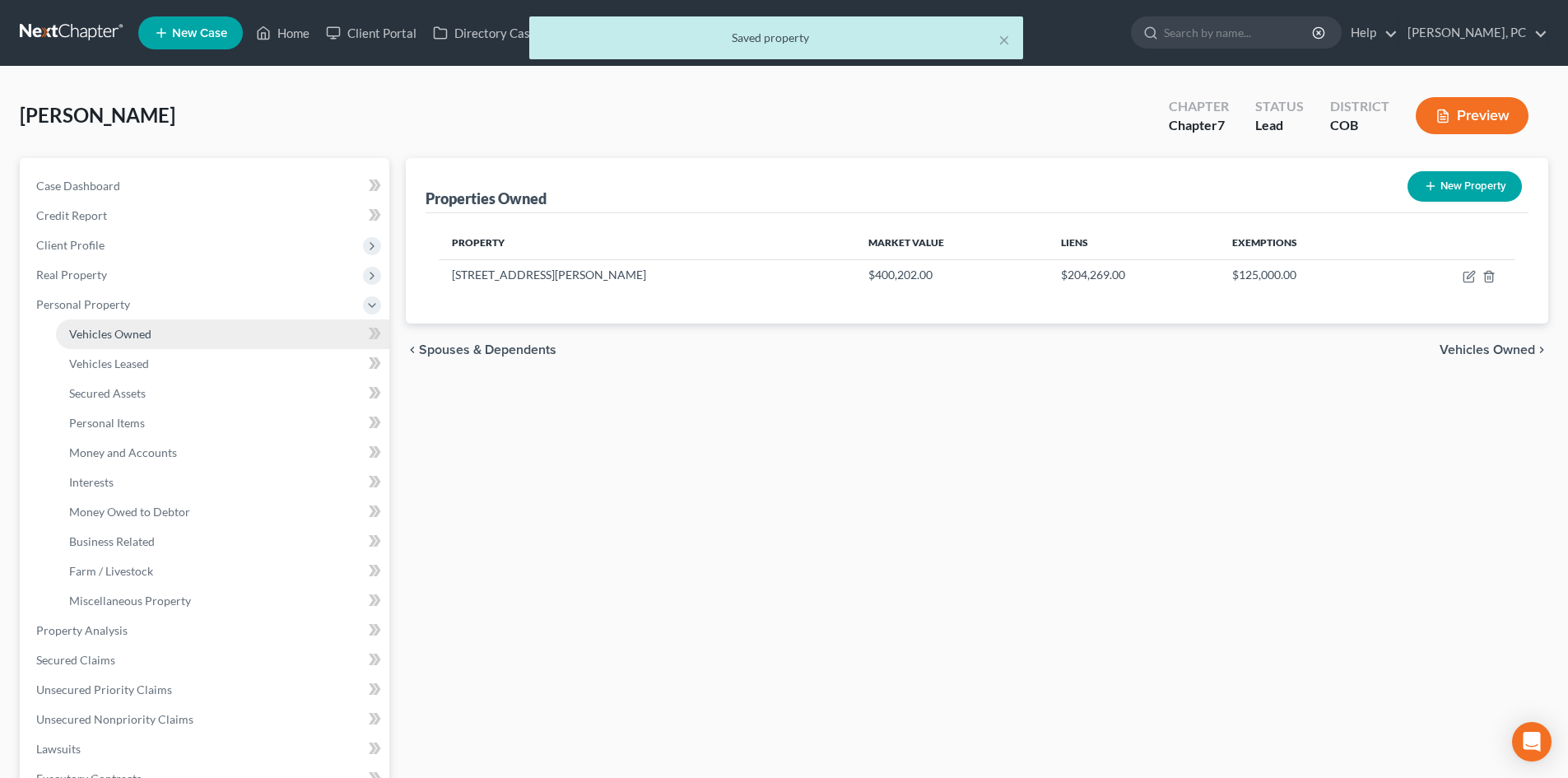
click at [123, 328] on span "Vehicles Owned" at bounding box center [110, 333] width 82 height 14
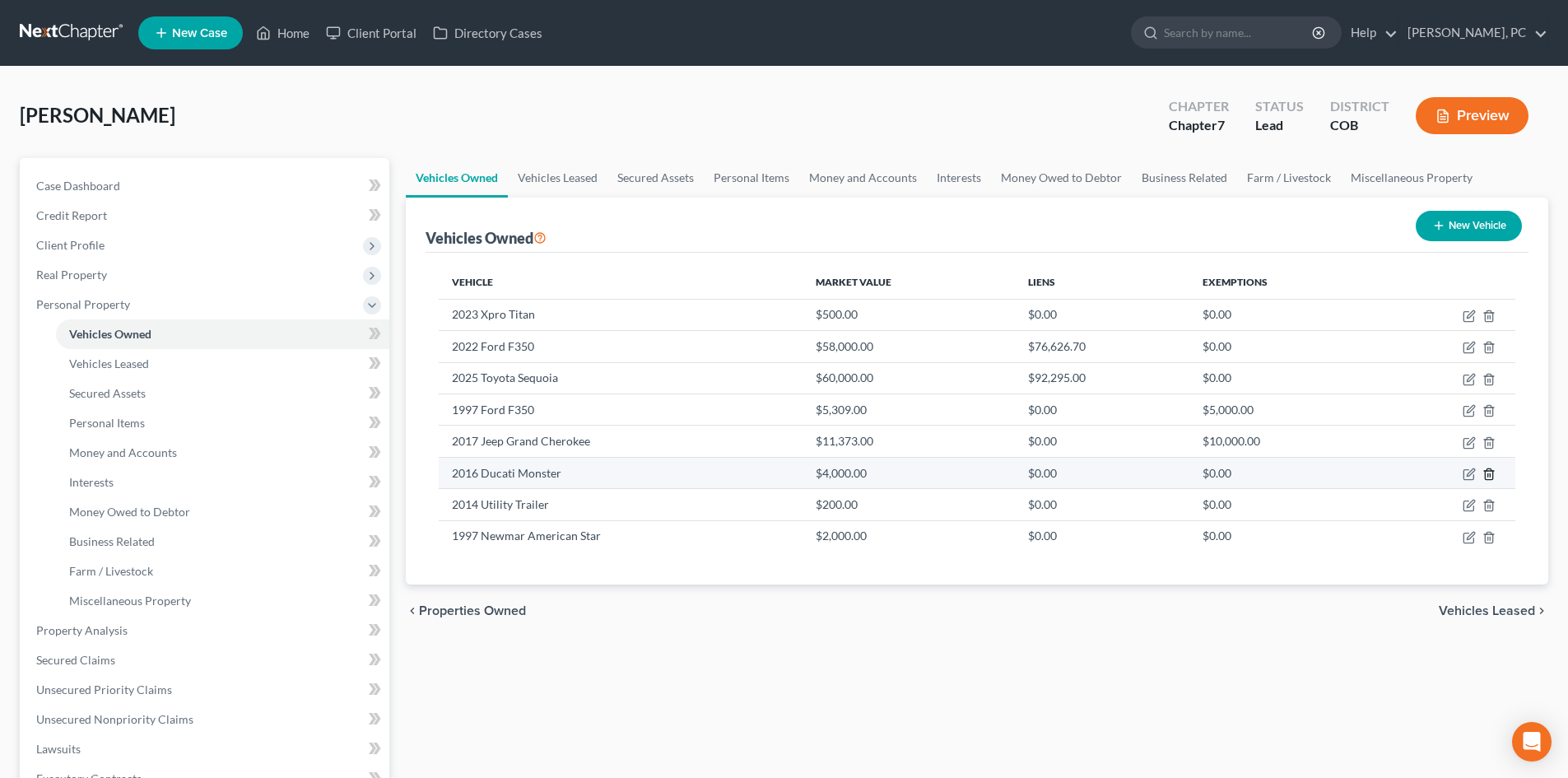
click at [1487, 473] on line "button" at bounding box center [1487, 475] width 0 height 3
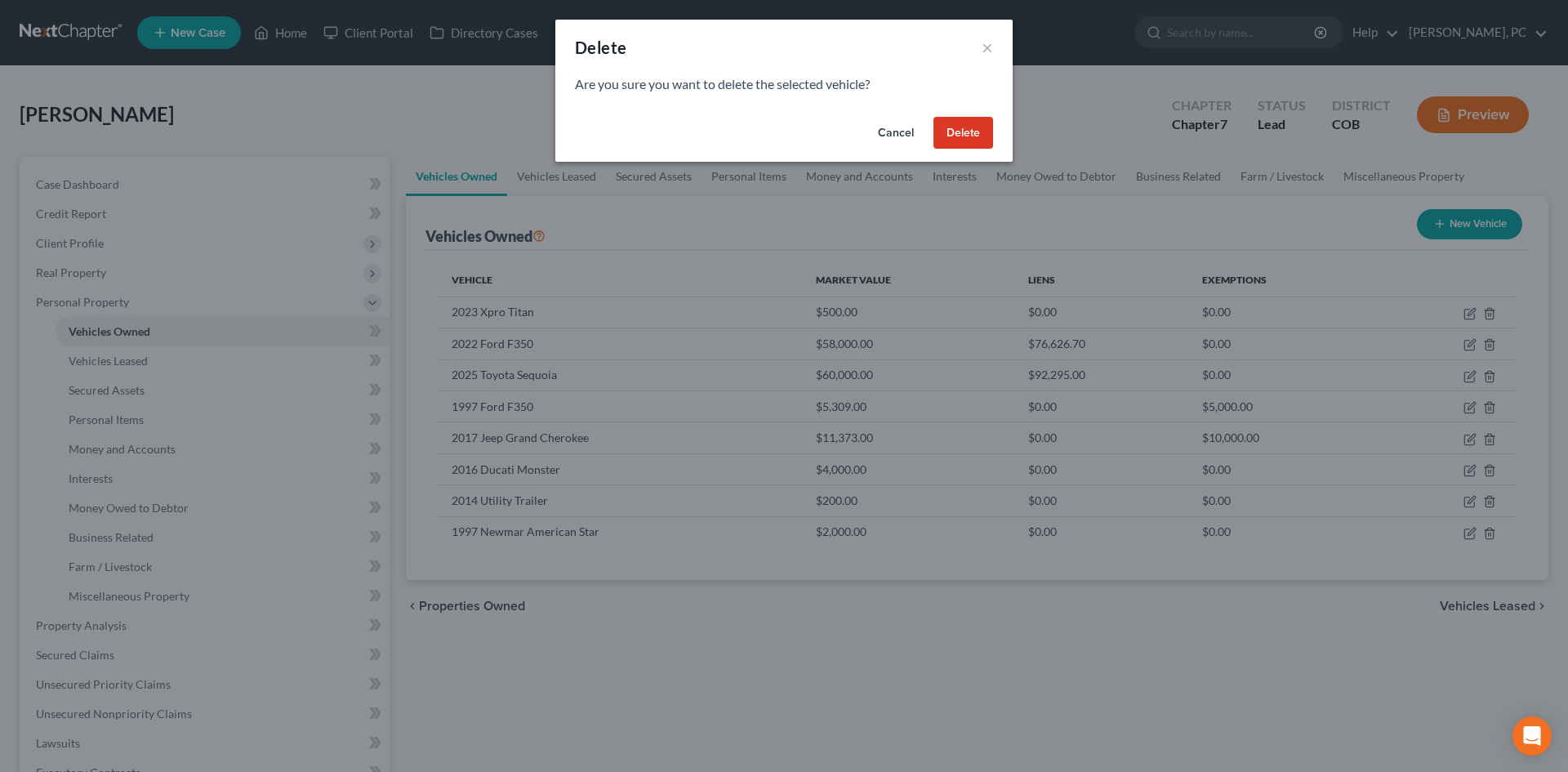
click at [970, 131] on button "Delete" at bounding box center [963, 133] width 60 height 33
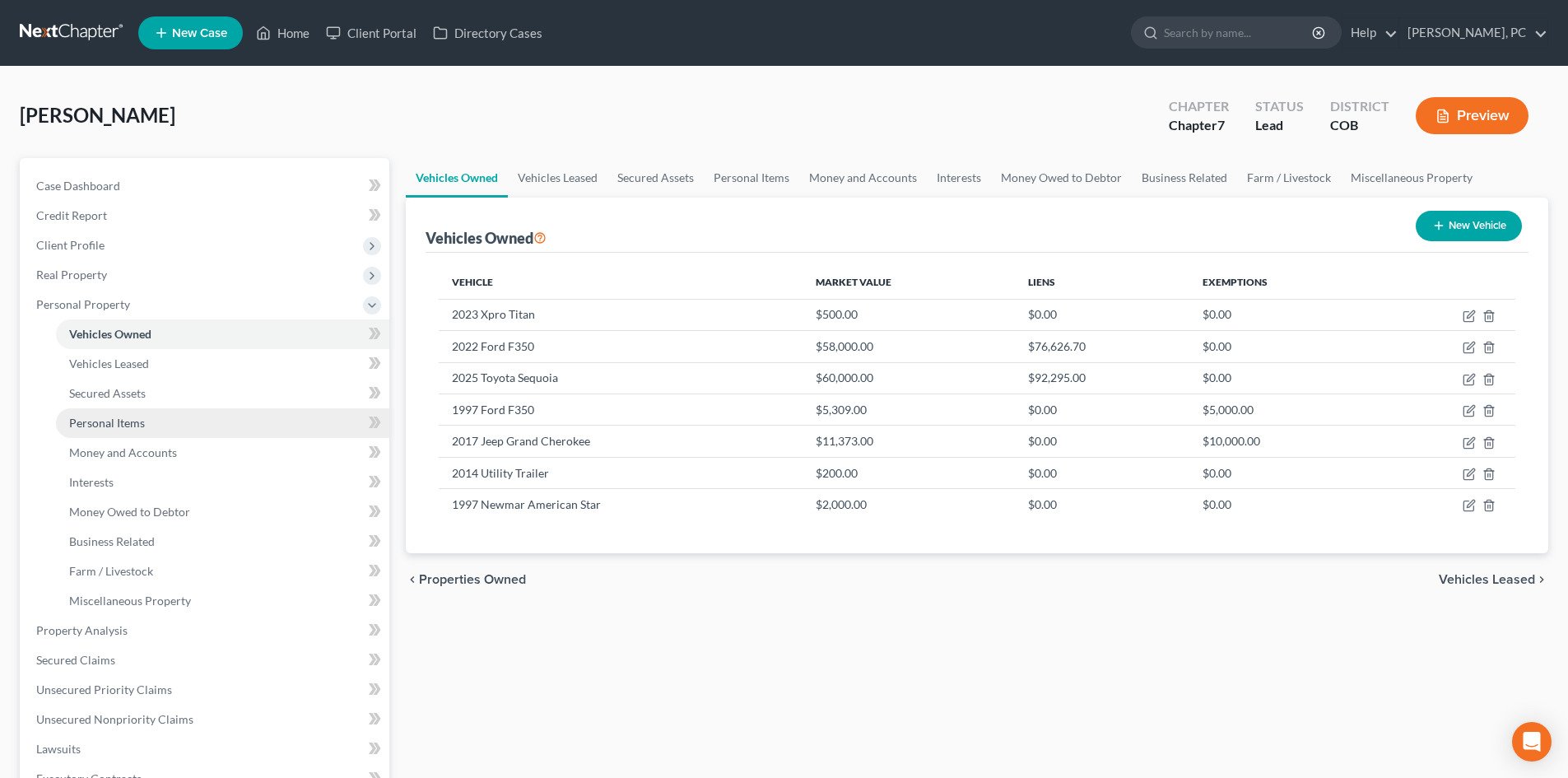
click at [125, 420] on span "Personal Items" at bounding box center [107, 422] width 75 height 14
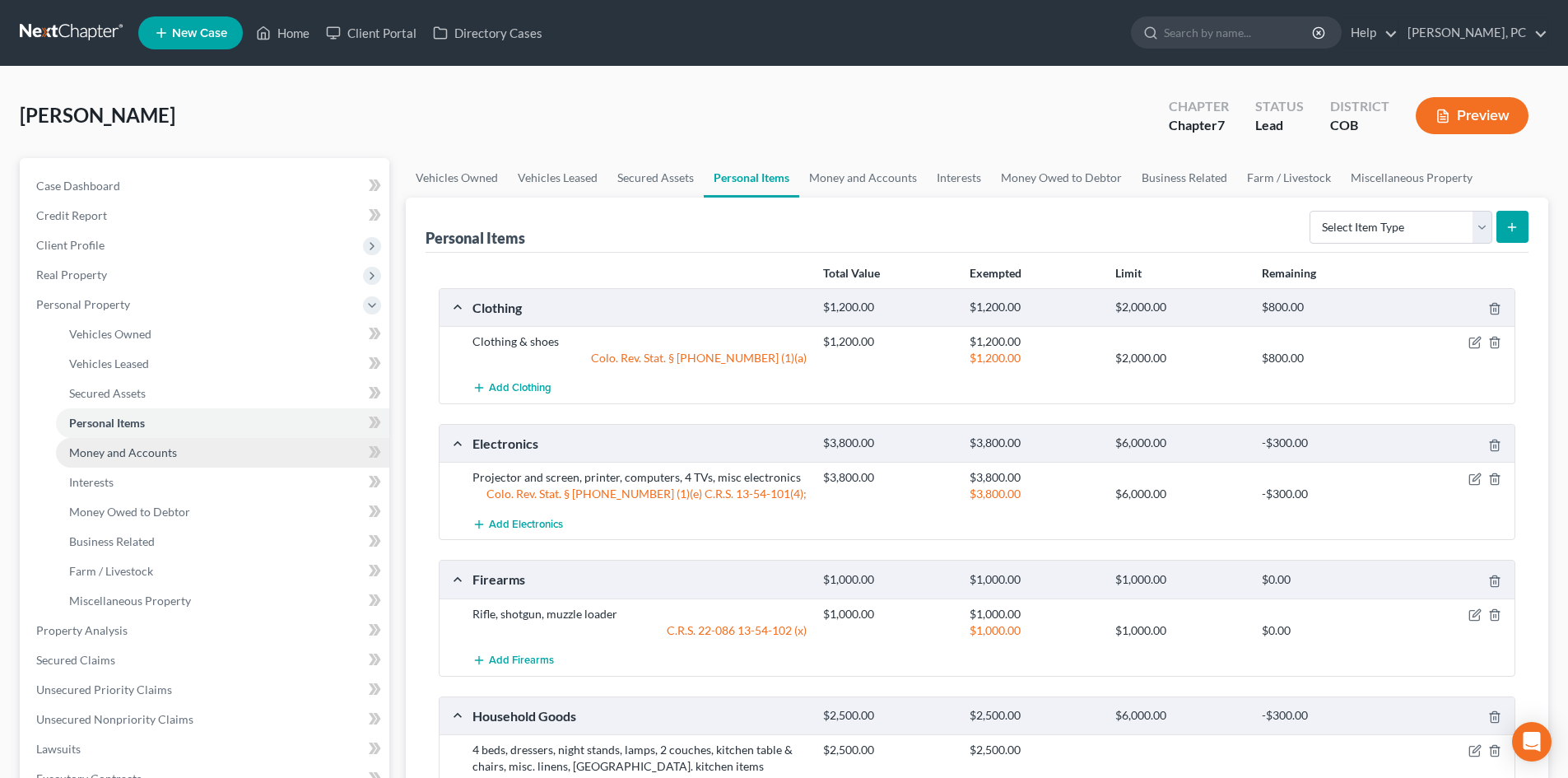
click at [137, 450] on span "Money and Accounts" at bounding box center [123, 452] width 108 height 14
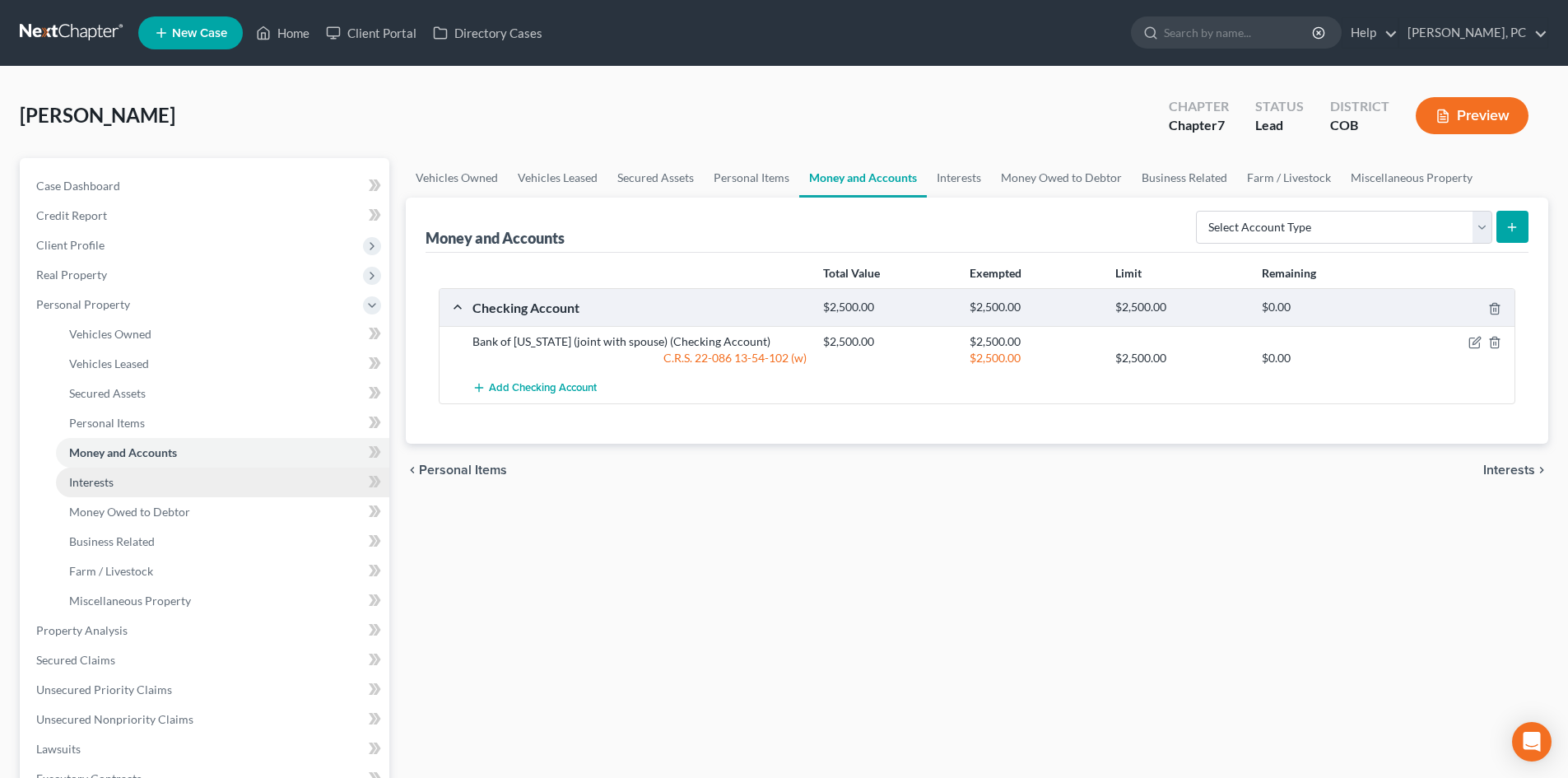
click at [105, 477] on span "Interests" at bounding box center [92, 481] width 44 height 14
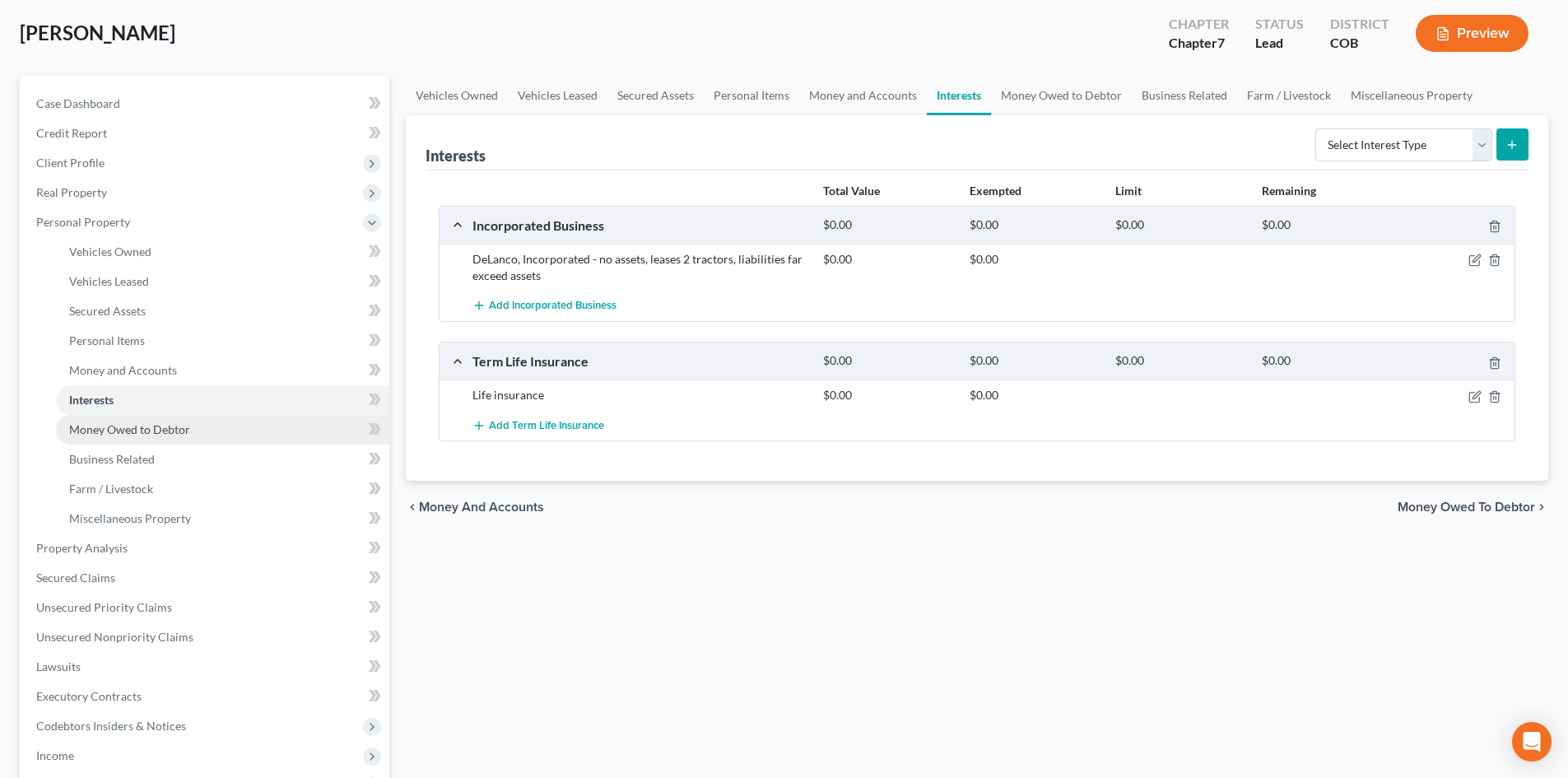
click at [157, 430] on span "Money Owed to Debtor" at bounding box center [130, 429] width 121 height 14
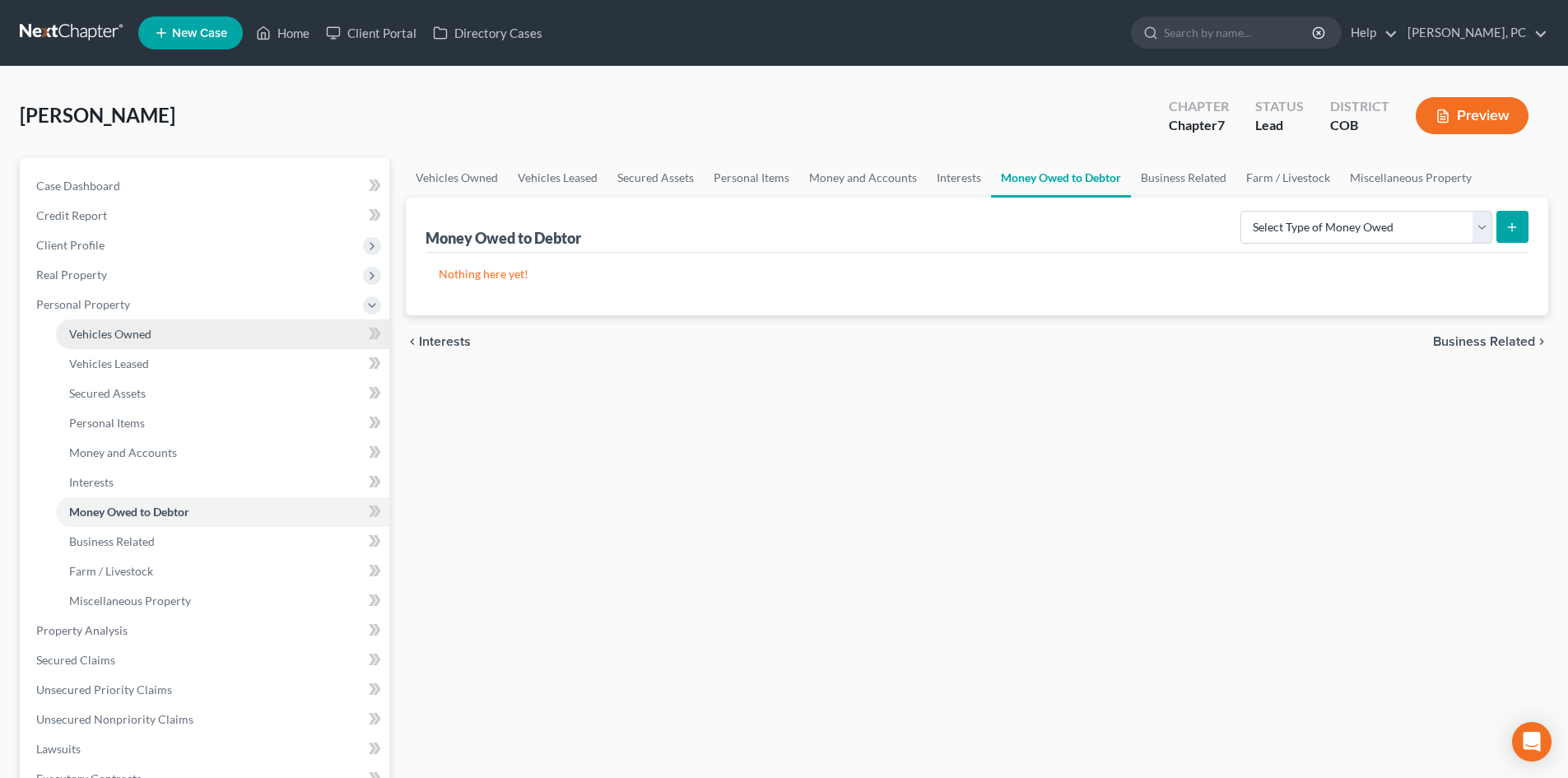
click at [136, 336] on span "Vehicles Owned" at bounding box center [110, 333] width 82 height 14
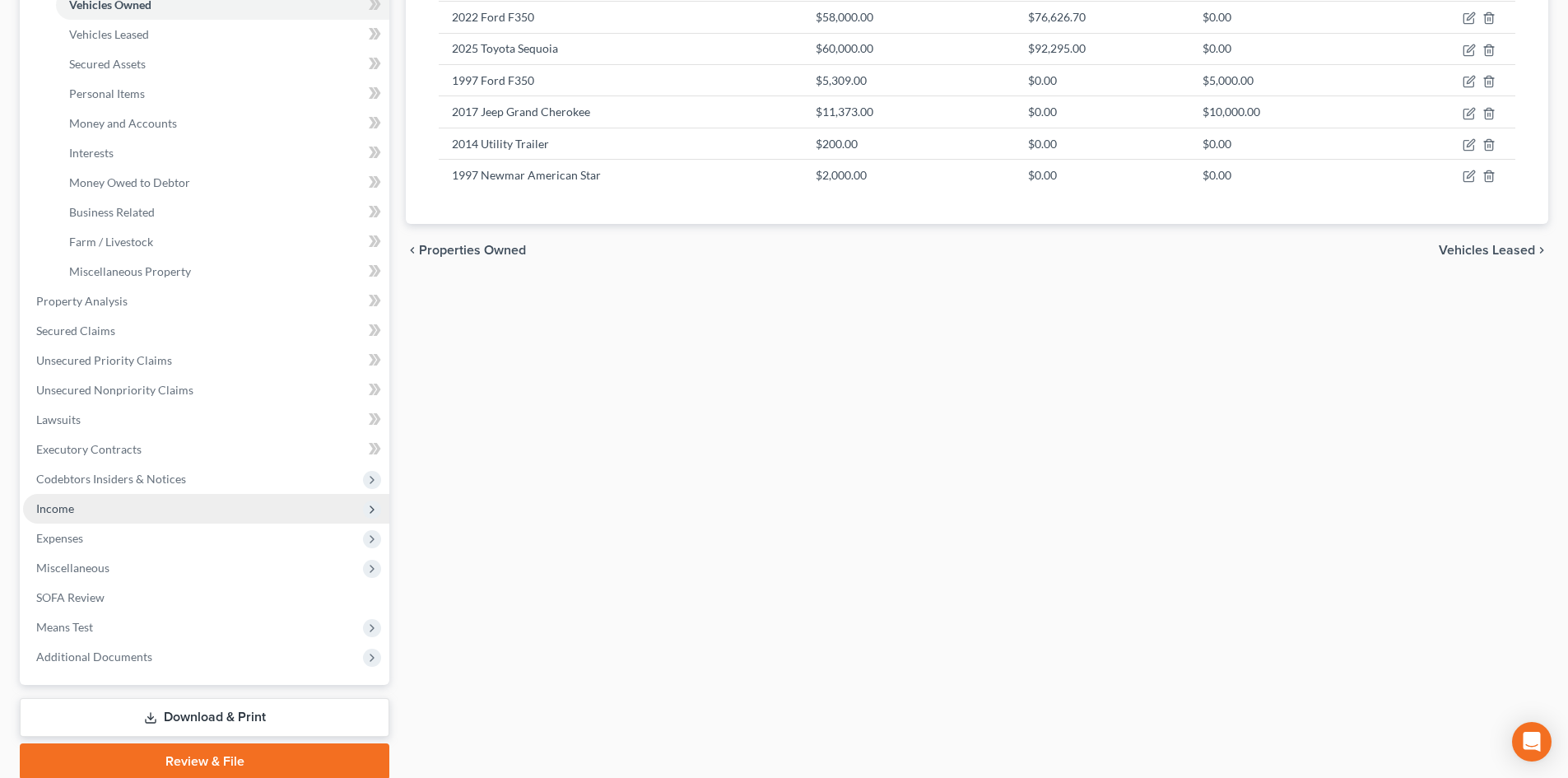
click at [53, 504] on span "Income" at bounding box center [55, 508] width 38 height 14
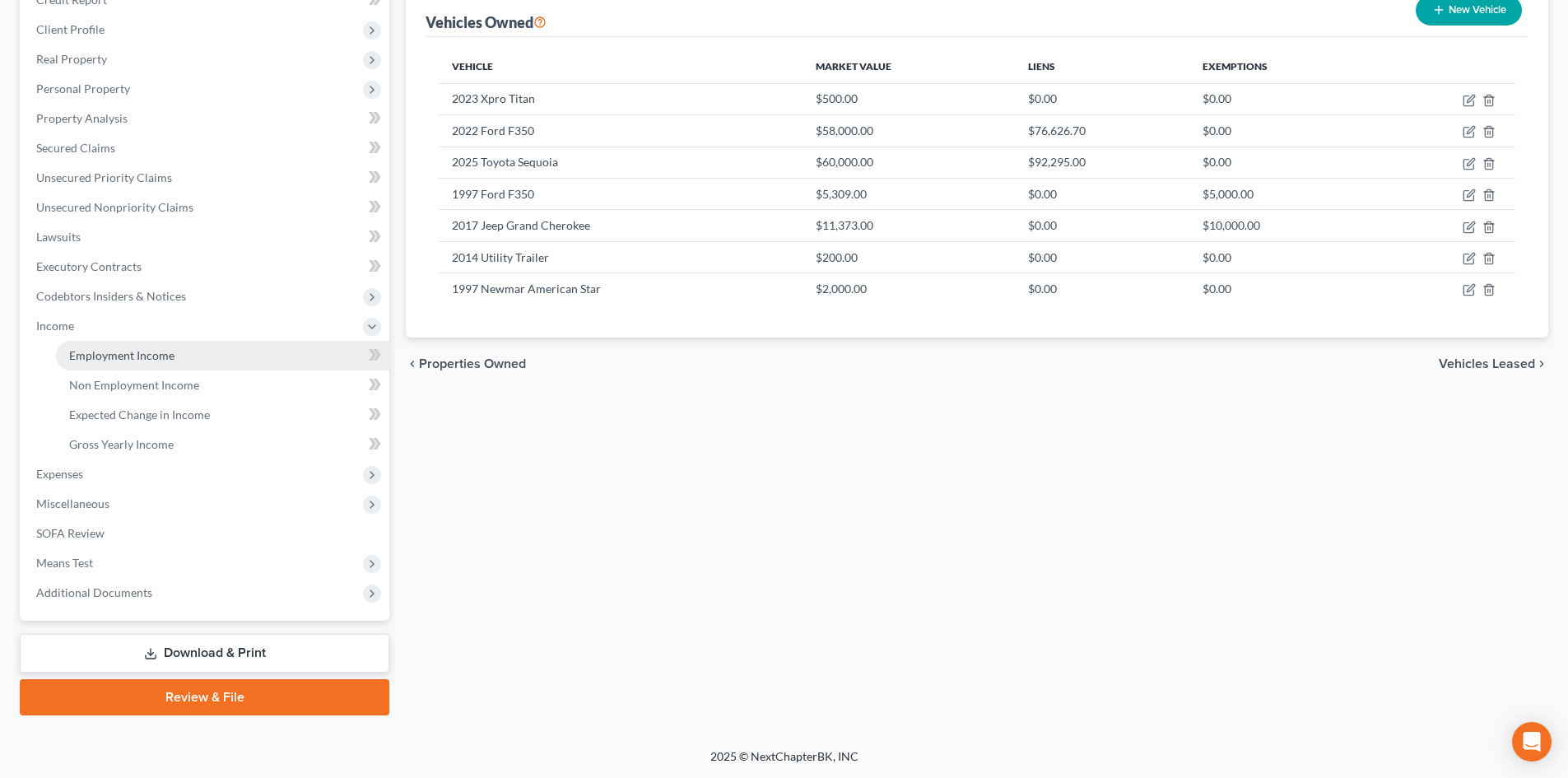
click at [115, 355] on span "Employment Income" at bounding box center [122, 355] width 105 height 14
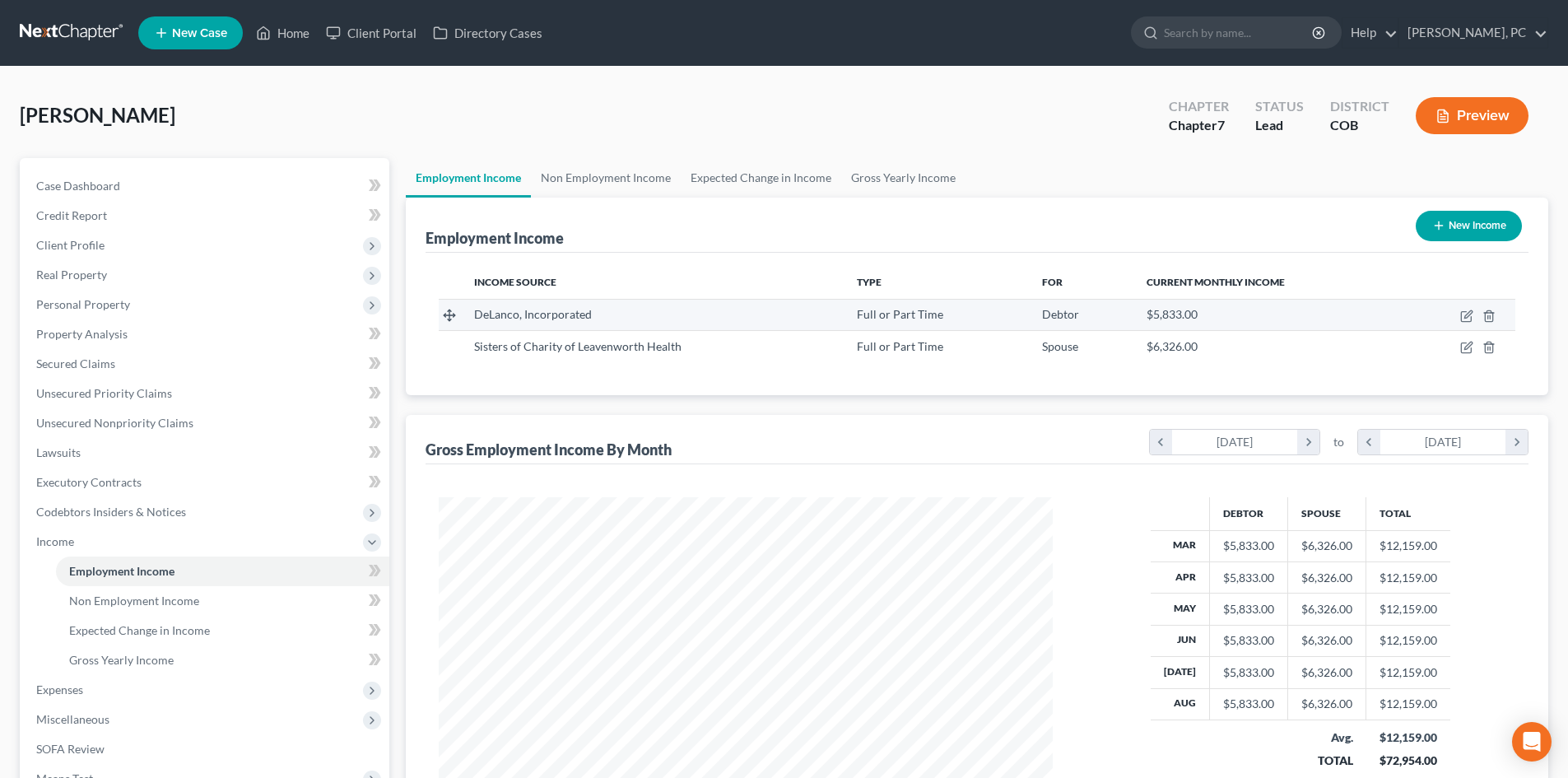
scroll to position [307, 647]
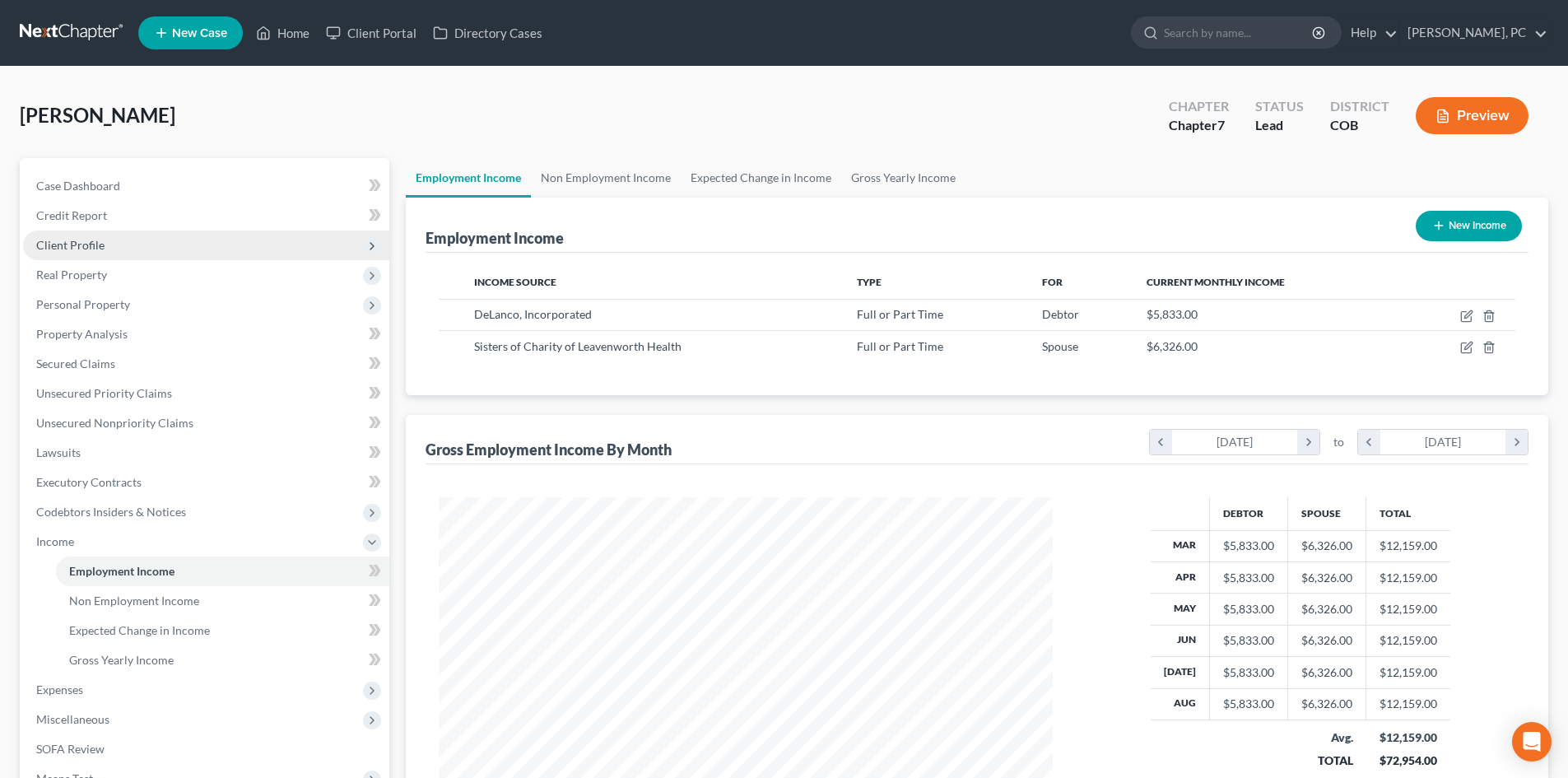
click at [71, 246] on span "Client Profile" at bounding box center [70, 245] width 69 height 14
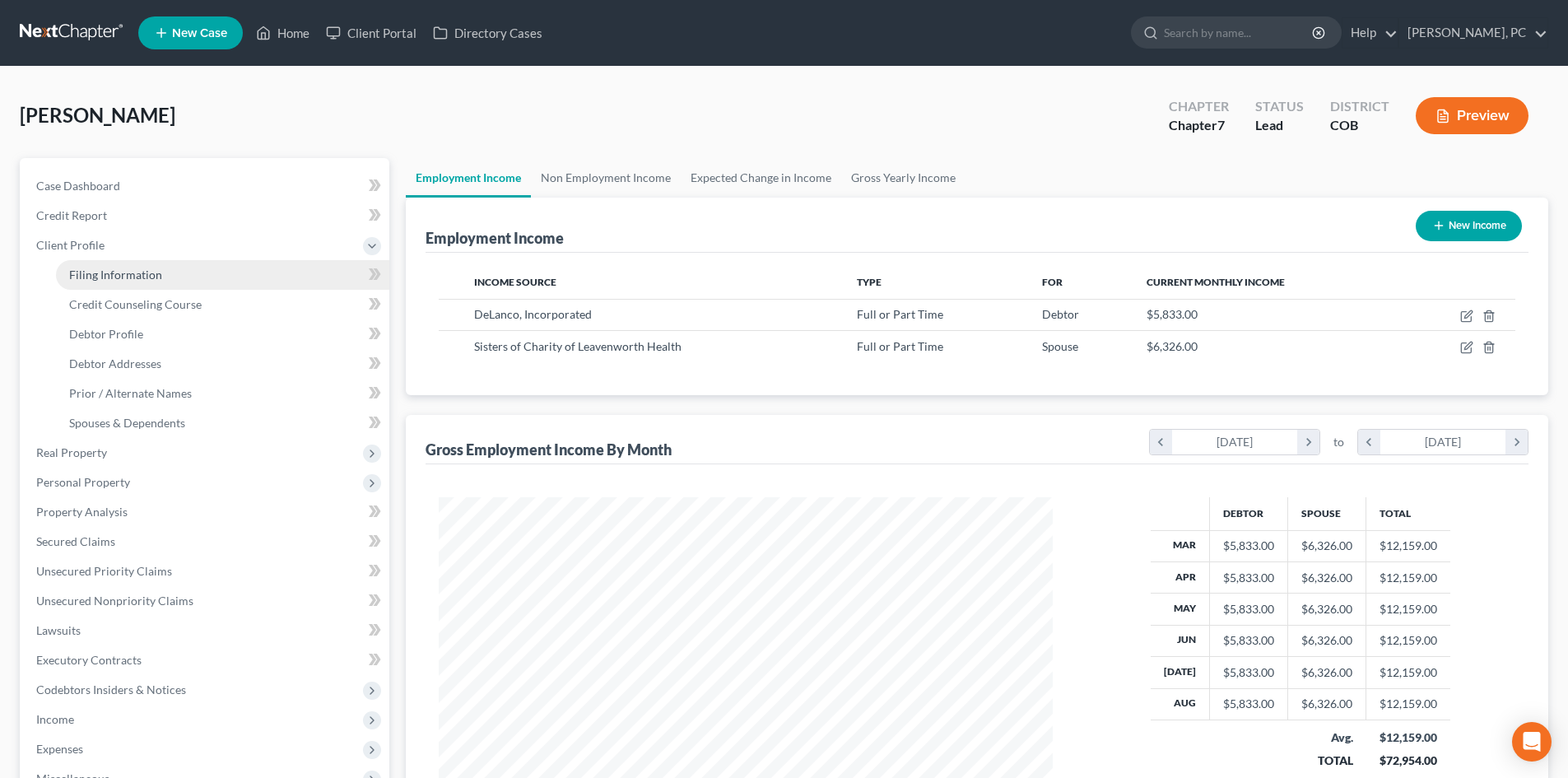
click at [134, 269] on span "Filing Information" at bounding box center [116, 275] width 93 height 14
select select "0"
select select "3"
select select "0"
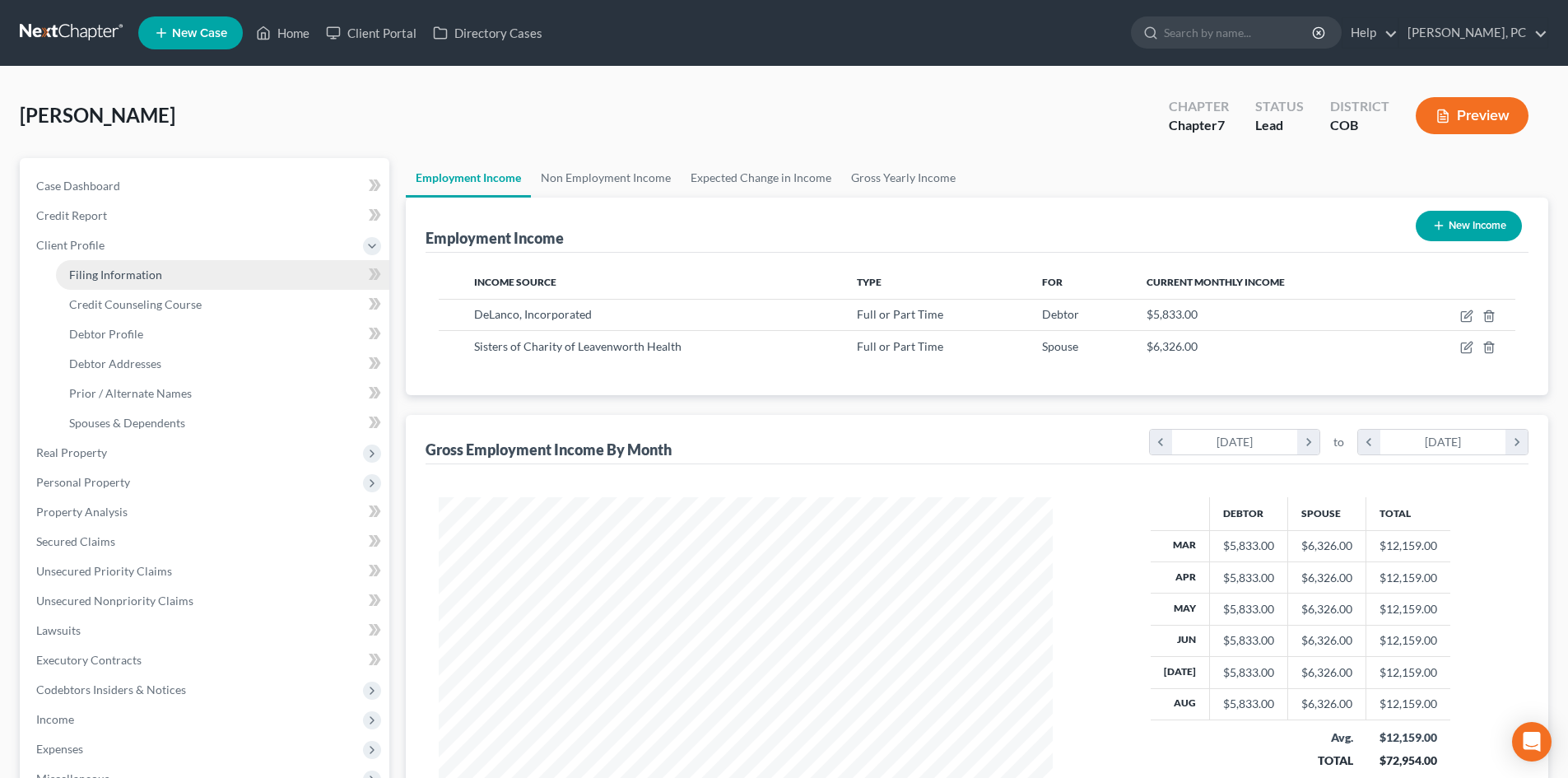
select select "11"
select select "0"
select select "5"
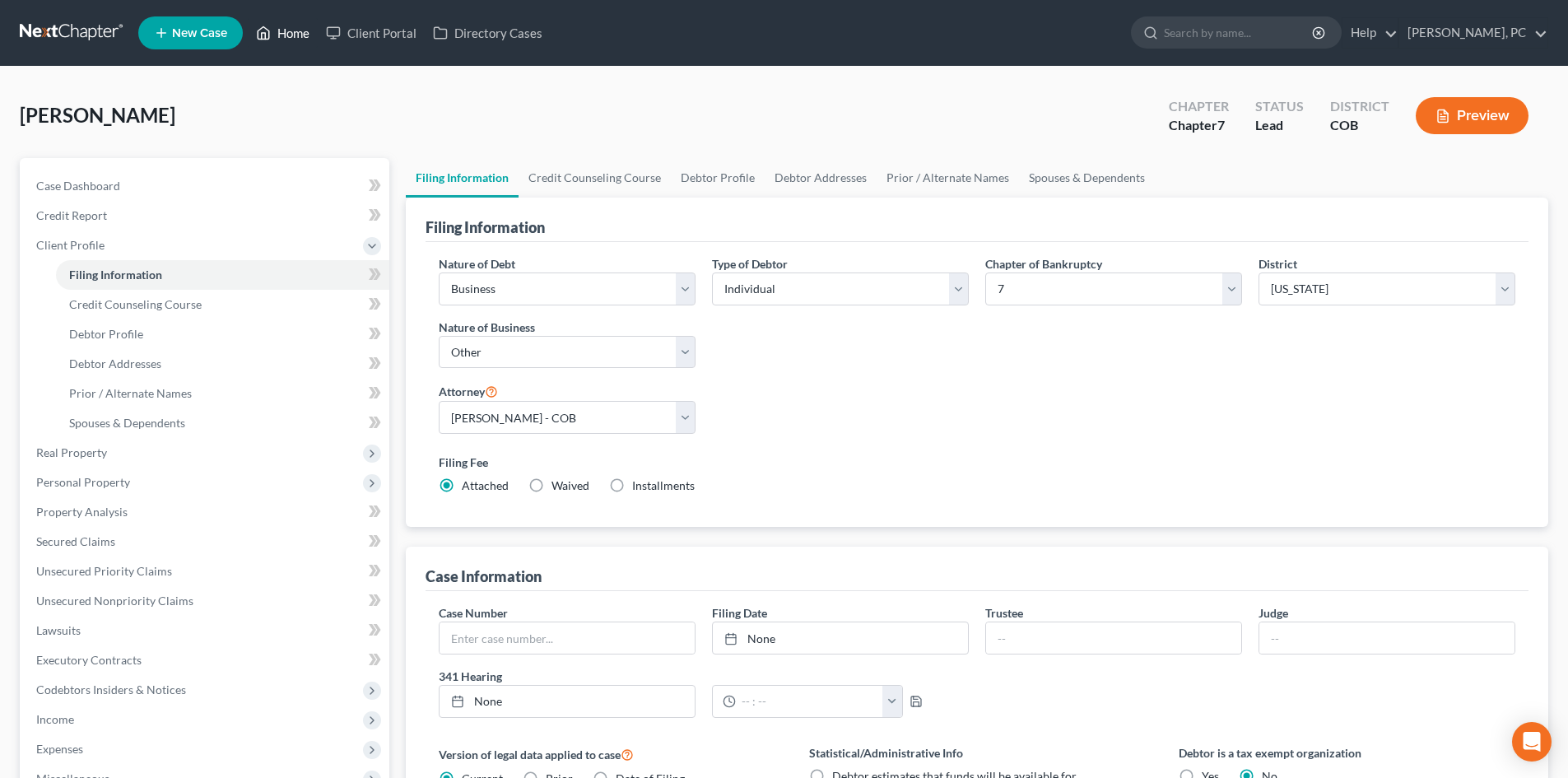
drag, startPoint x: 290, startPoint y: 34, endPoint x: 593, endPoint y: 66, distance: 304.7
click at [290, 34] on link "Home" at bounding box center [282, 32] width 70 height 30
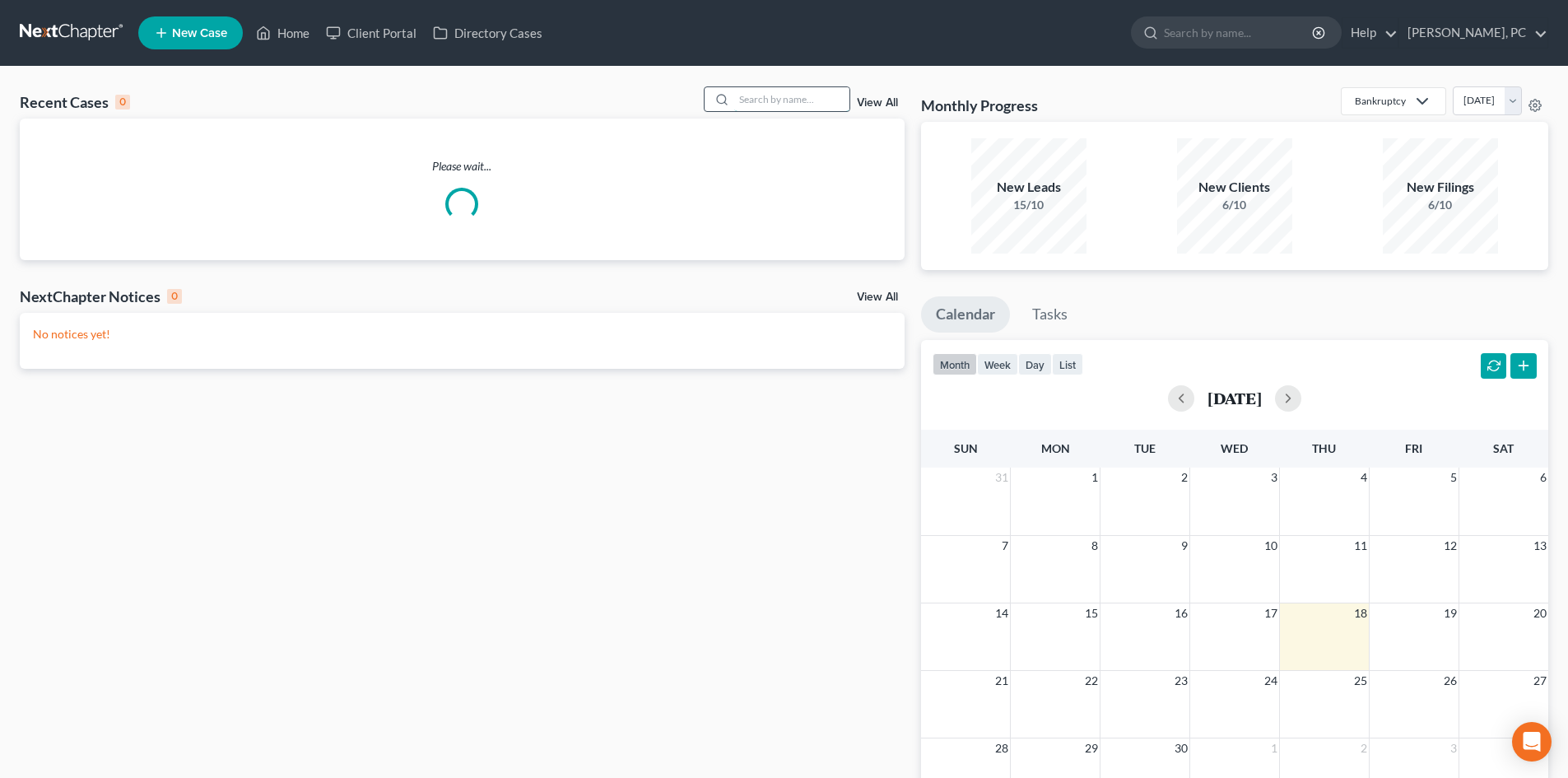
click at [769, 99] on input "search" at bounding box center [792, 99] width 115 height 24
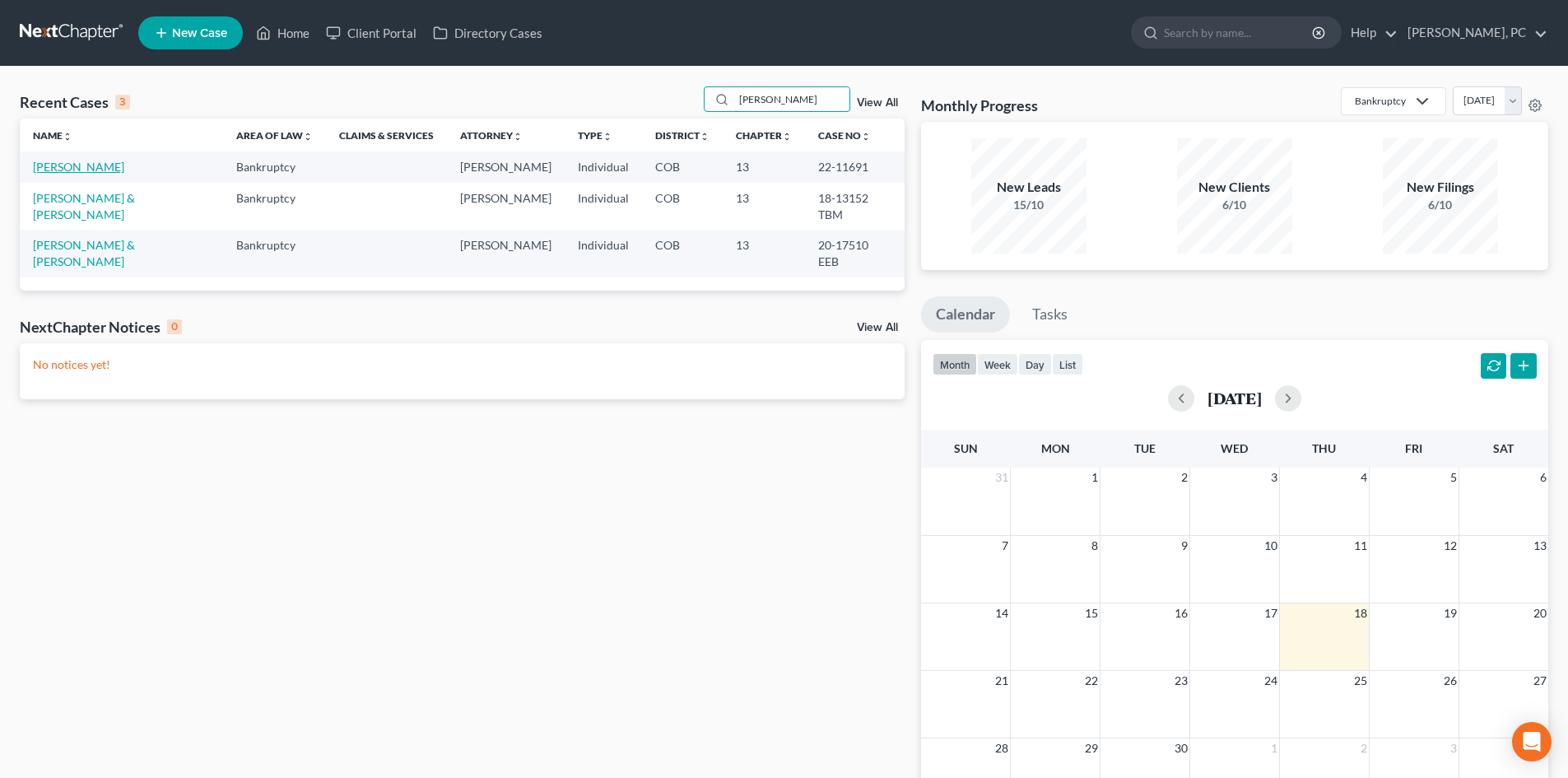
type input "[PERSON_NAME]"
click at [86, 164] on link "[PERSON_NAME]" at bounding box center [79, 166] width 92 height 14
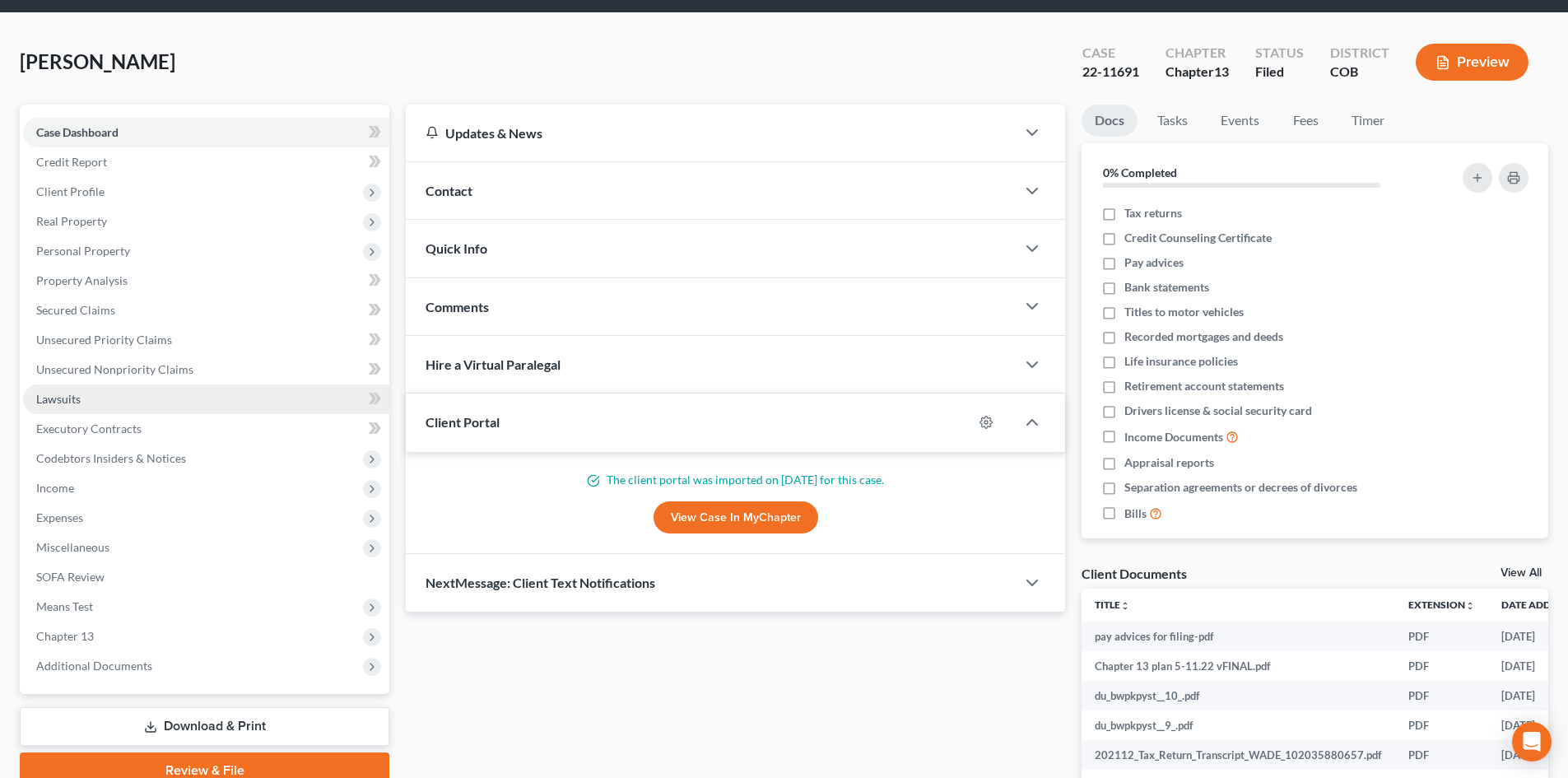
scroll to position [82, 0]
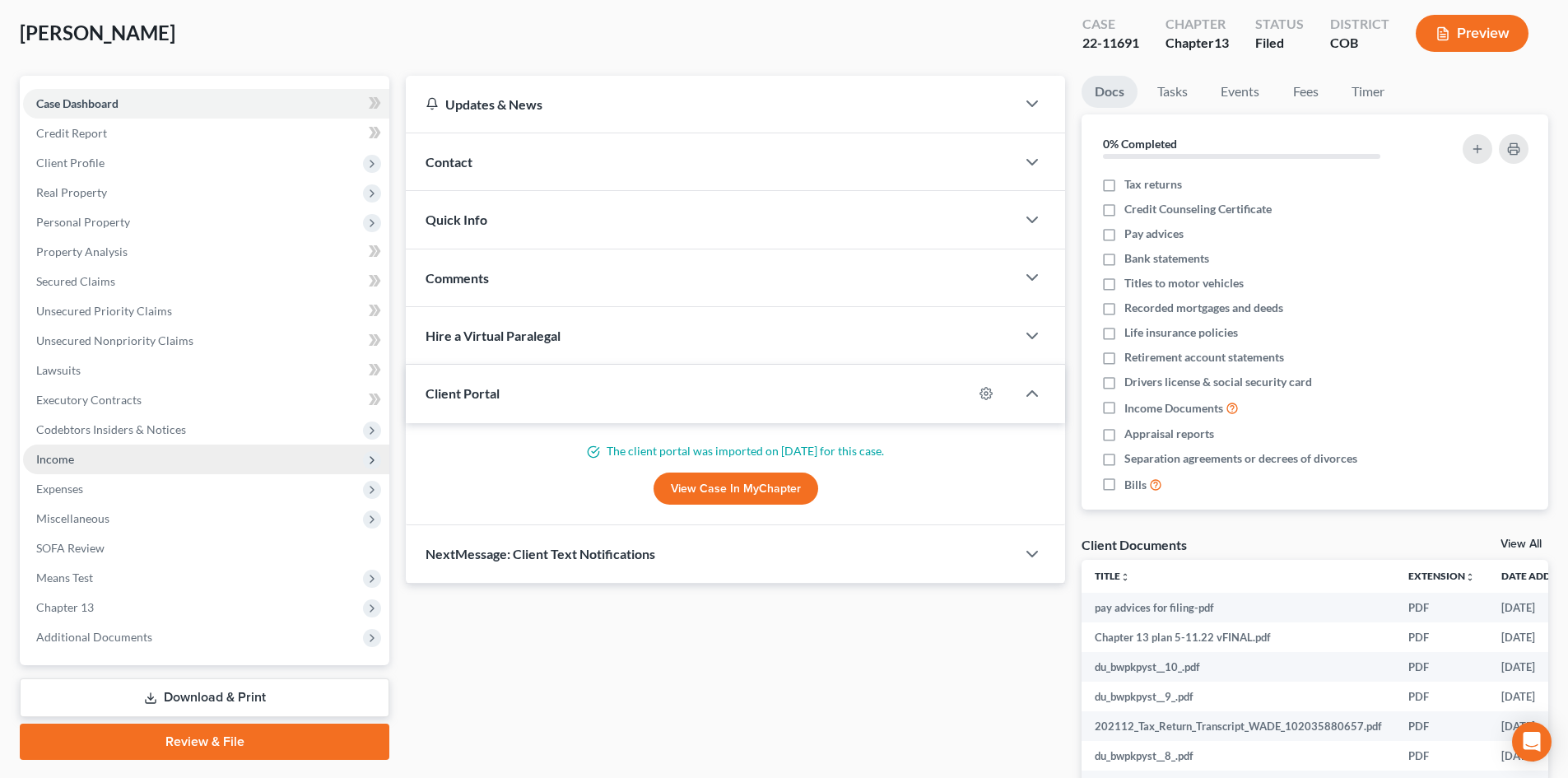
click at [63, 458] on span "Income" at bounding box center [55, 458] width 38 height 14
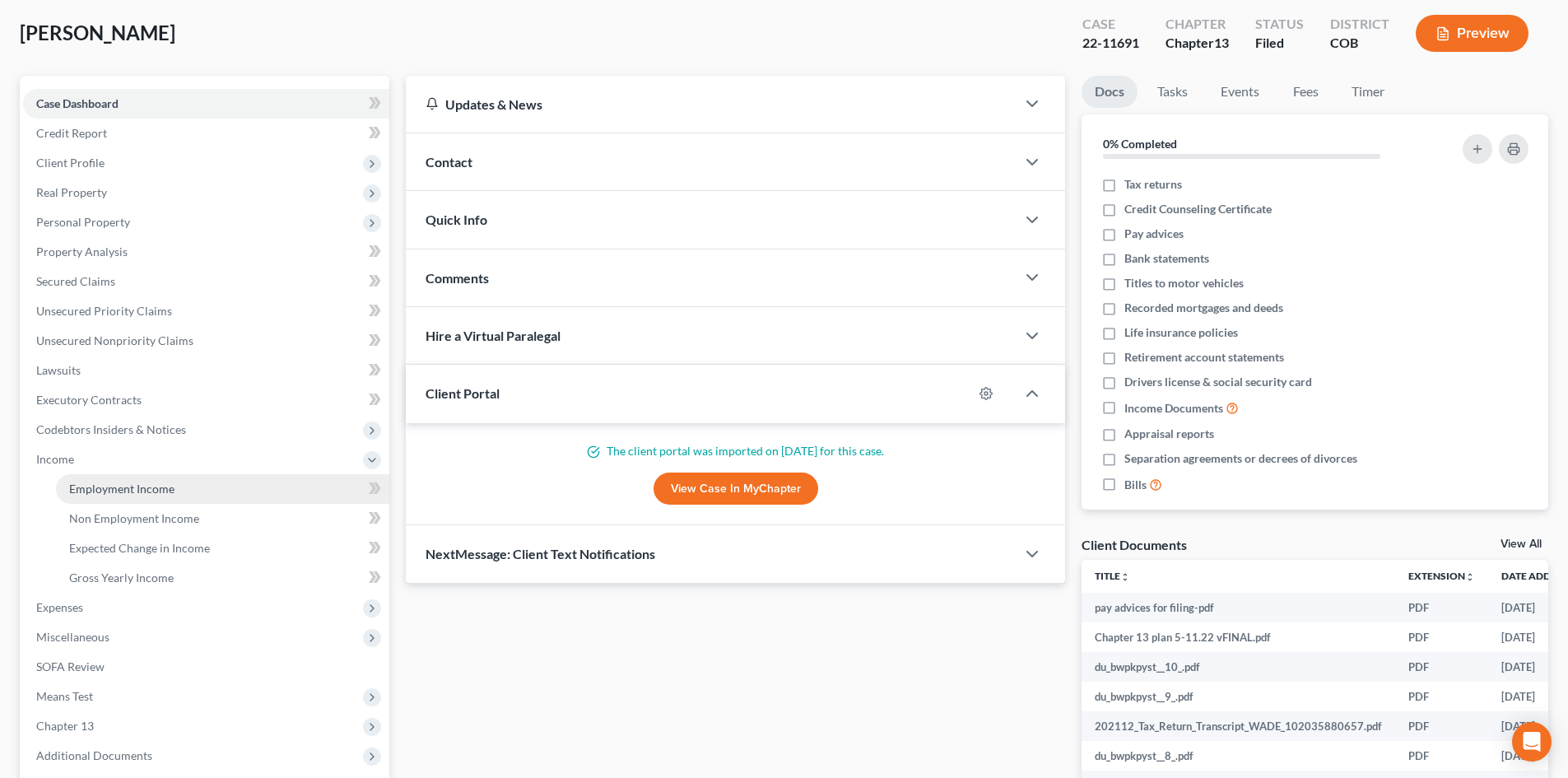
click at [115, 489] on span "Employment Income" at bounding box center [122, 488] width 105 height 14
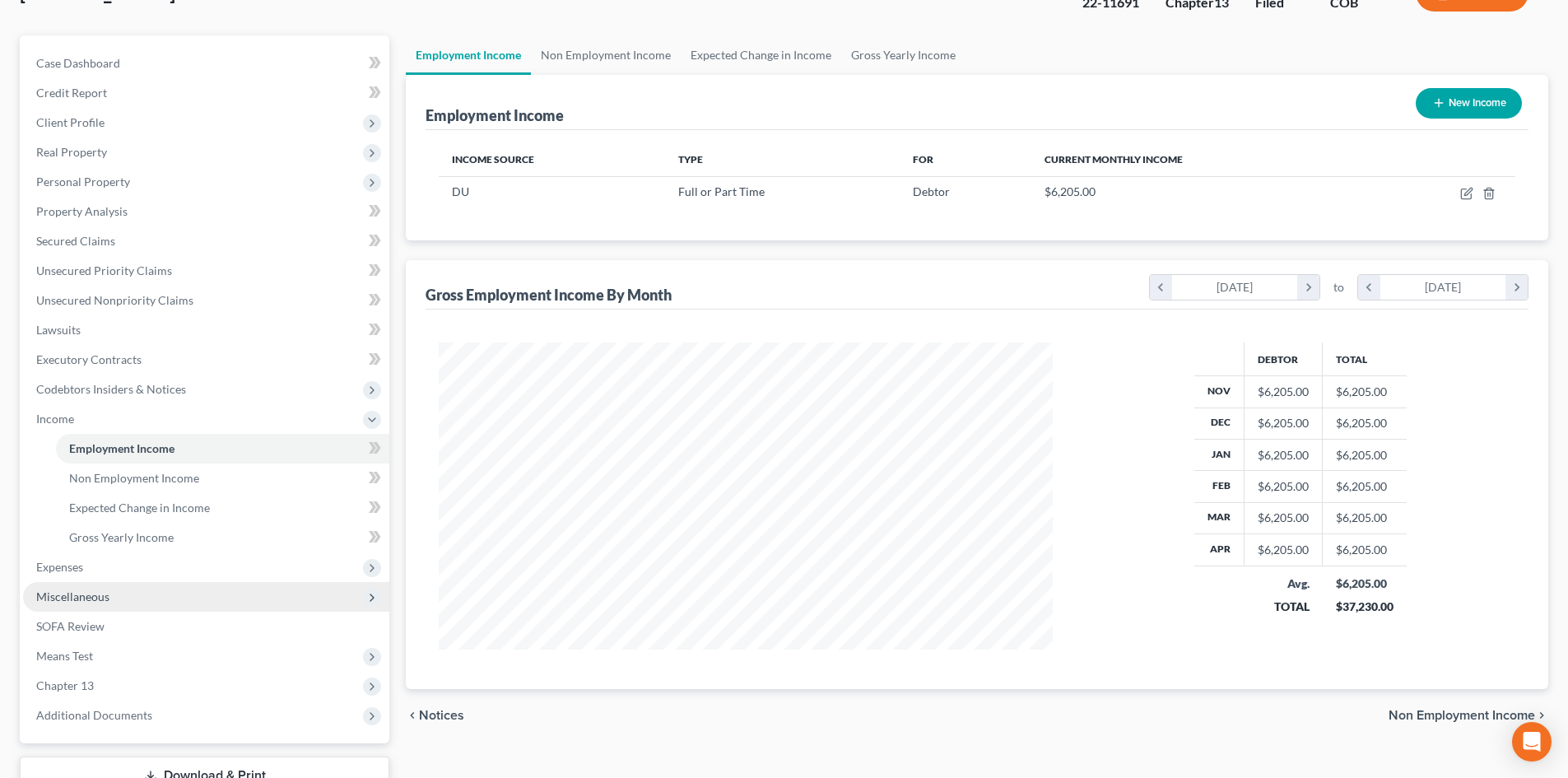
scroll to position [164, 0]
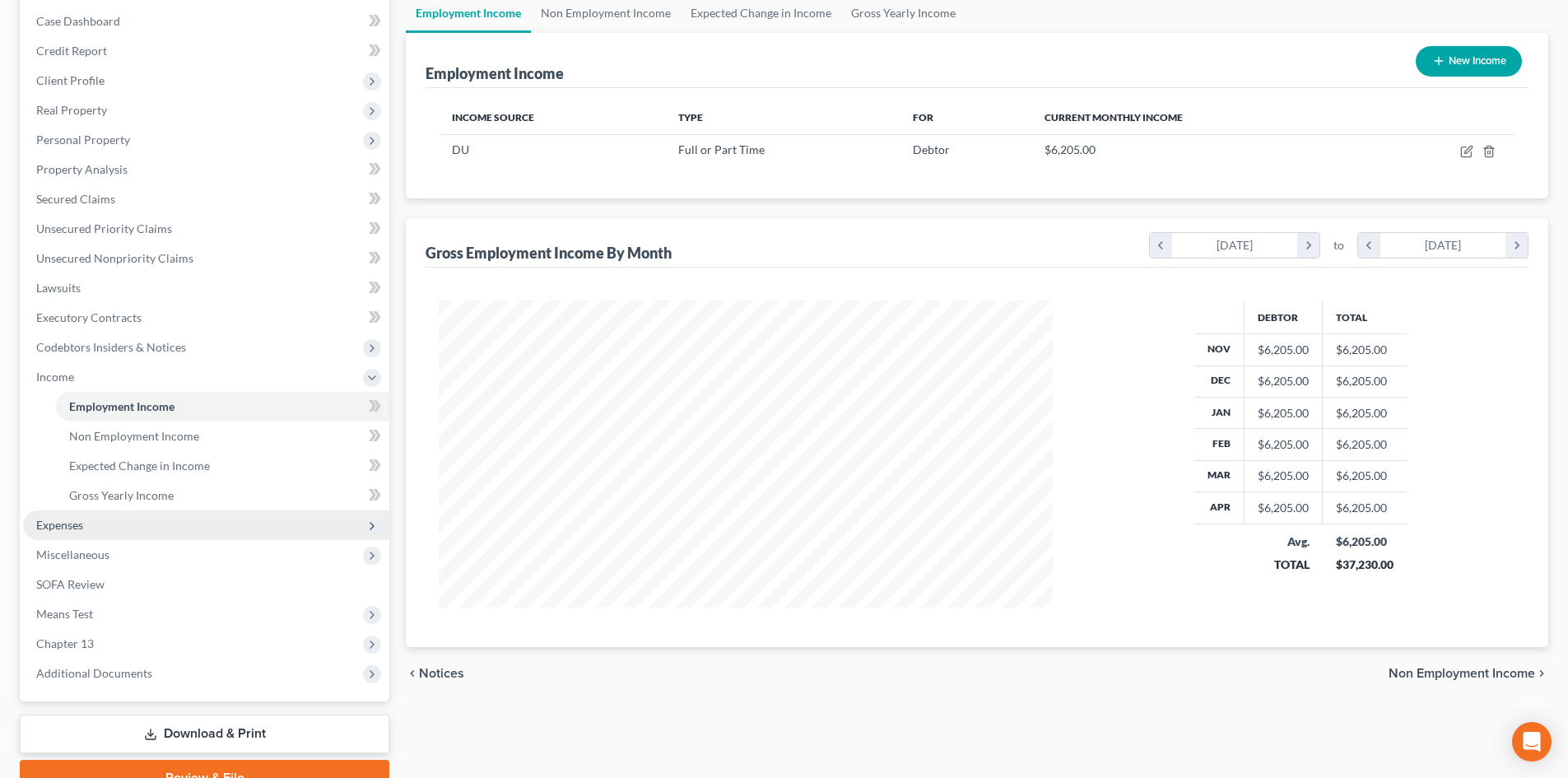
click at [67, 524] on span "Expenses" at bounding box center [59, 525] width 47 height 14
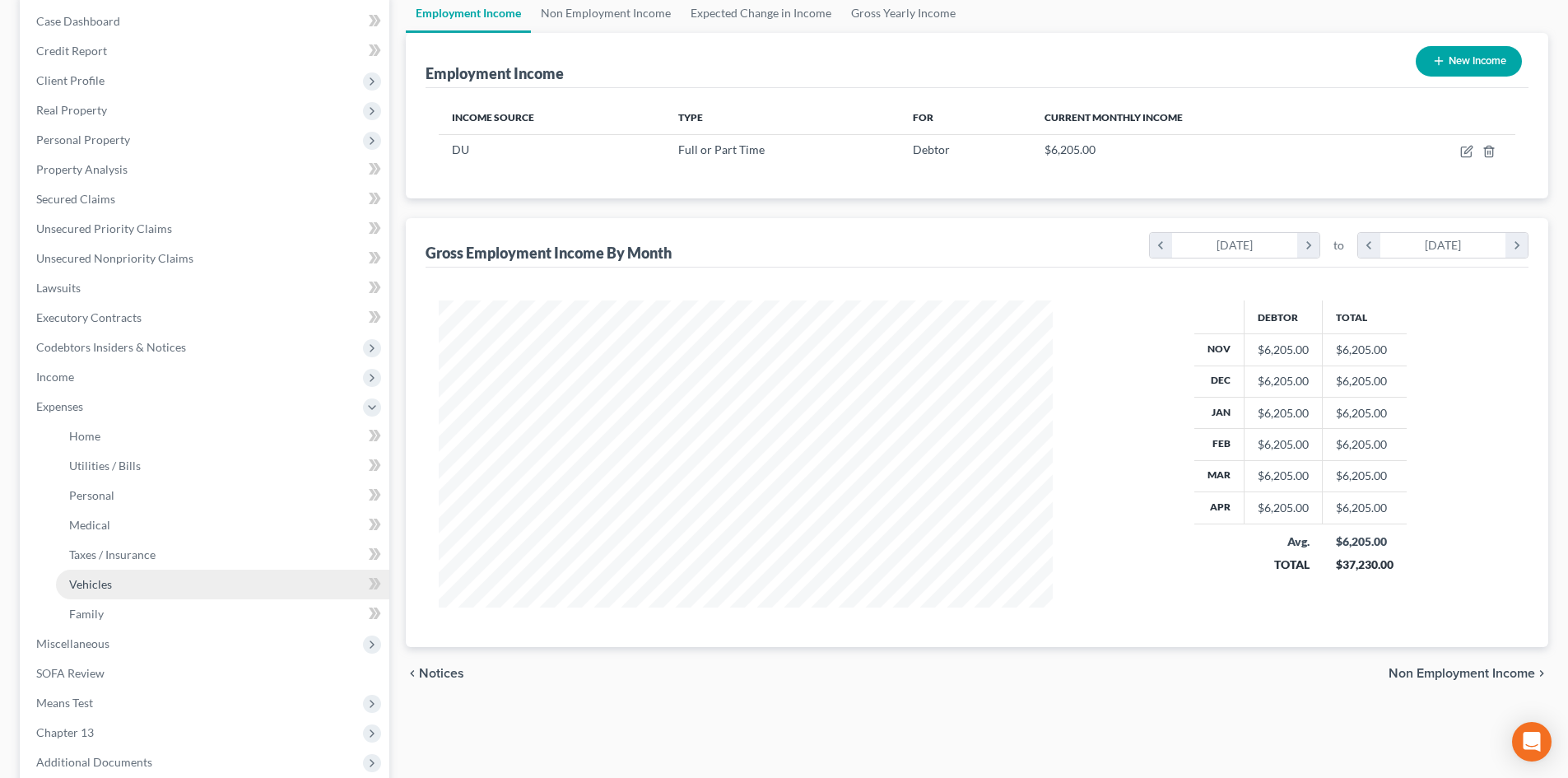
click at [95, 577] on span "Vehicles" at bounding box center [91, 584] width 42 height 14
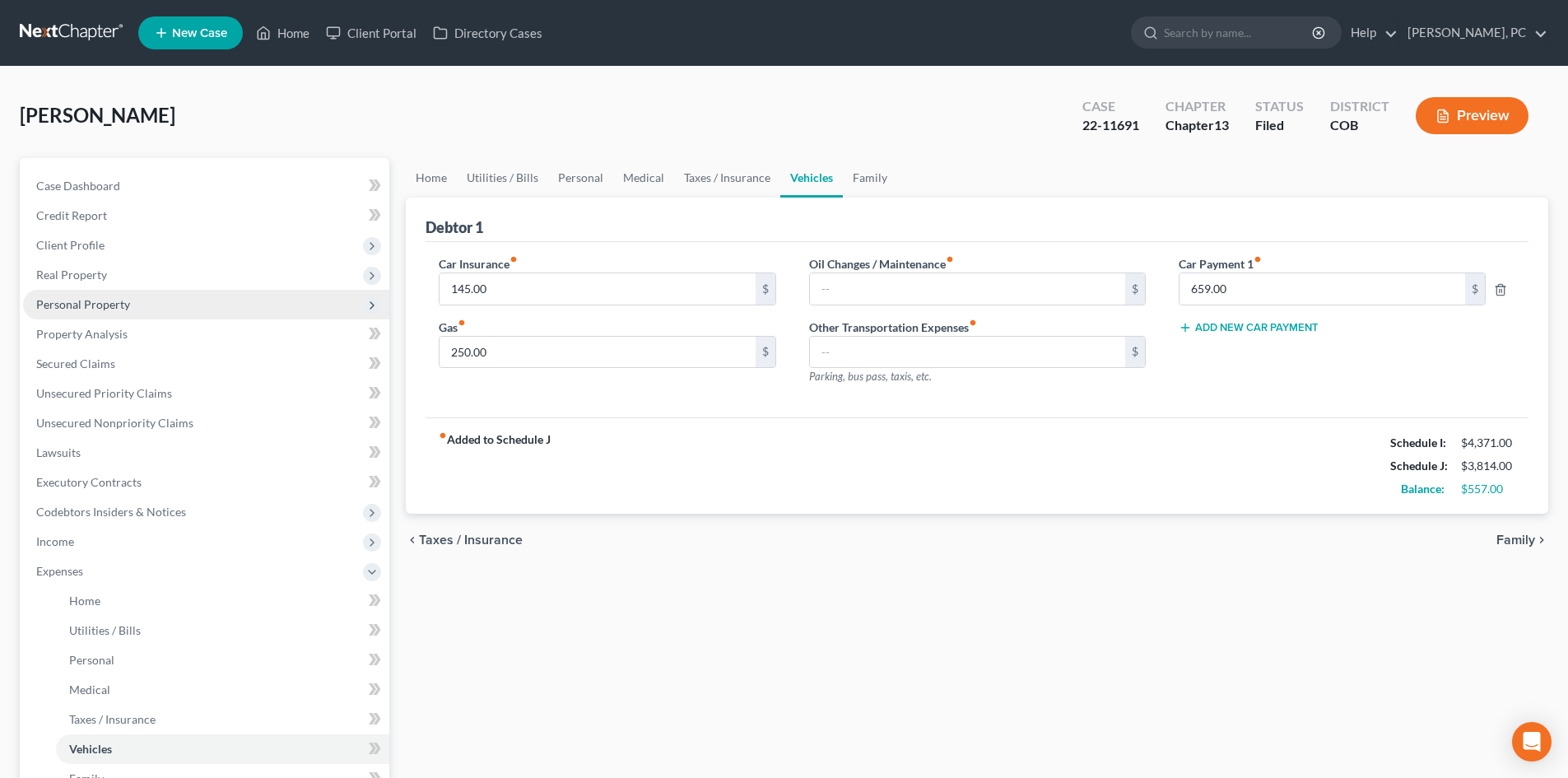
click at [108, 302] on span "Personal Property" at bounding box center [83, 304] width 94 height 14
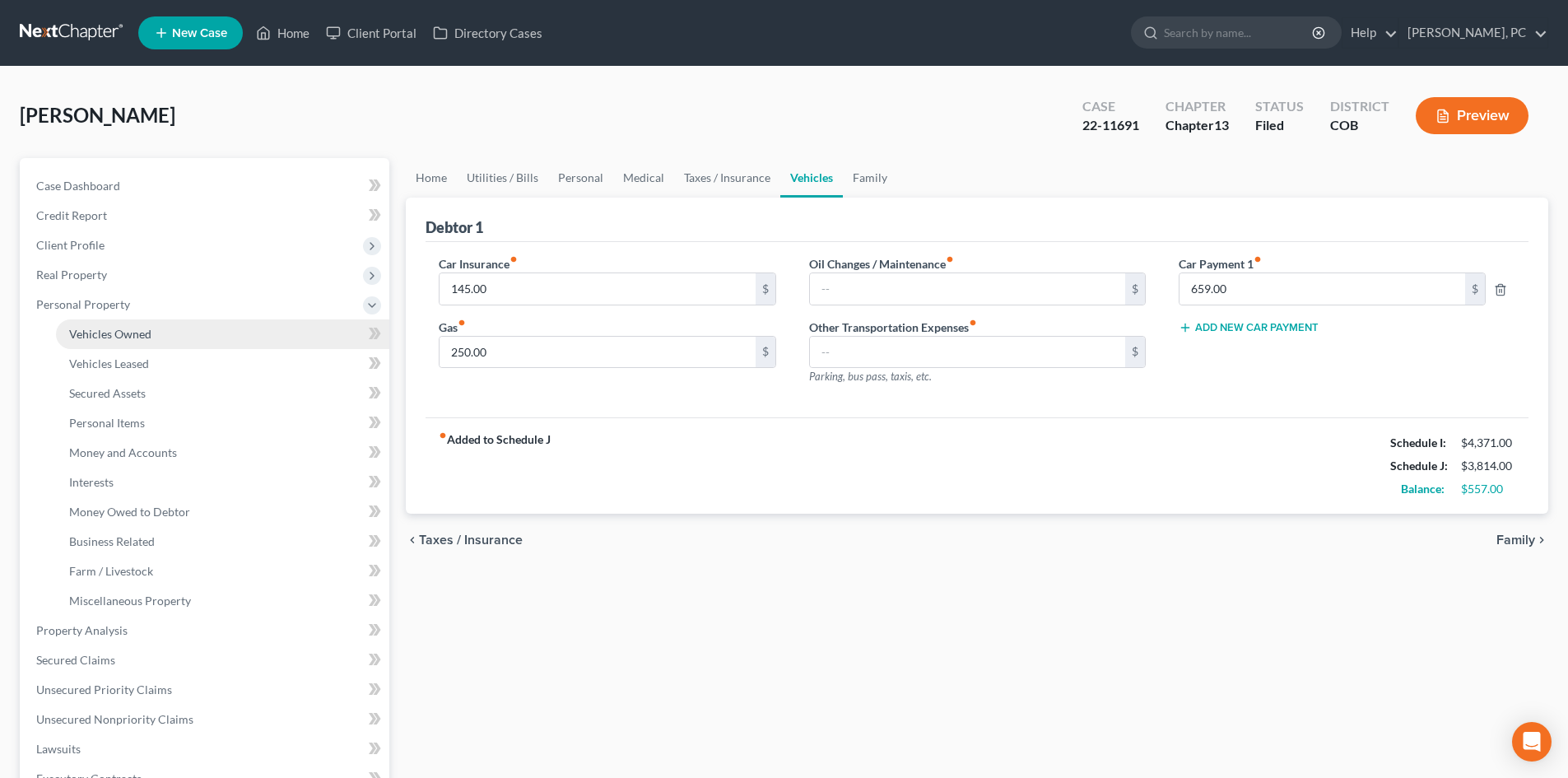
click at [136, 327] on span "Vehicles Owned" at bounding box center [110, 333] width 82 height 14
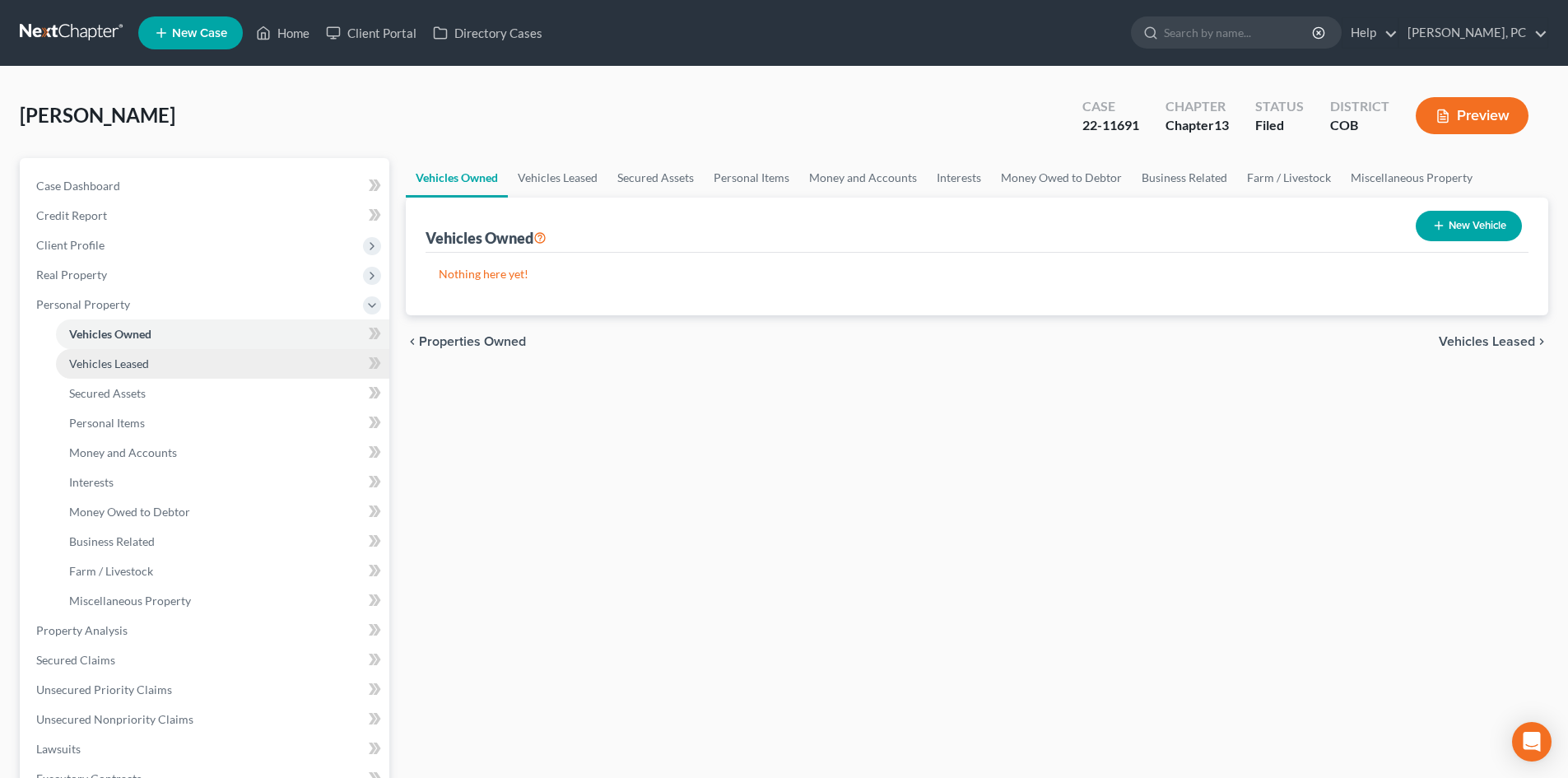
click at [127, 358] on span "Vehicles Leased" at bounding box center [109, 363] width 80 height 14
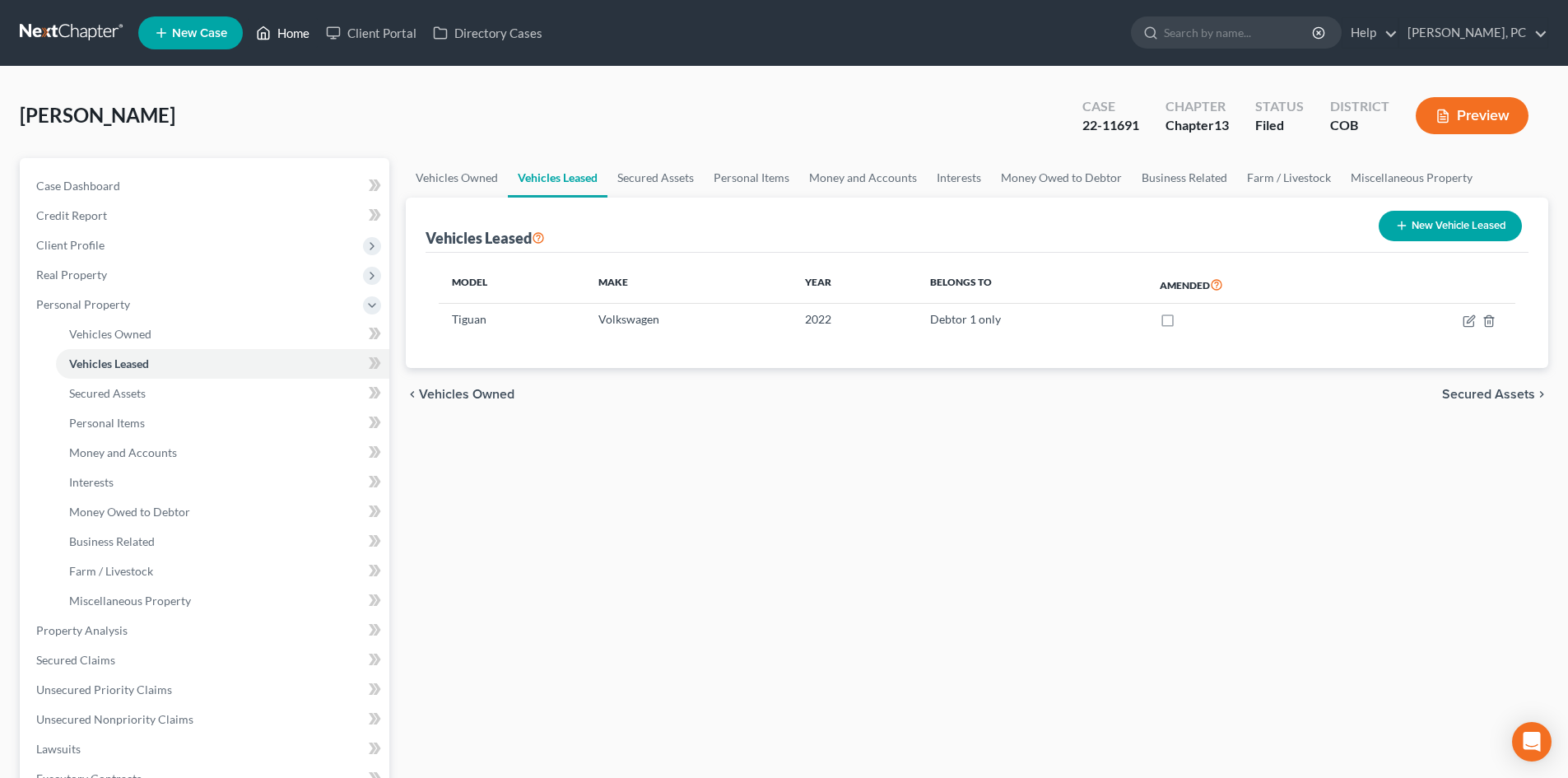
drag, startPoint x: 287, startPoint y: 31, endPoint x: 398, endPoint y: 120, distance: 142.3
click at [287, 30] on link "Home" at bounding box center [282, 32] width 70 height 30
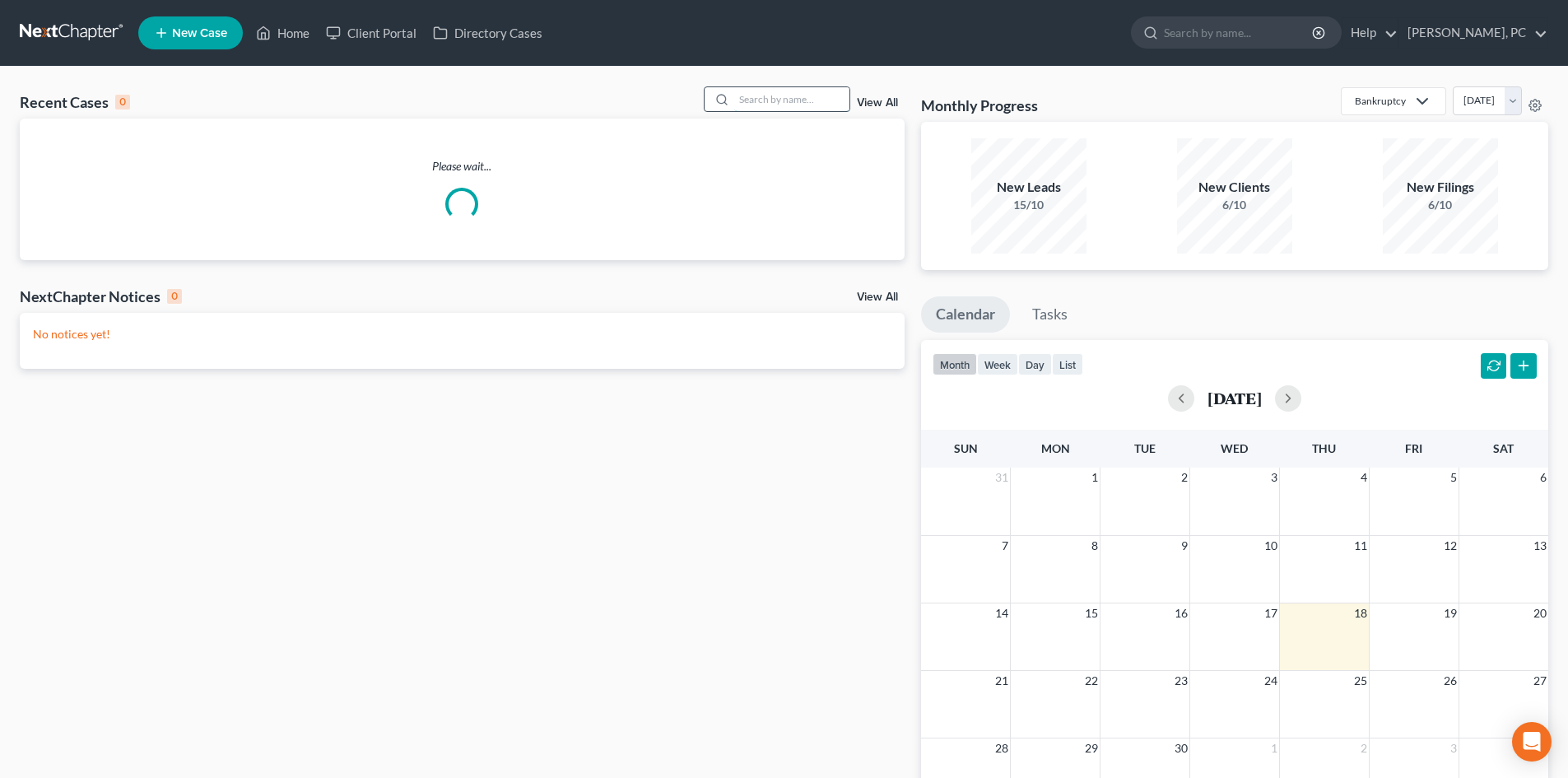
click at [788, 96] on input "search" at bounding box center [792, 99] width 115 height 24
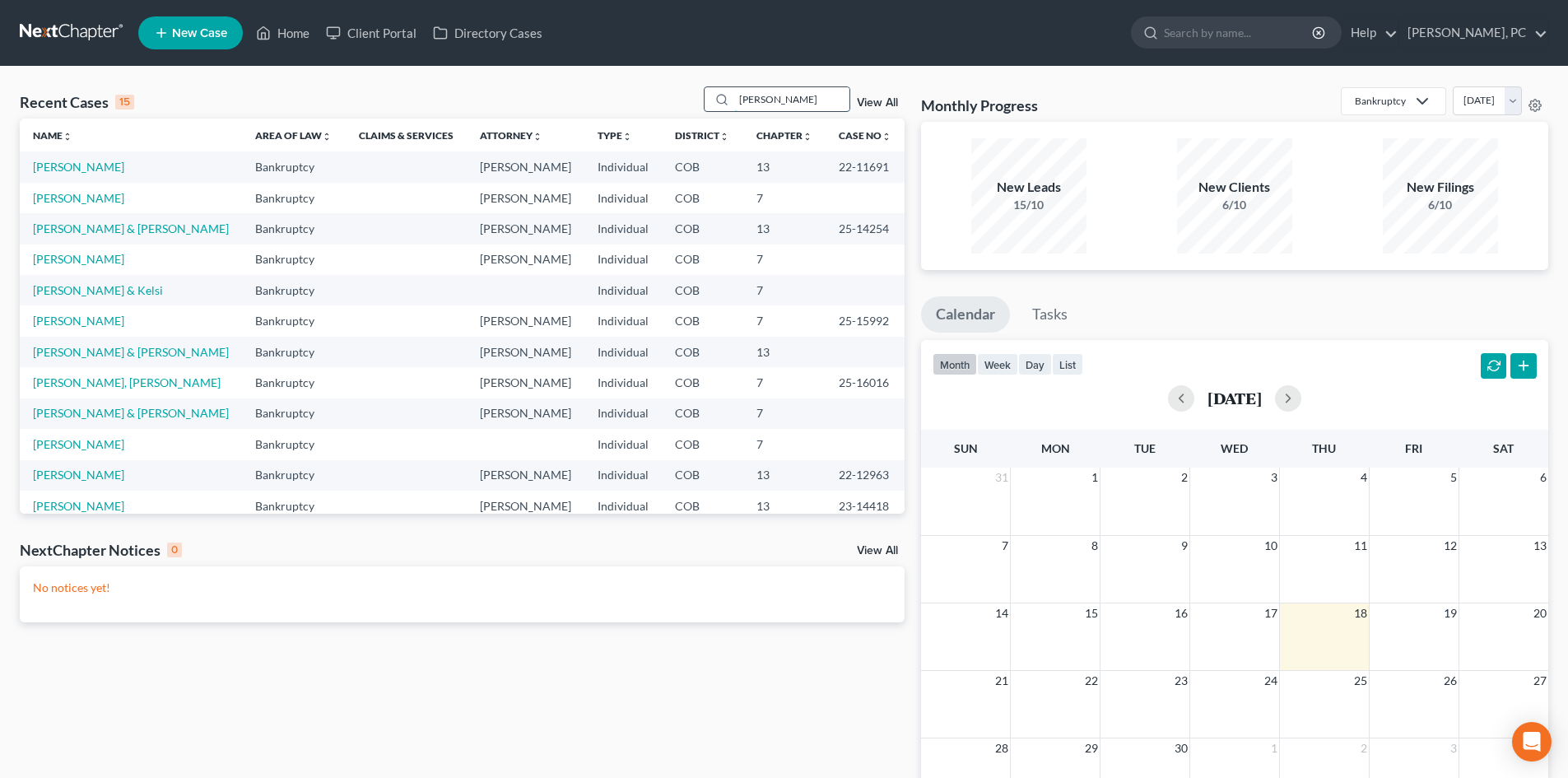
type input "[PERSON_NAME]"
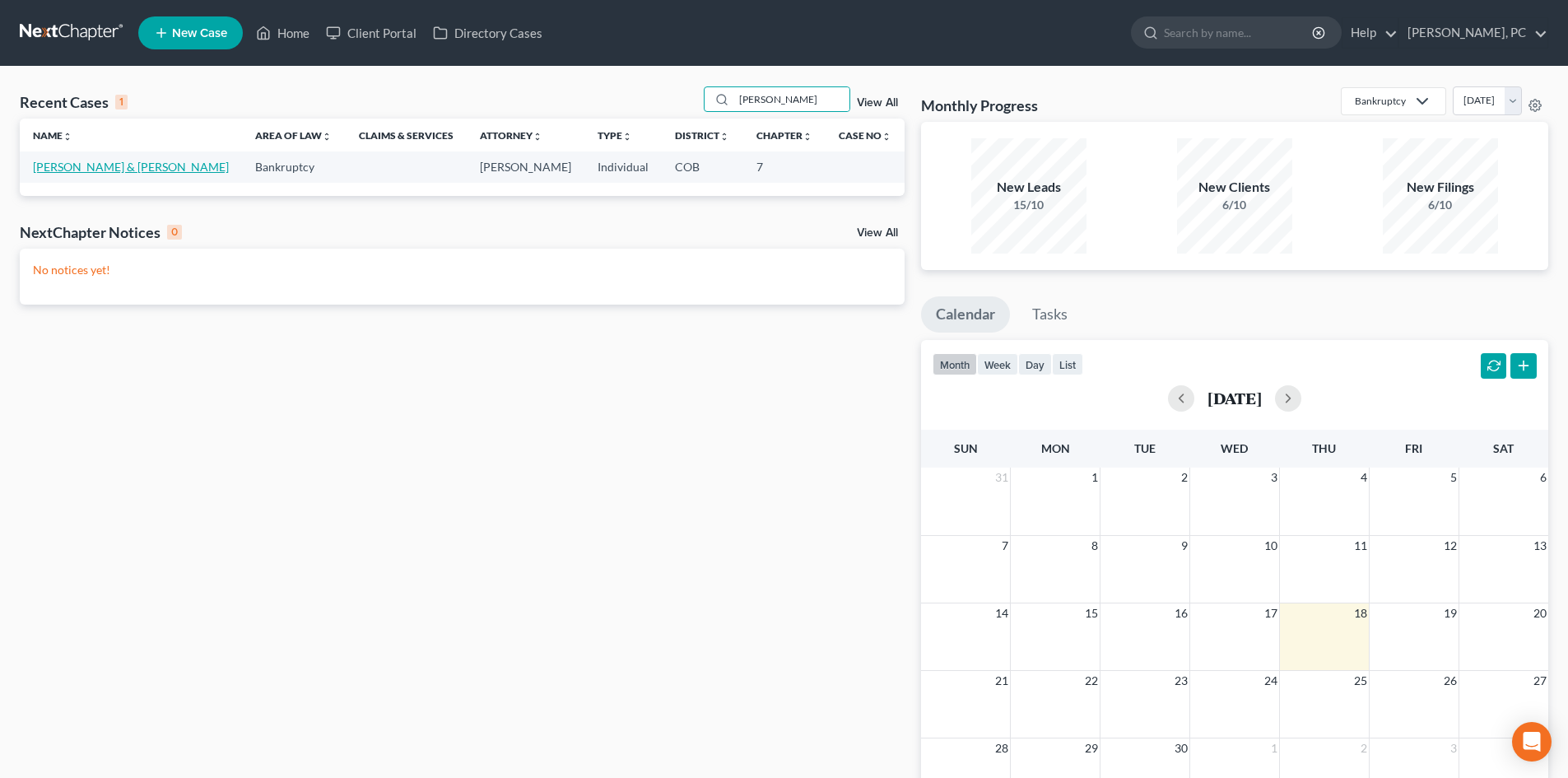
click at [97, 169] on link "[PERSON_NAME] & [PERSON_NAME]" at bounding box center [131, 166] width 196 height 14
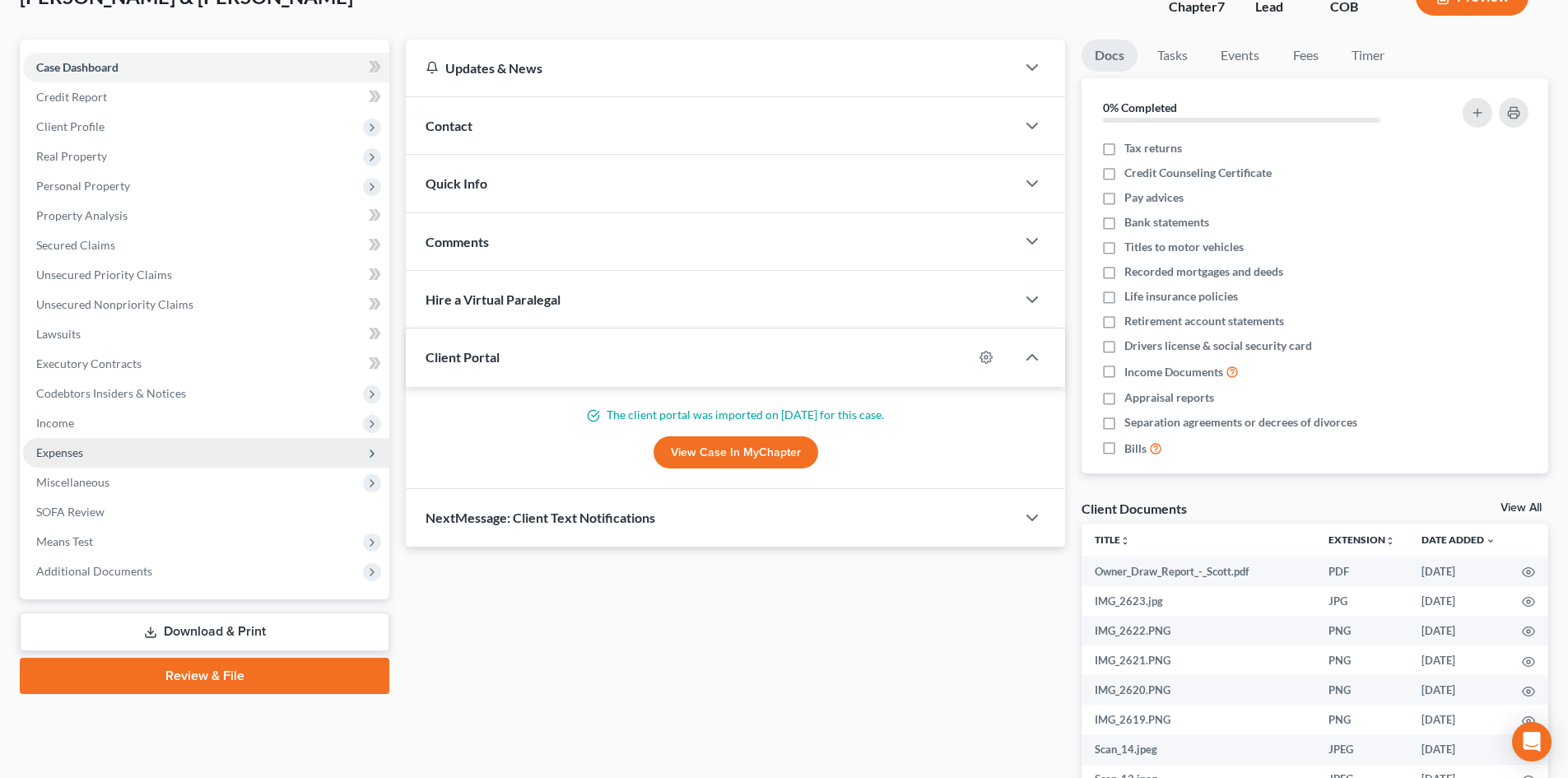
scroll to position [164, 0]
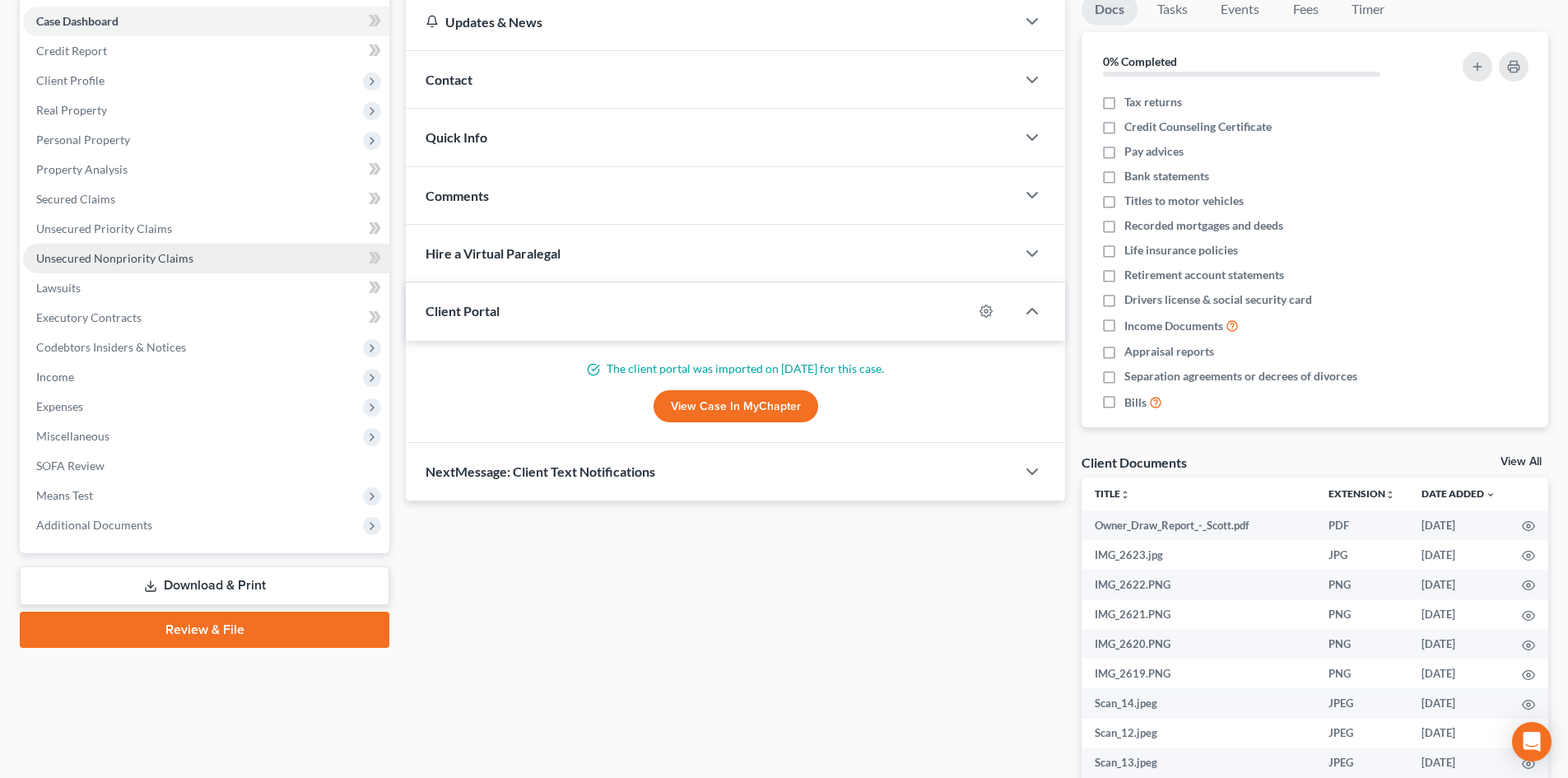
click at [91, 259] on span "Unsecured Nonpriority Claims" at bounding box center [114, 258] width 157 height 14
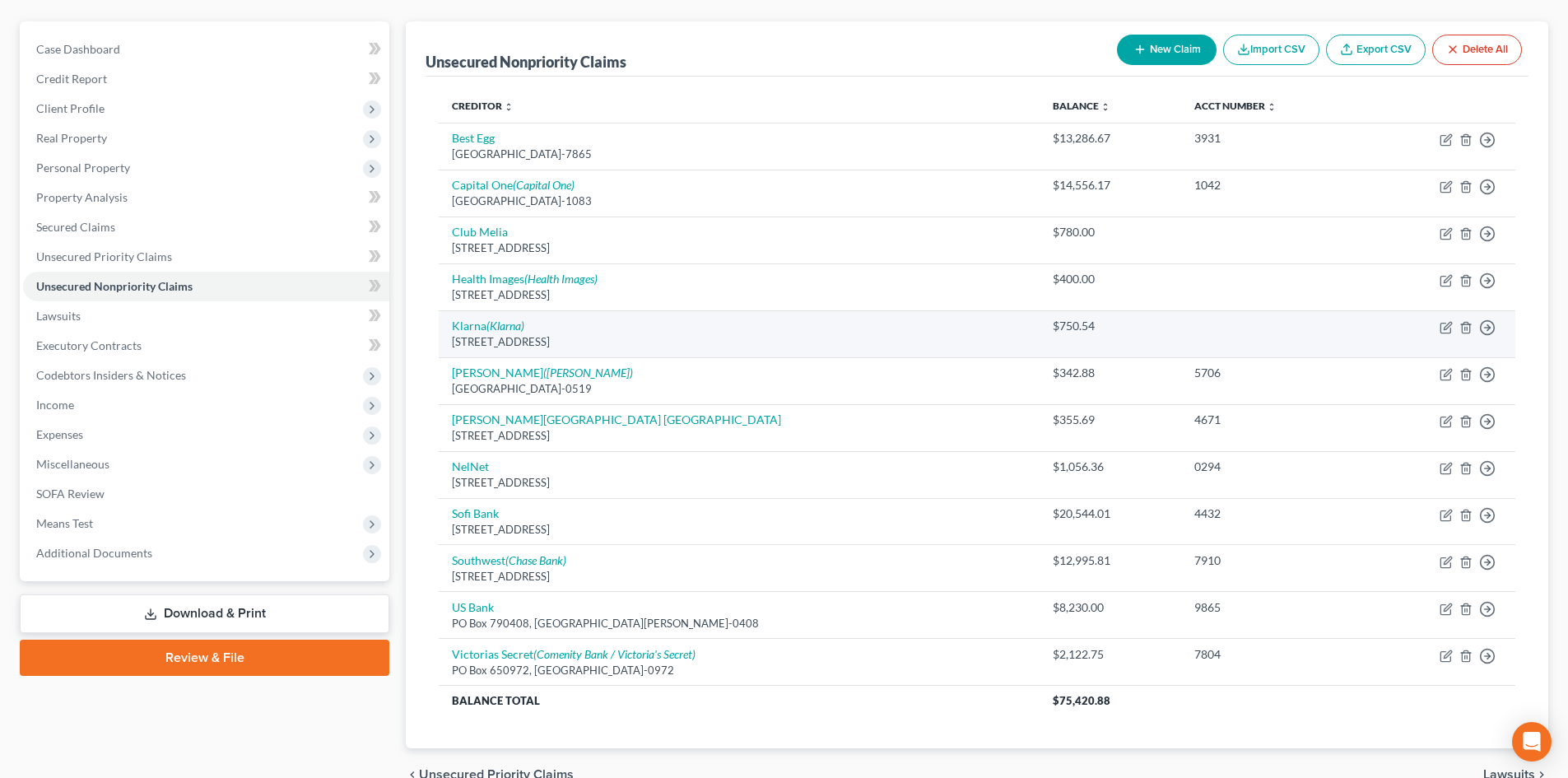
scroll to position [164, 0]
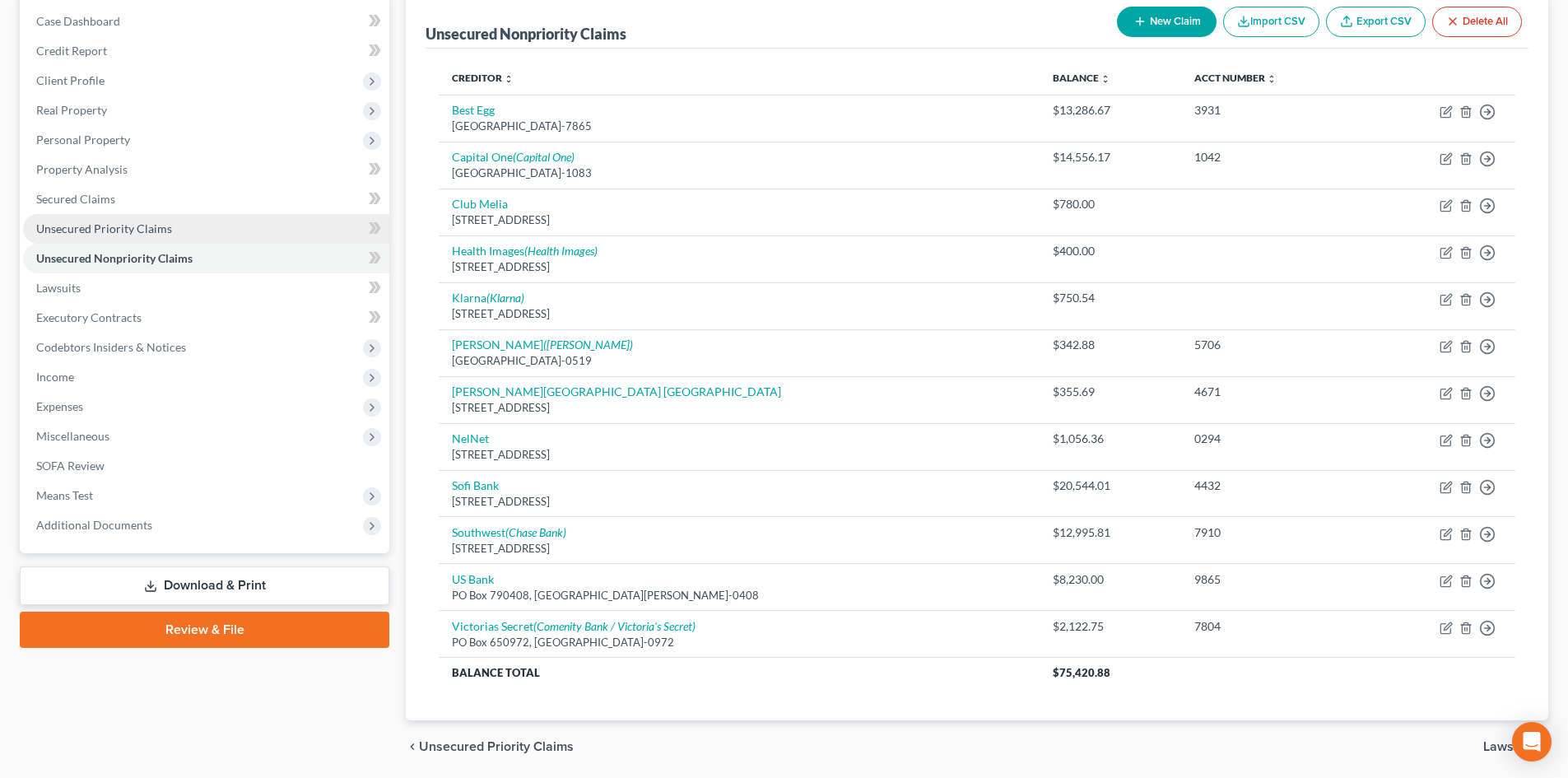
click at [138, 225] on span "Unsecured Priority Claims" at bounding box center [104, 228] width 136 height 14
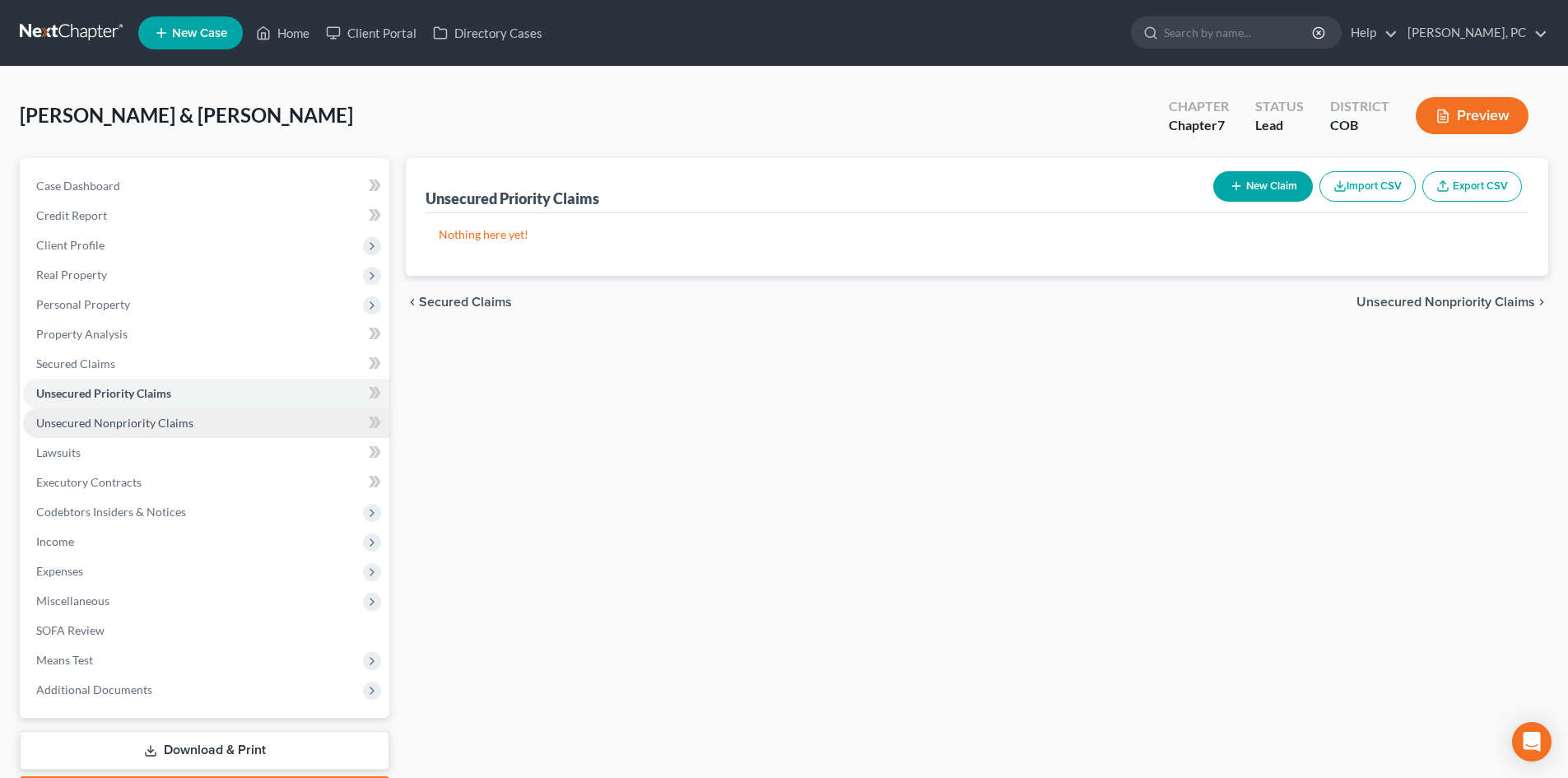
click at [145, 426] on span "Unsecured Nonpriority Claims" at bounding box center [114, 422] width 157 height 14
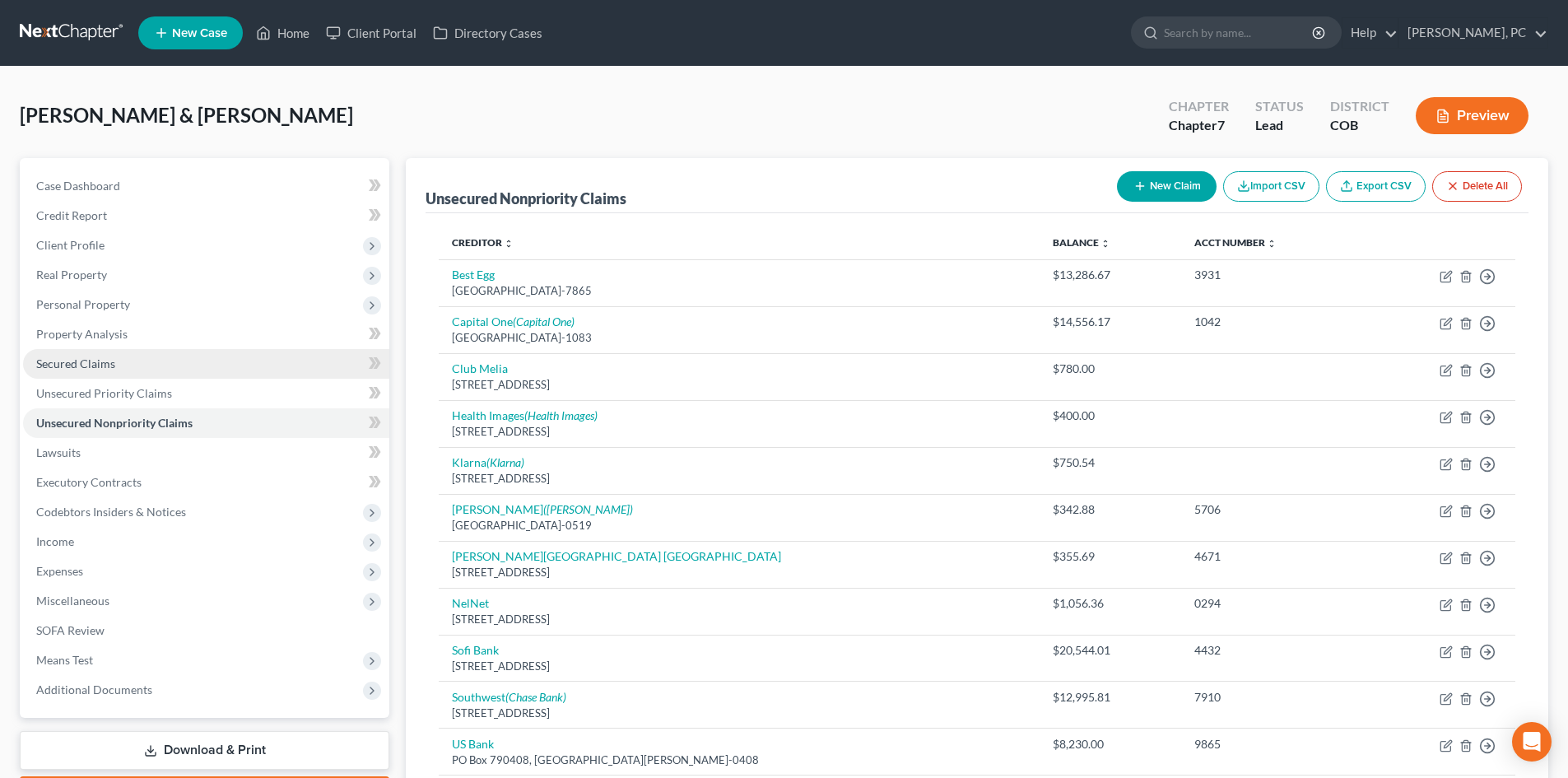
click at [96, 361] on span "Secured Claims" at bounding box center [75, 363] width 79 height 14
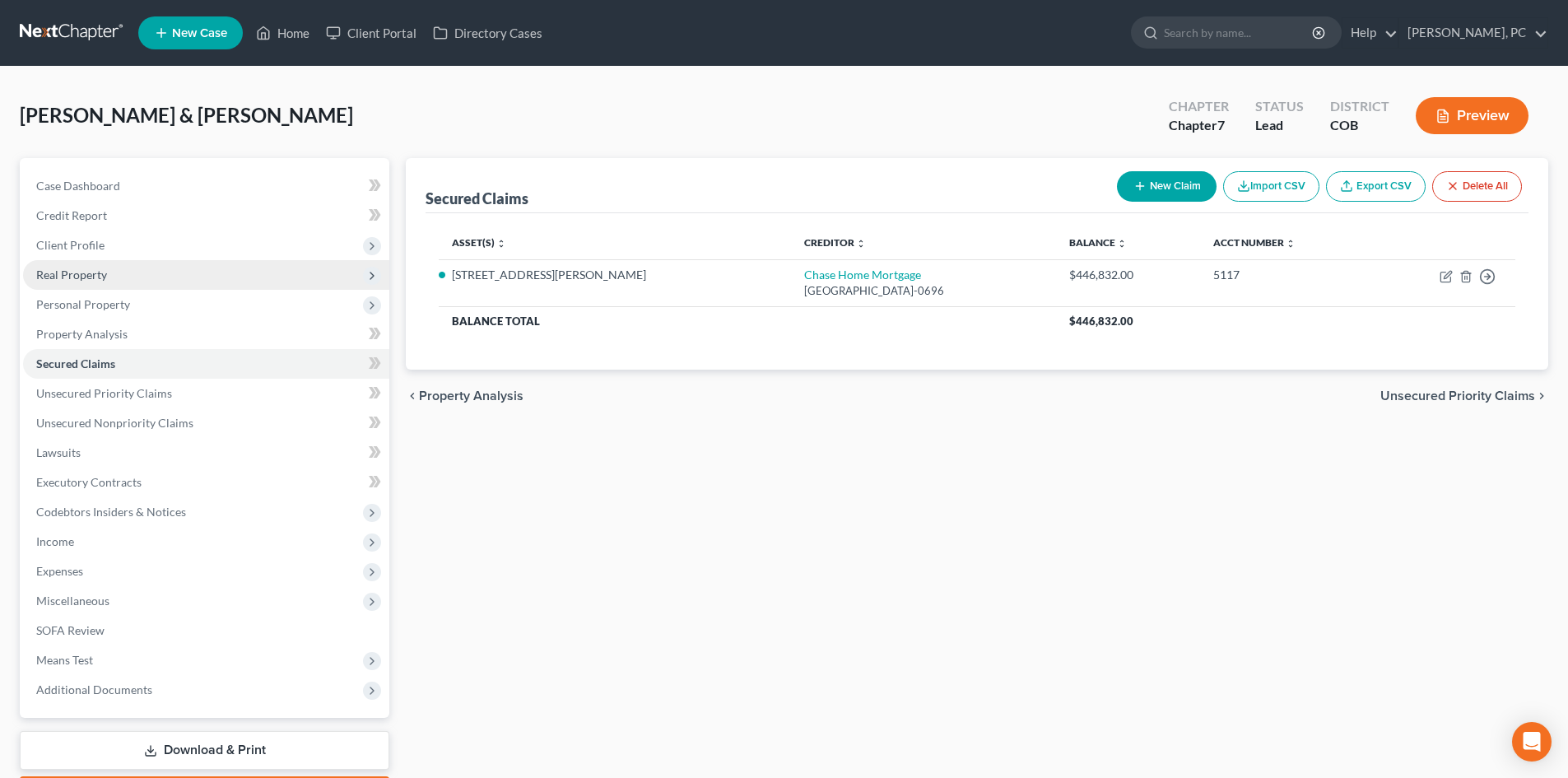
click at [73, 279] on span "Real Property" at bounding box center [72, 275] width 71 height 14
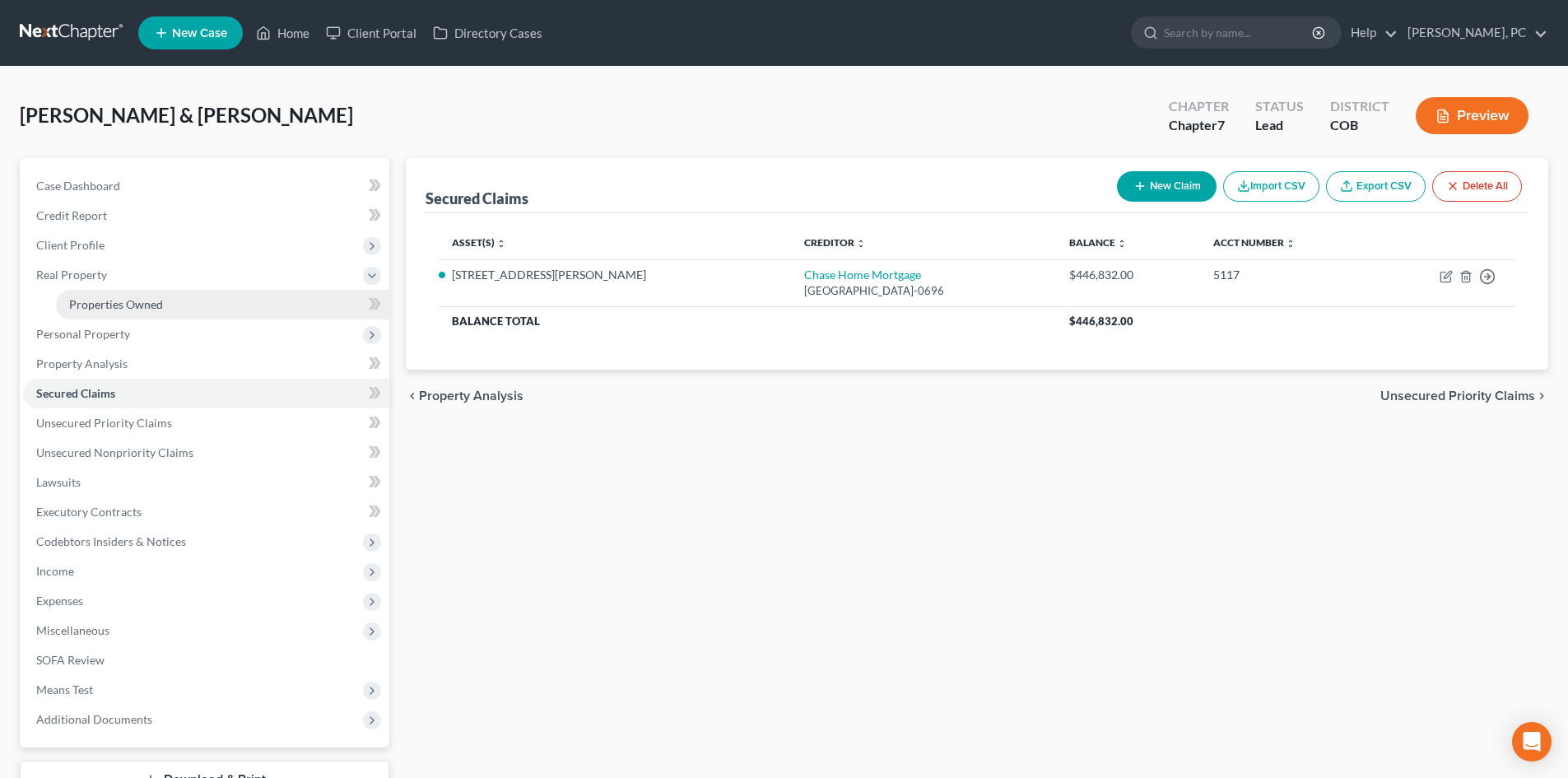
click at [120, 296] on link "Properties Owned" at bounding box center [222, 304] width 333 height 30
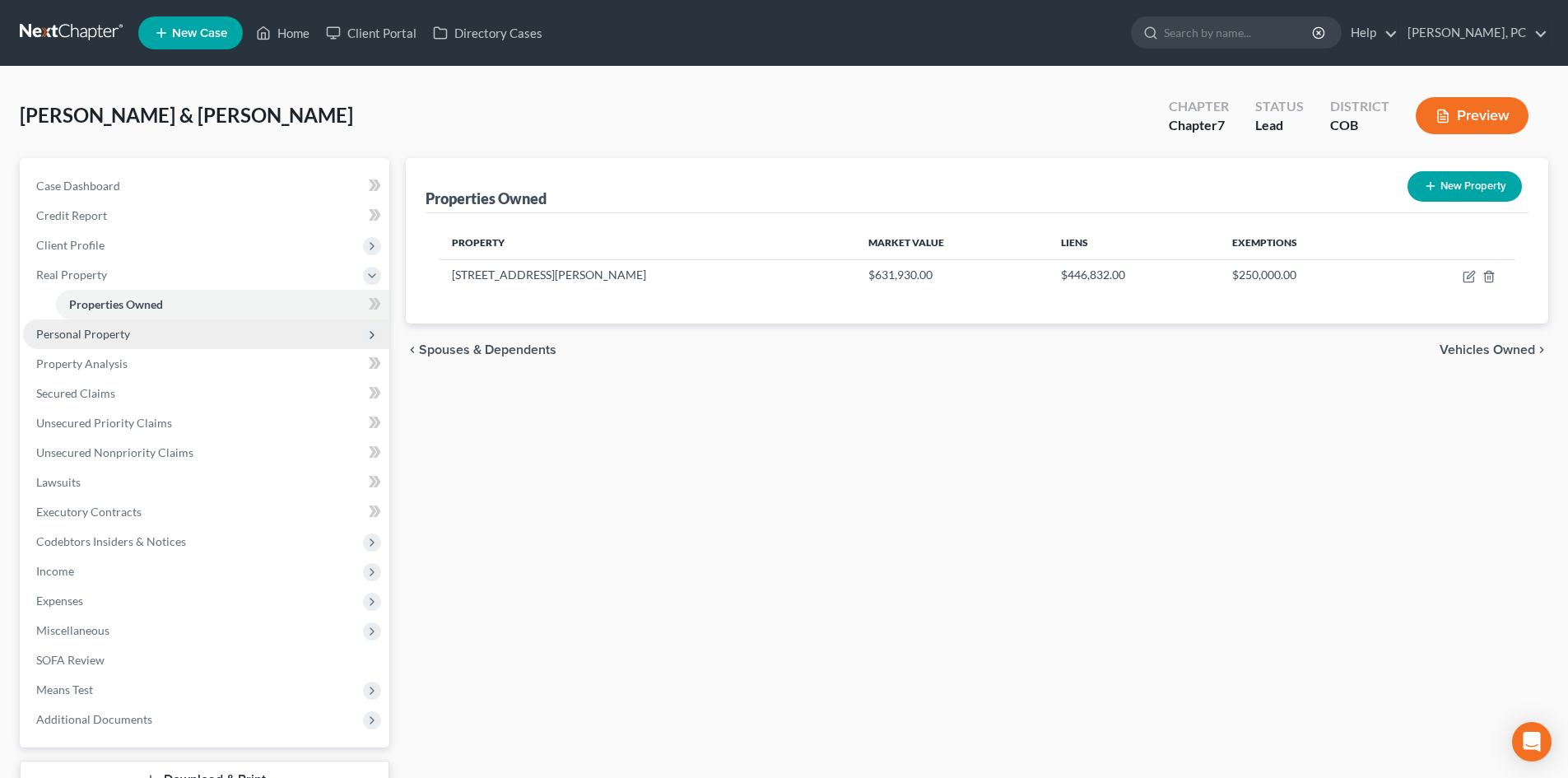
click at [108, 333] on span "Personal Property" at bounding box center [83, 333] width 94 height 14
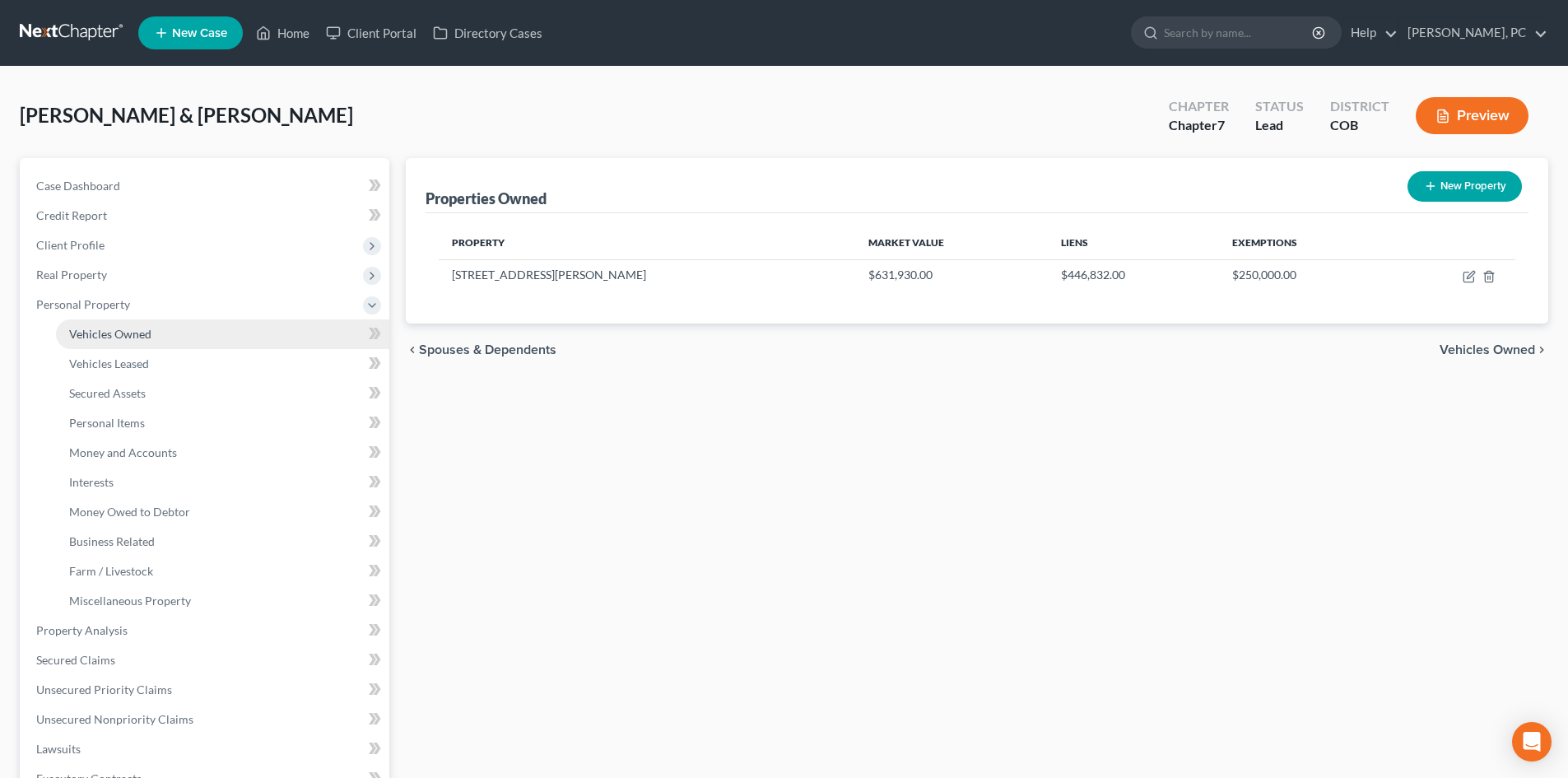
click at [125, 336] on span "Vehicles Owned" at bounding box center [110, 333] width 82 height 14
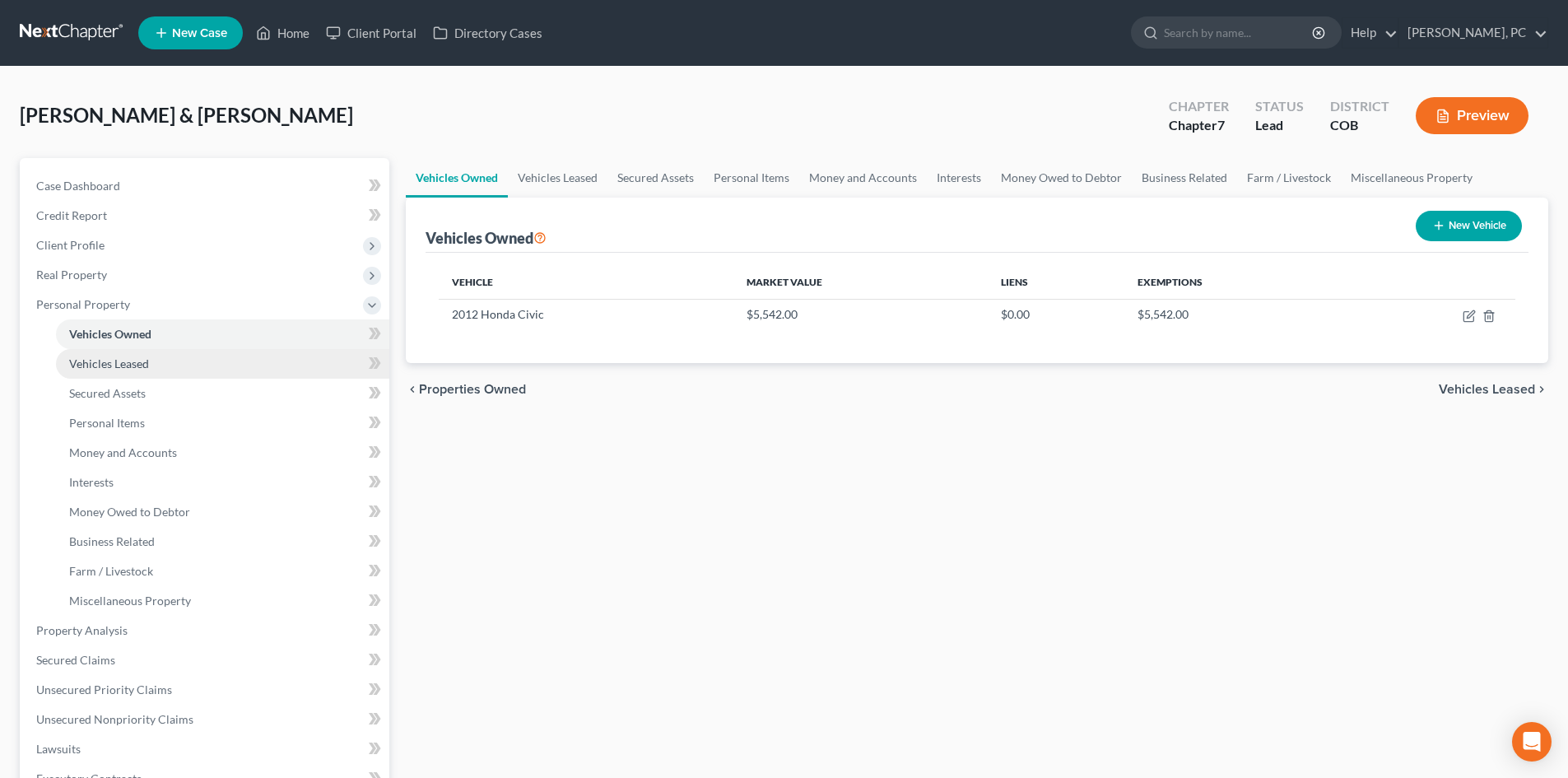
click at [108, 363] on span "Vehicles Leased" at bounding box center [109, 363] width 80 height 14
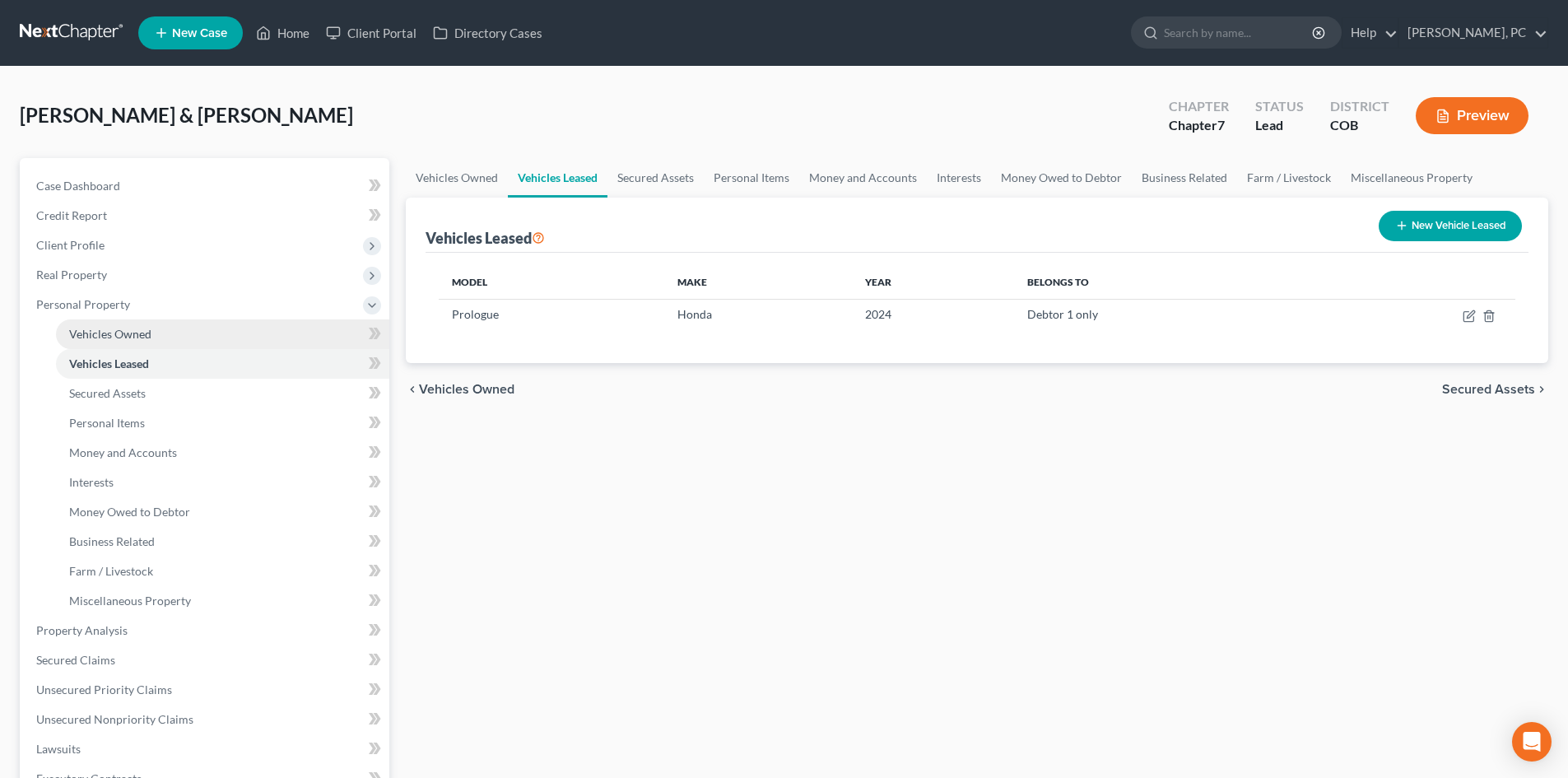
click at [123, 335] on span "Vehicles Owned" at bounding box center [110, 333] width 82 height 14
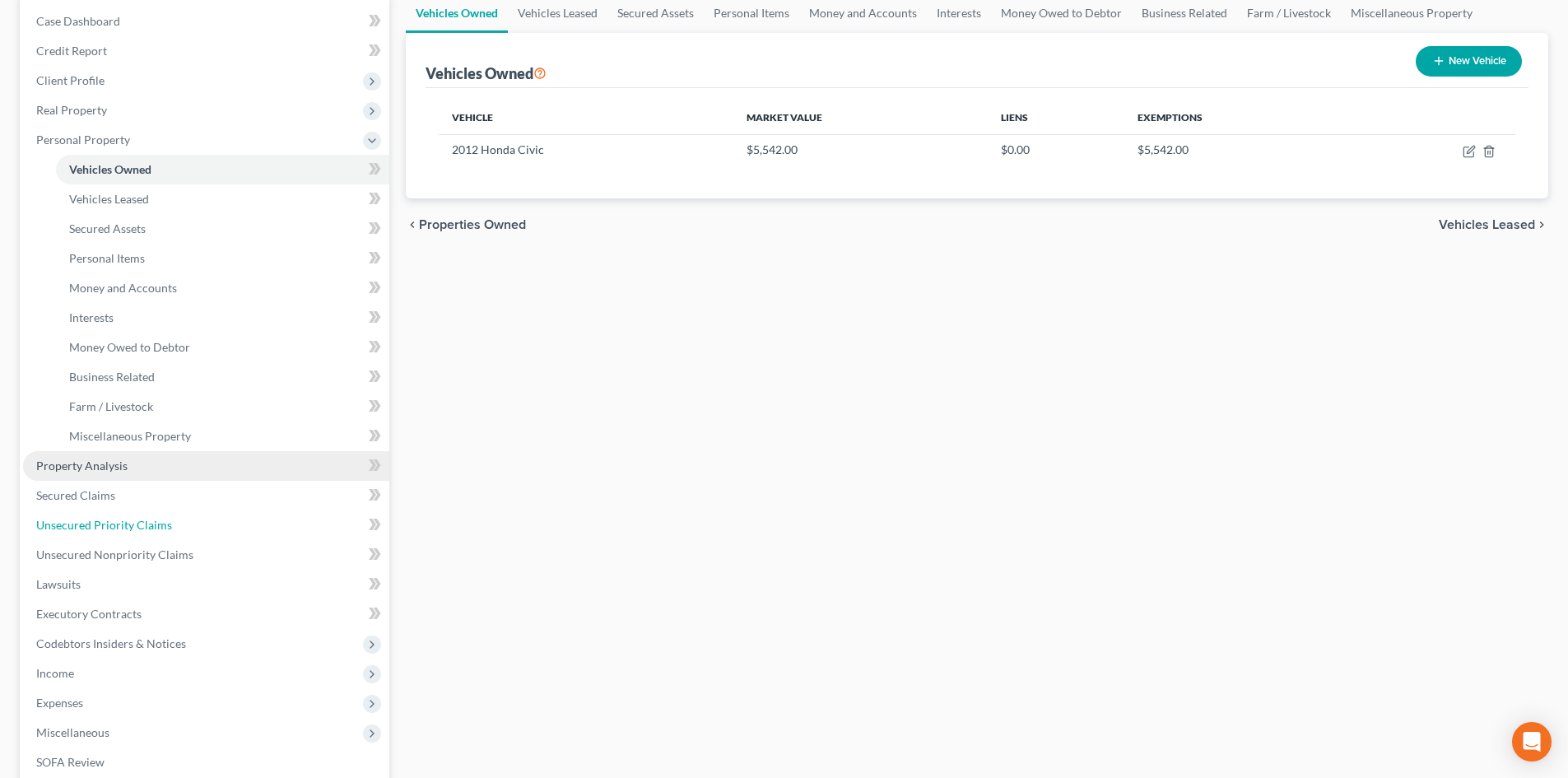
drag, startPoint x: 106, startPoint y: 531, endPoint x: 312, endPoint y: 477, distance: 213.0
click at [106, 531] on span "Unsecured Priority Claims" at bounding box center [104, 525] width 136 height 14
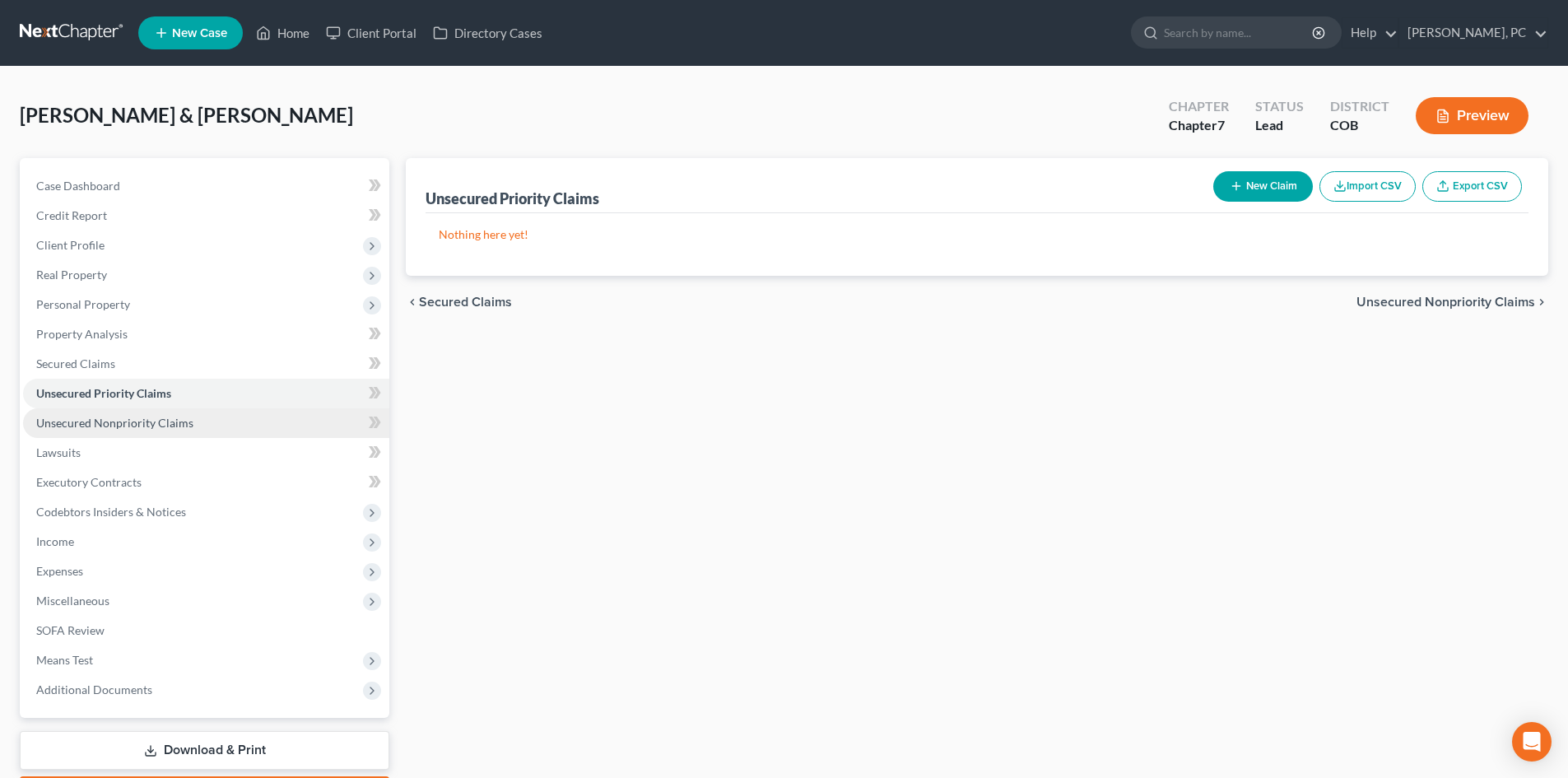
click at [125, 422] on span "Unsecured Nonpriority Claims" at bounding box center [114, 422] width 157 height 14
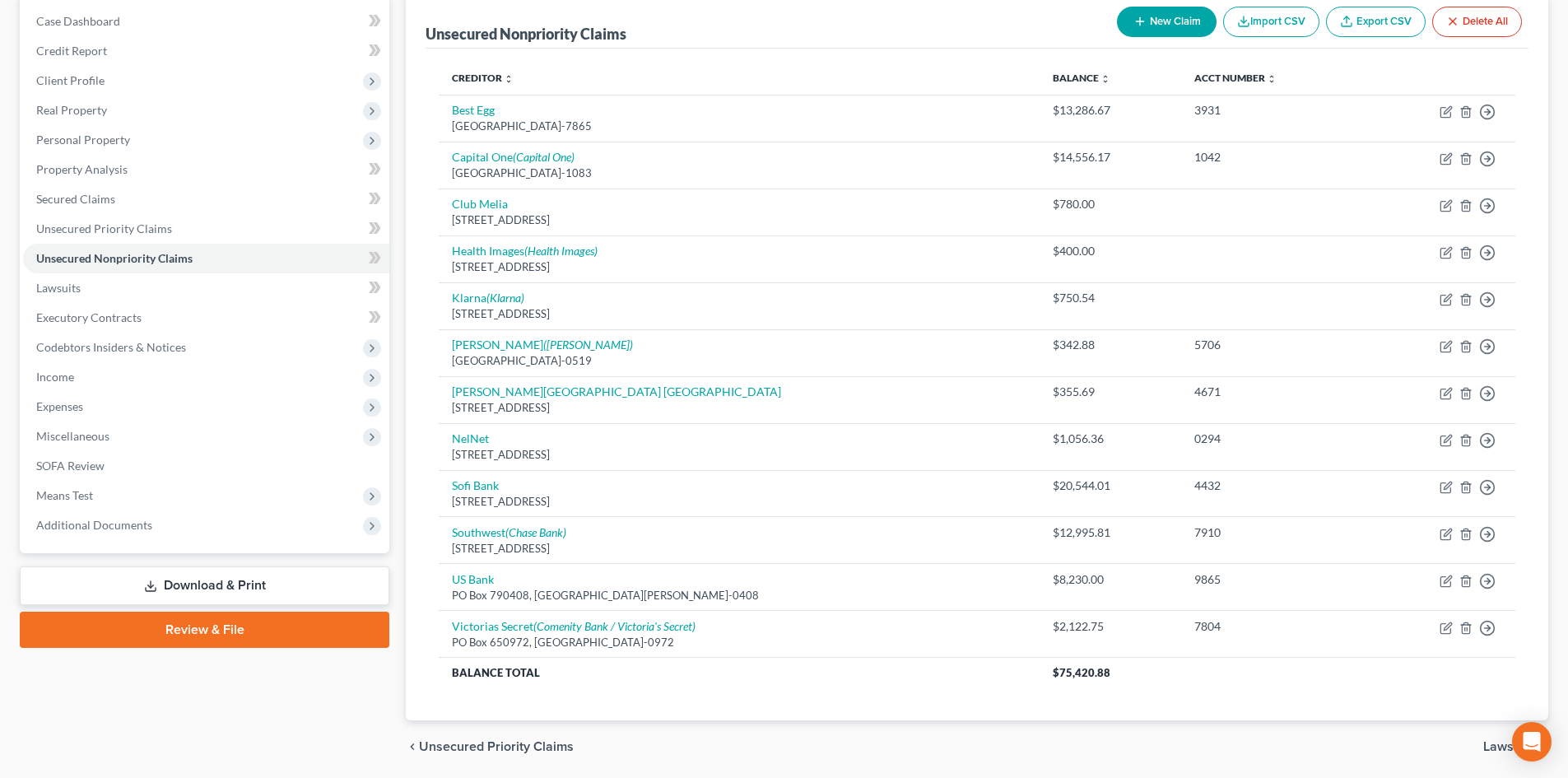
scroll to position [82, 0]
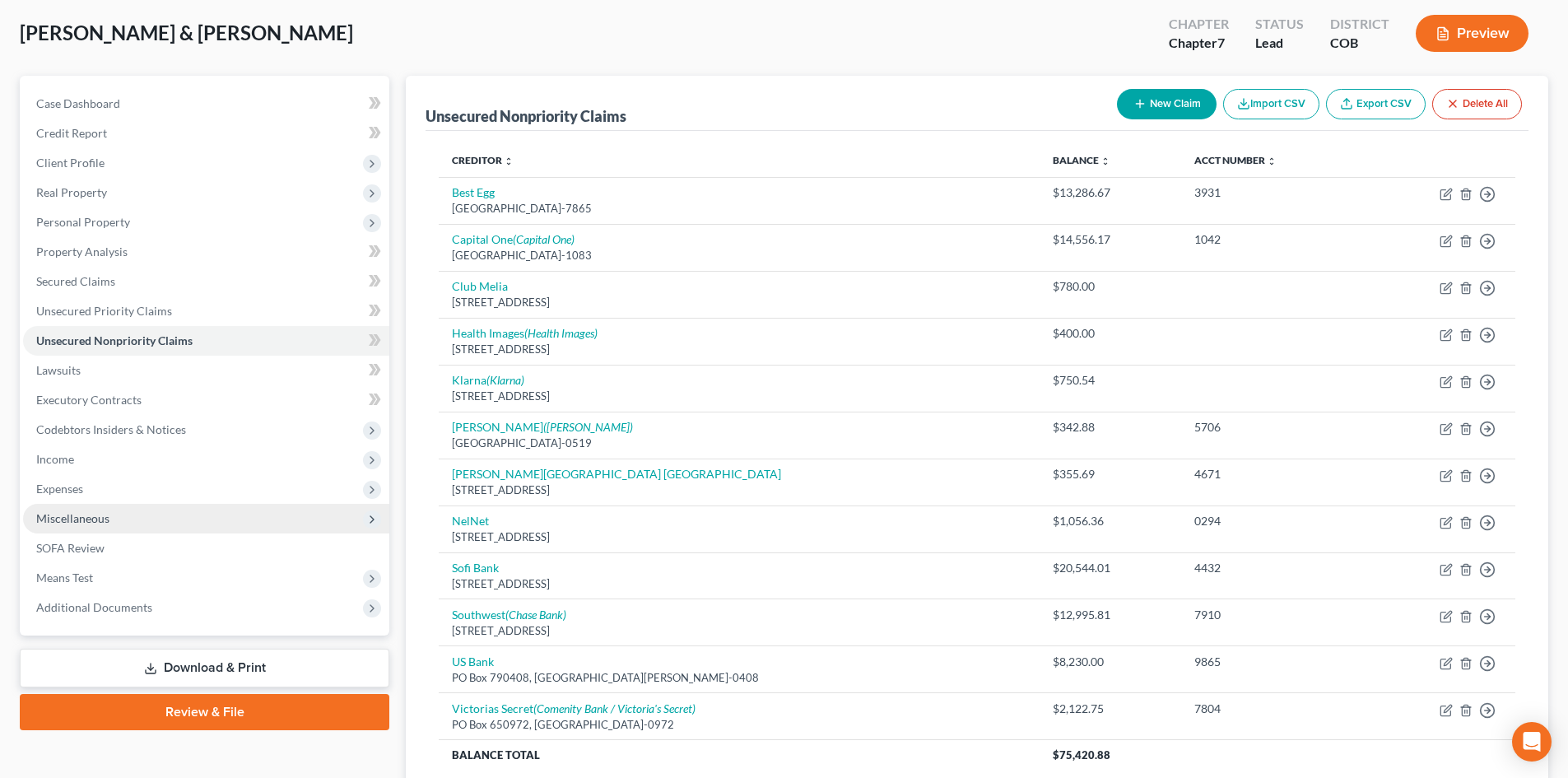
click at [57, 514] on span "Miscellaneous" at bounding box center [73, 518] width 73 height 14
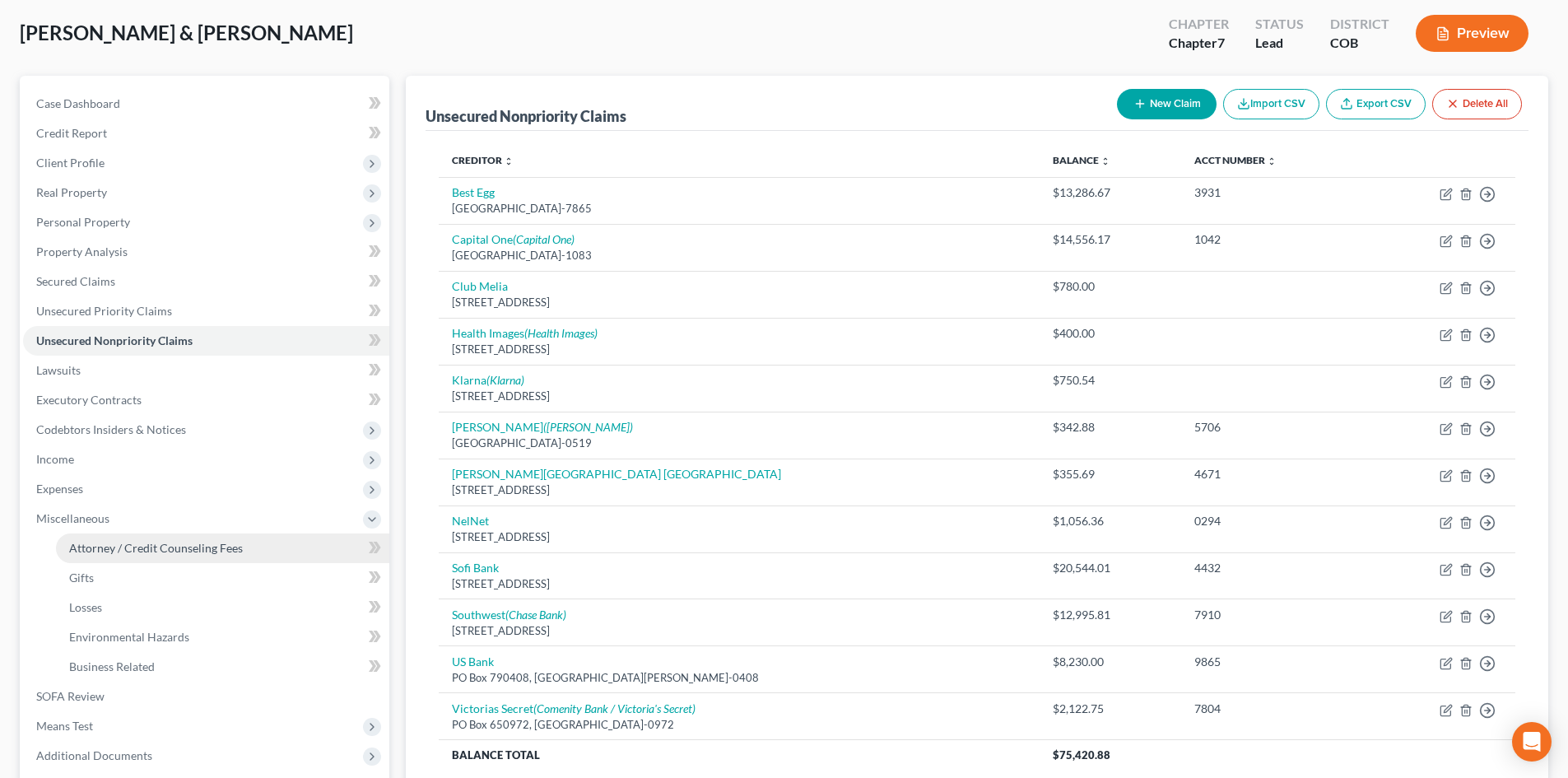
click at [157, 547] on span "Attorney / Credit Counseling Fees" at bounding box center [156, 547] width 174 height 14
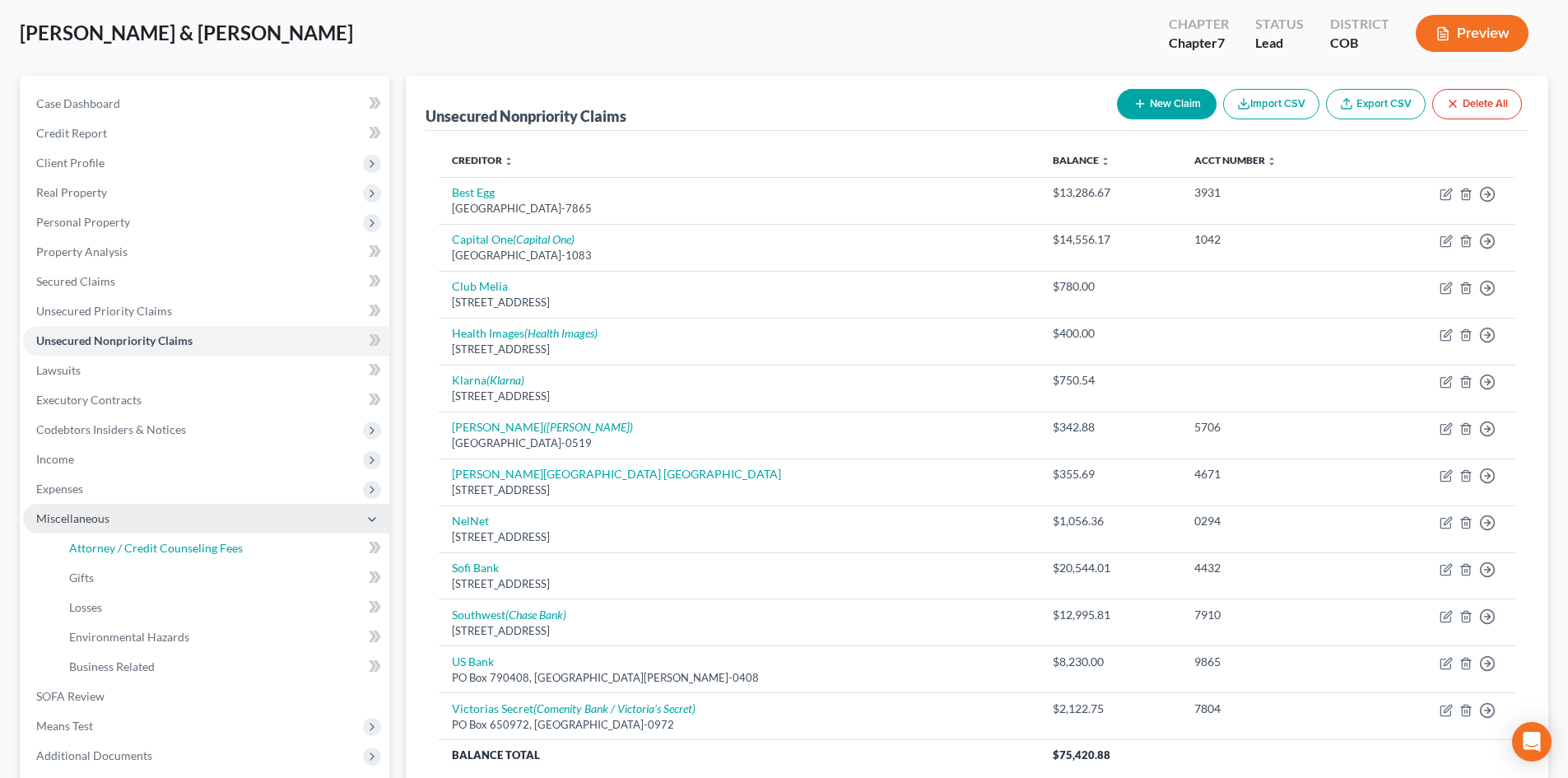
select select "0"
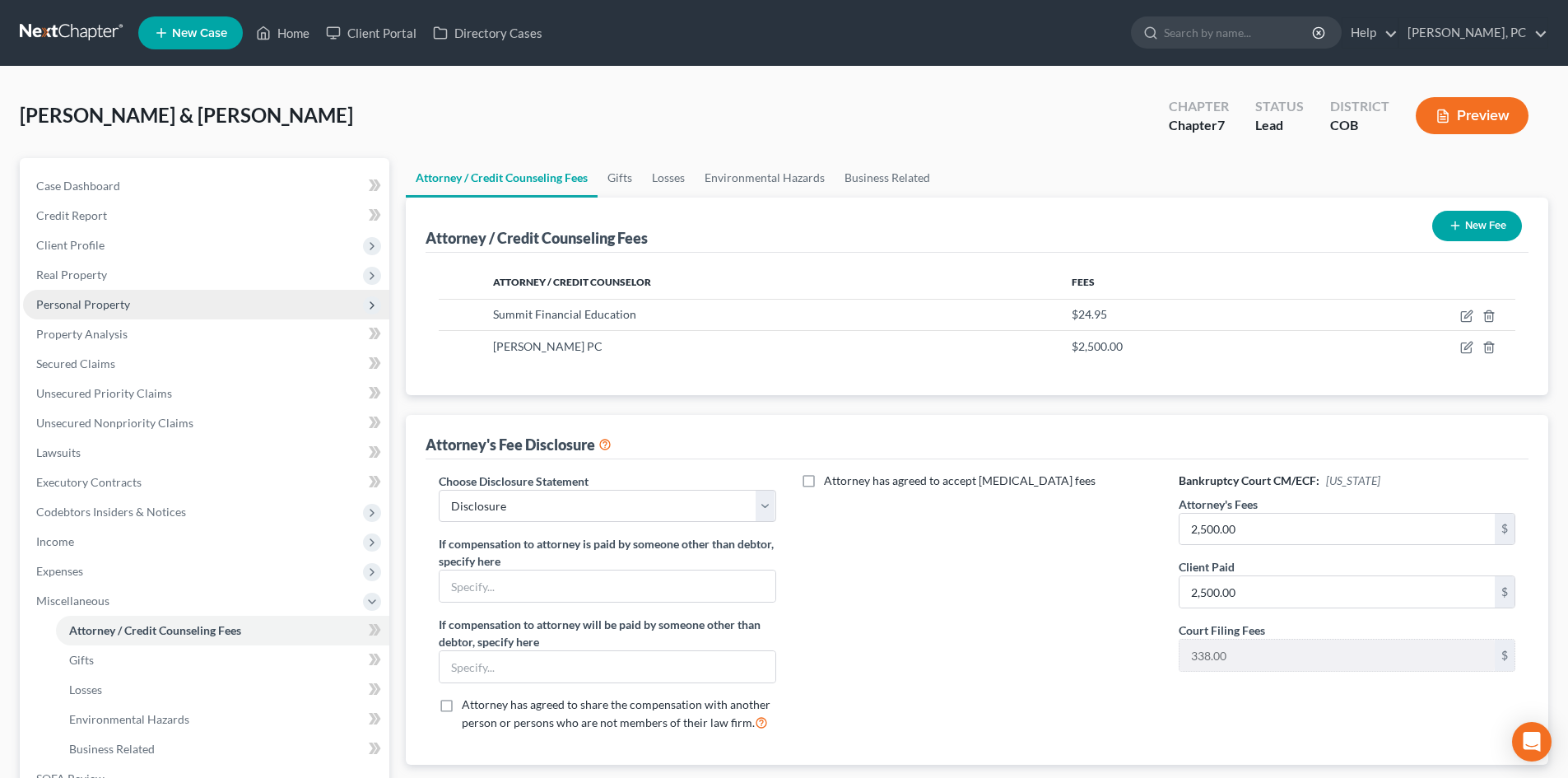
click at [77, 298] on span "Personal Property" at bounding box center [83, 304] width 94 height 14
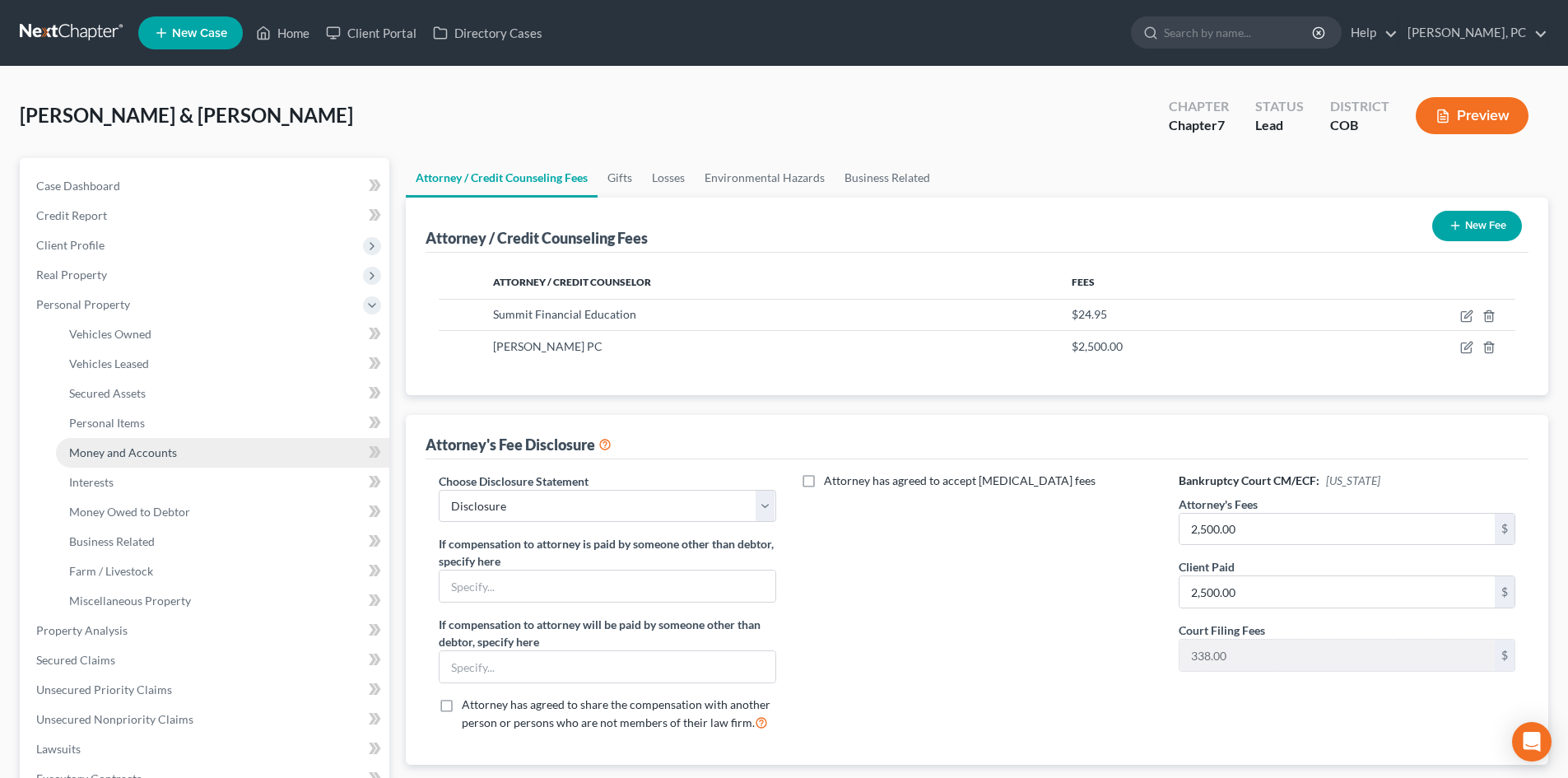
click at [119, 452] on span "Money and Accounts" at bounding box center [123, 452] width 108 height 14
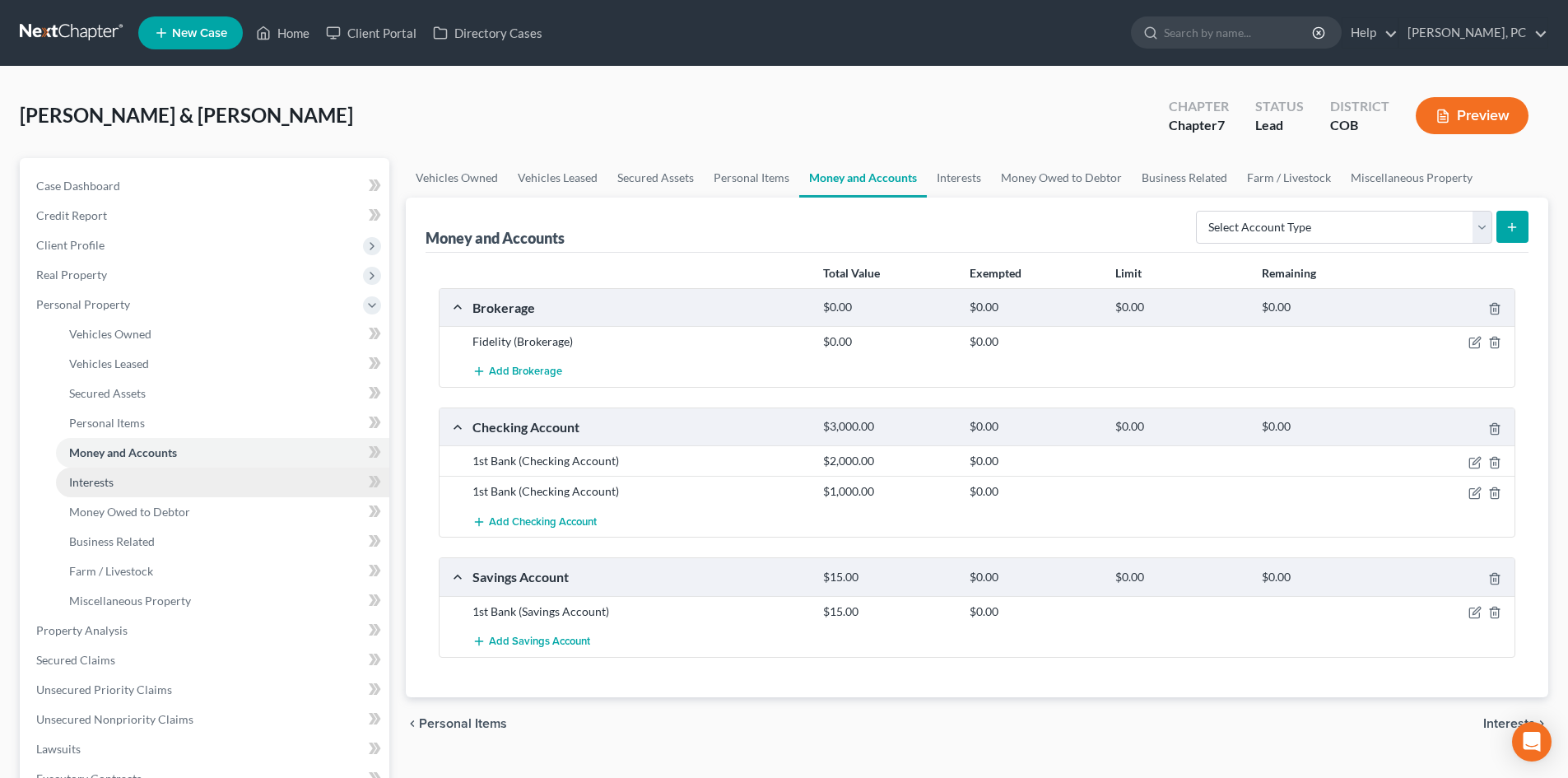
click at [91, 483] on span "Interests" at bounding box center [92, 481] width 44 height 14
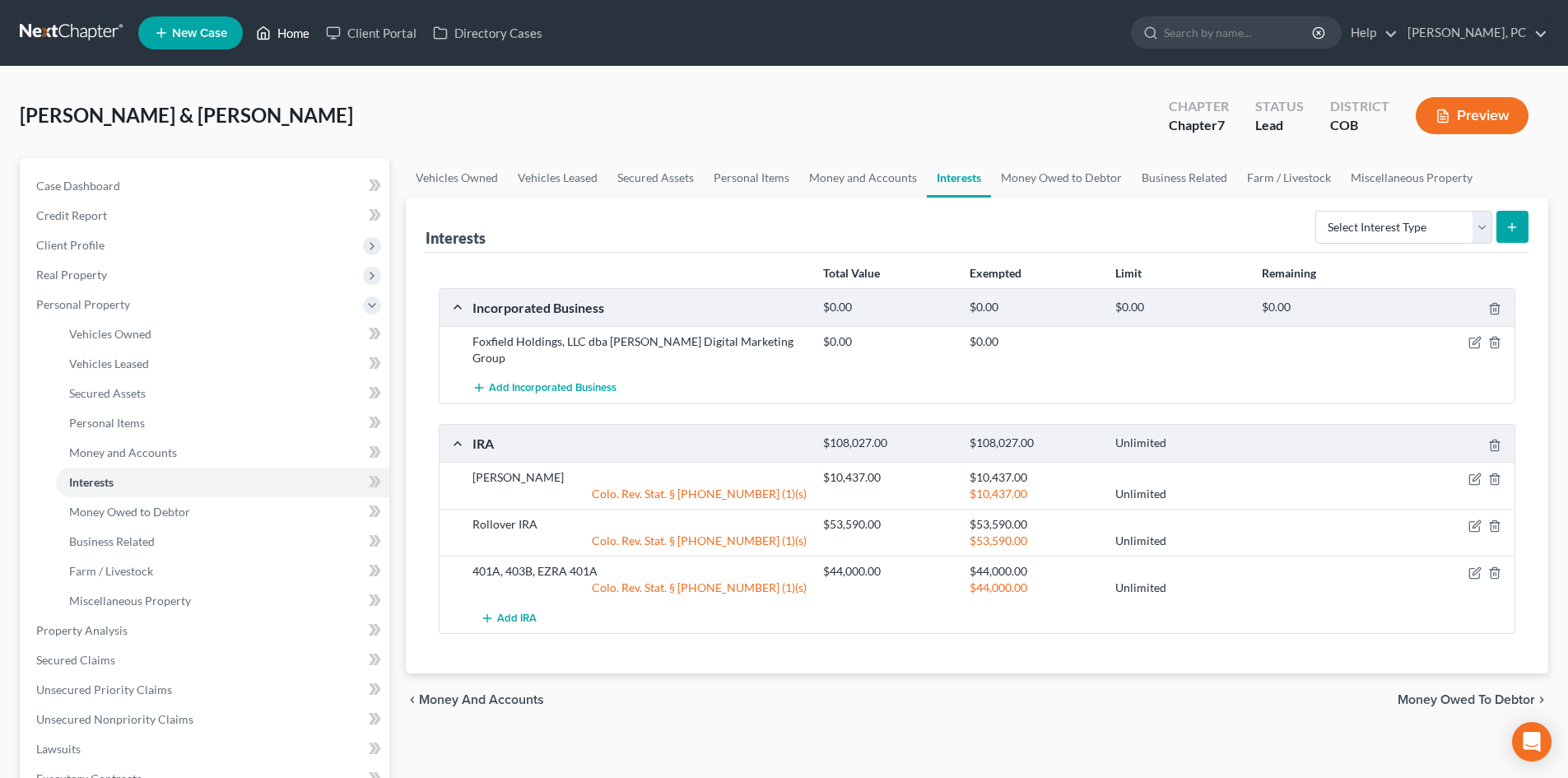
click at [293, 31] on link "Home" at bounding box center [282, 32] width 70 height 30
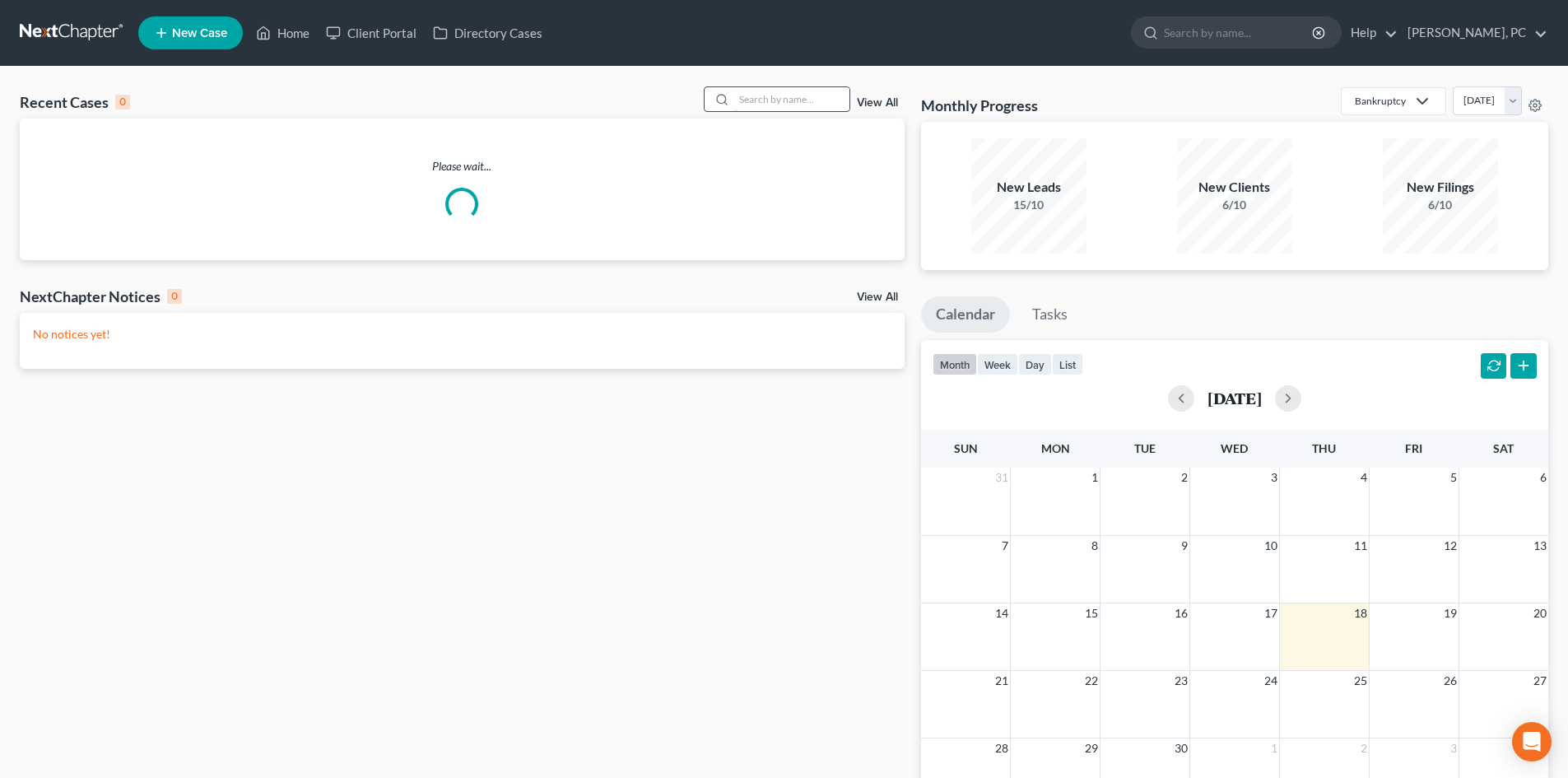
click at [804, 104] on input "search" at bounding box center [792, 99] width 115 height 24
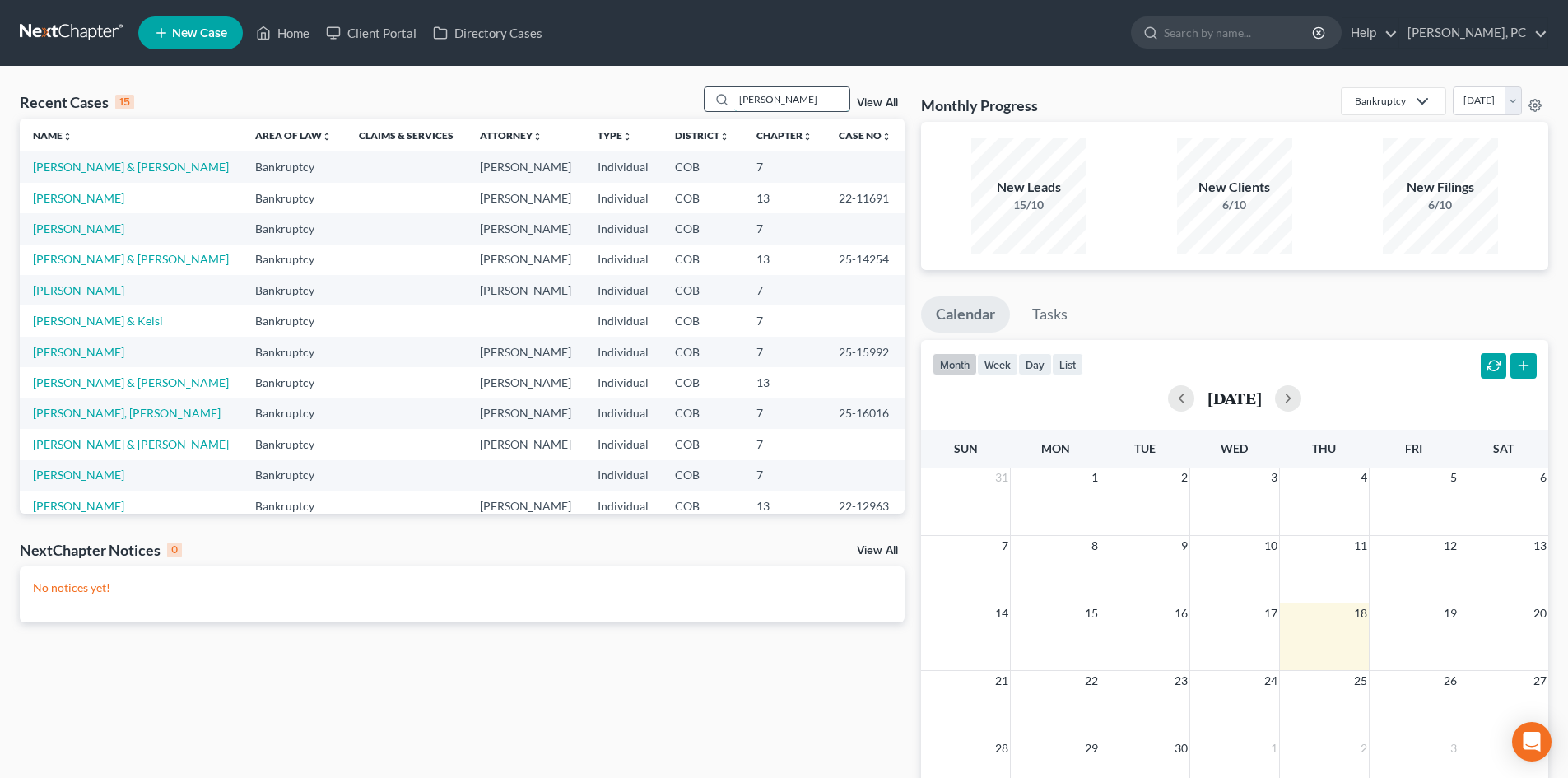
type input "[PERSON_NAME]"
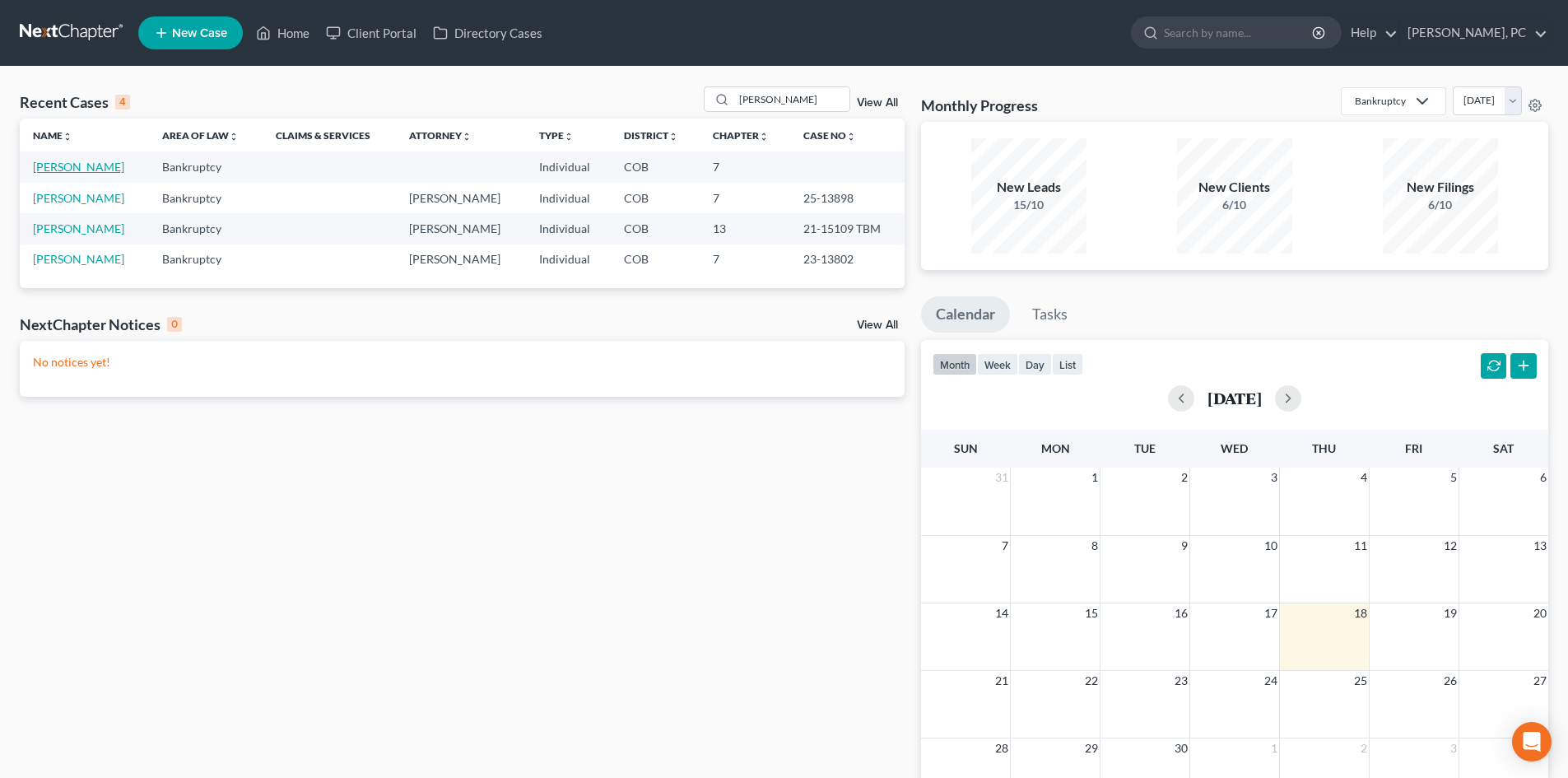
click at [78, 169] on link "[PERSON_NAME]" at bounding box center [79, 166] width 92 height 14
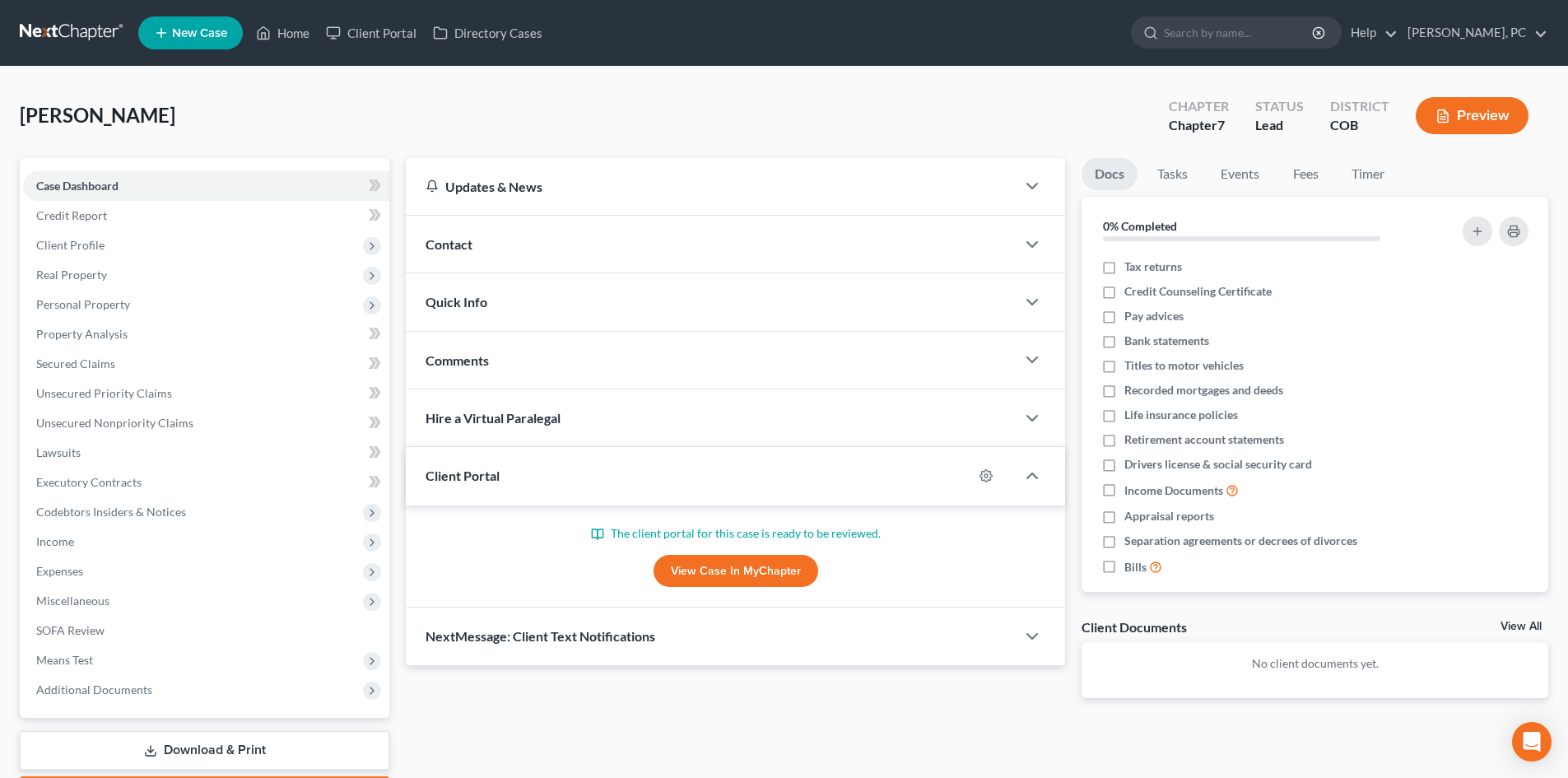
click at [774, 576] on link "View Case in MyChapter" at bounding box center [736, 570] width 164 height 33
